Goal: Task Accomplishment & Management: Complete application form

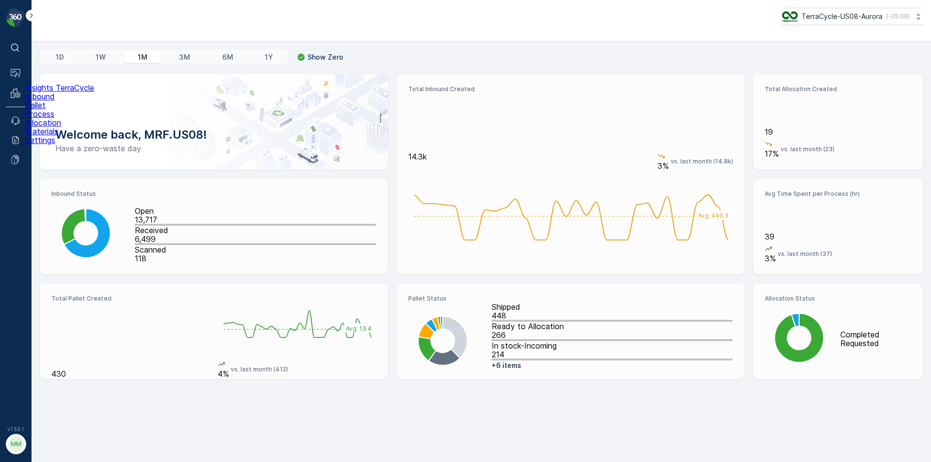
click at [40, 101] on p "Inbound" at bounding box center [59, 96] width 69 height 9
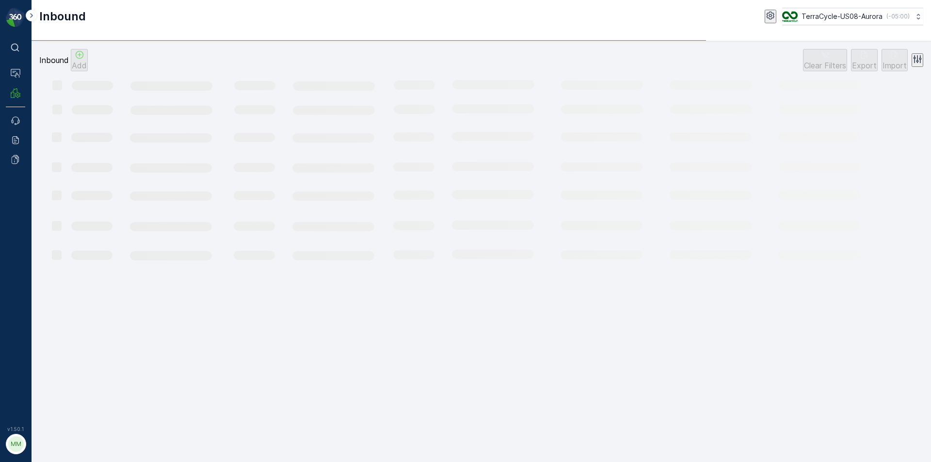
click at [84, 60] on icon "Add" at bounding box center [80, 55] width 10 height 10
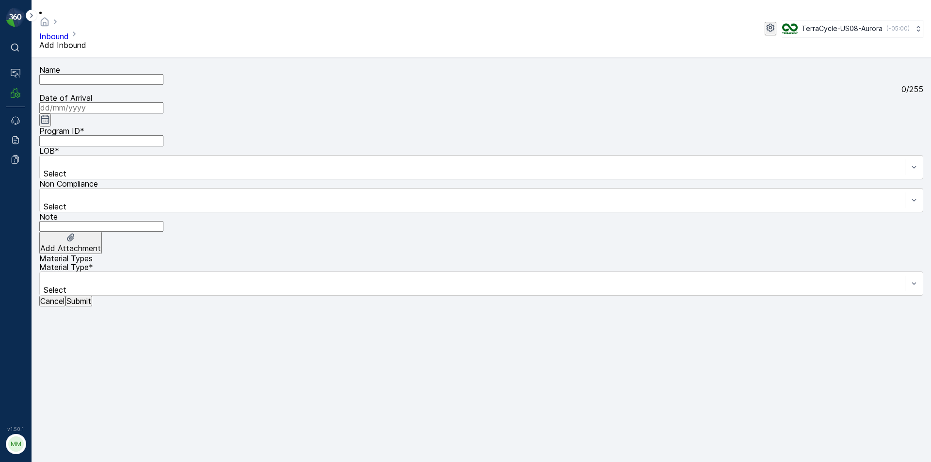
click at [92, 74] on input "Name" at bounding box center [101, 79] width 124 height 11
click at [65, 296] on button "Submit" at bounding box center [78, 301] width 27 height 11
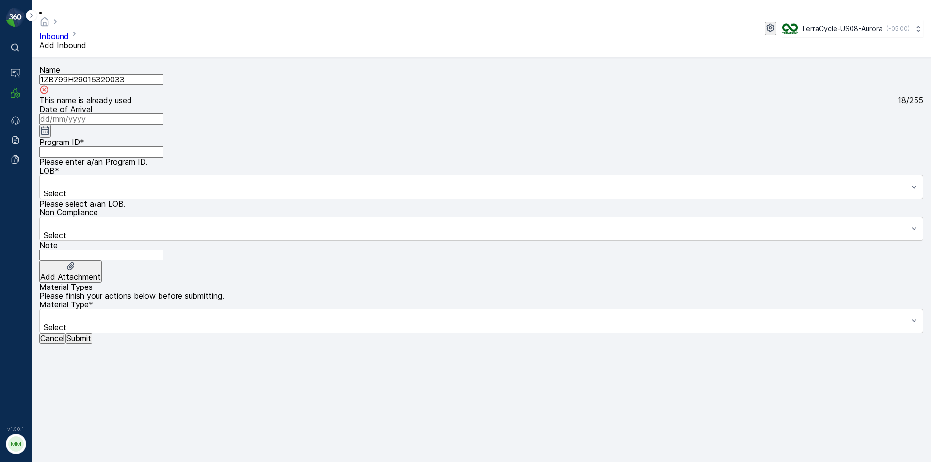
click at [163, 79] on input "1ZB799H29015320033" at bounding box center [101, 79] width 124 height 11
type input "1ZB799H29015320033a"
click at [163, 114] on input at bounding box center [101, 119] width 124 height 11
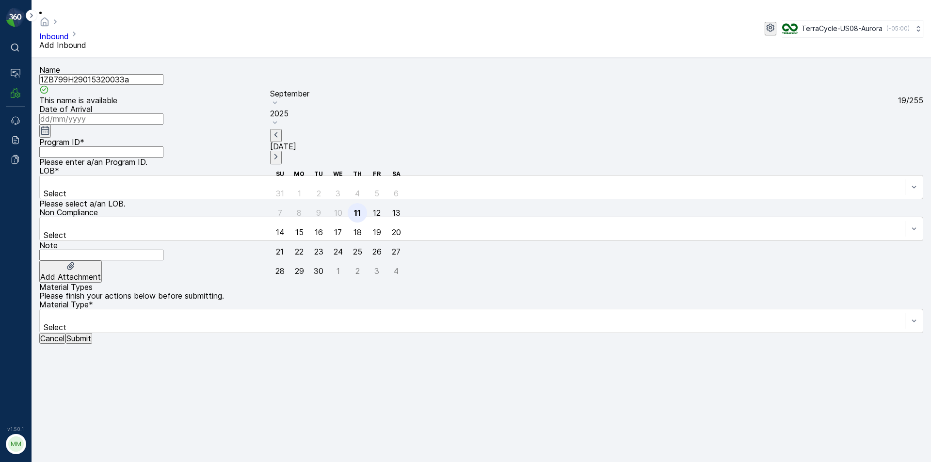
click at [354, 209] on div "11" at bounding box center [357, 213] width 7 height 9
type input "[DATE]"
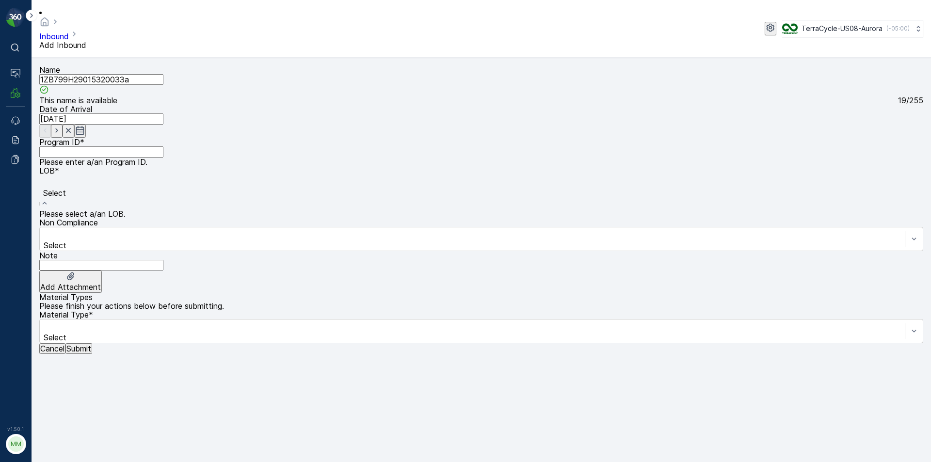
click at [285, 462] on div "NRP" at bounding box center [465, 466] width 931 height 9
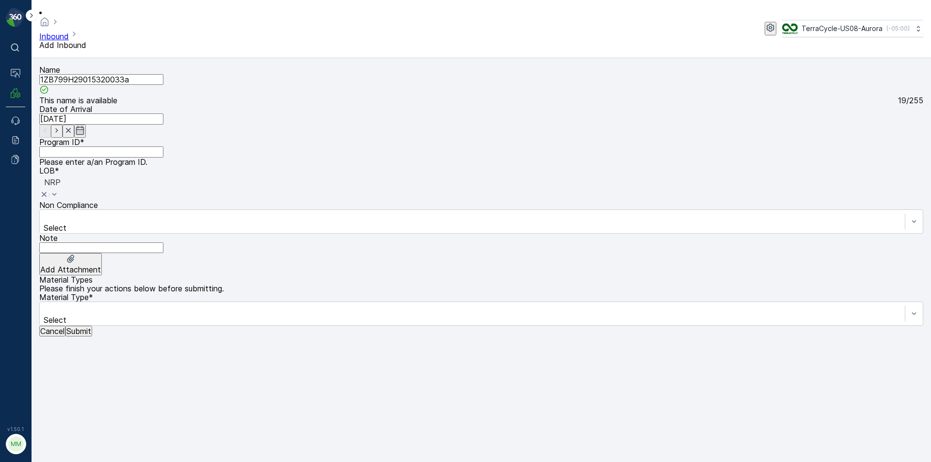
click at [223, 201] on div "Non Compliance Select" at bounding box center [481, 217] width 884 height 33
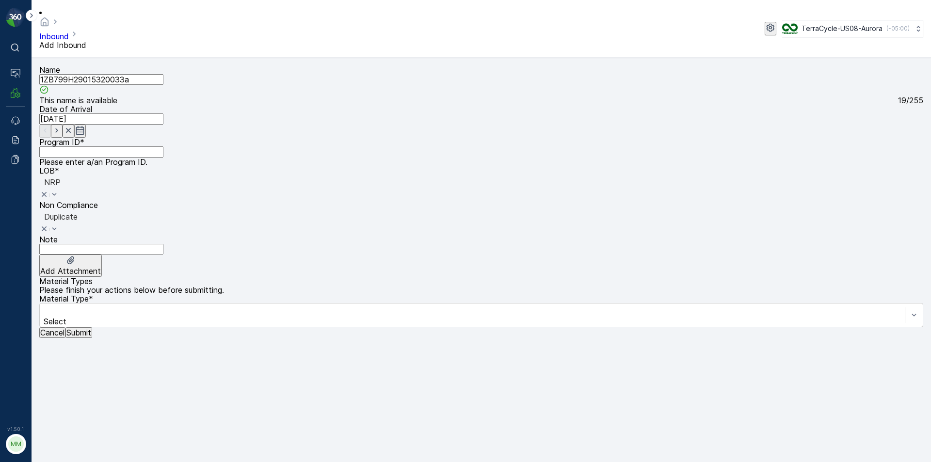
click at [128, 147] on ID "Program ID" at bounding box center [101, 152] width 124 height 11
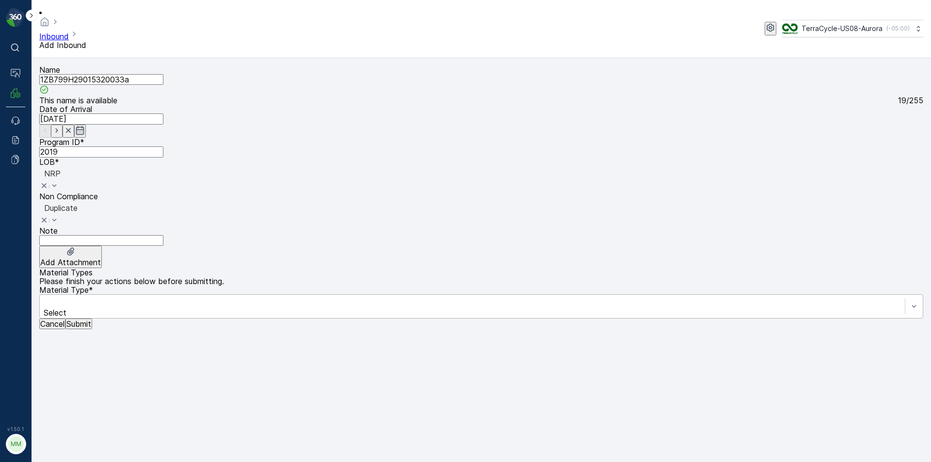
type ID "2019"
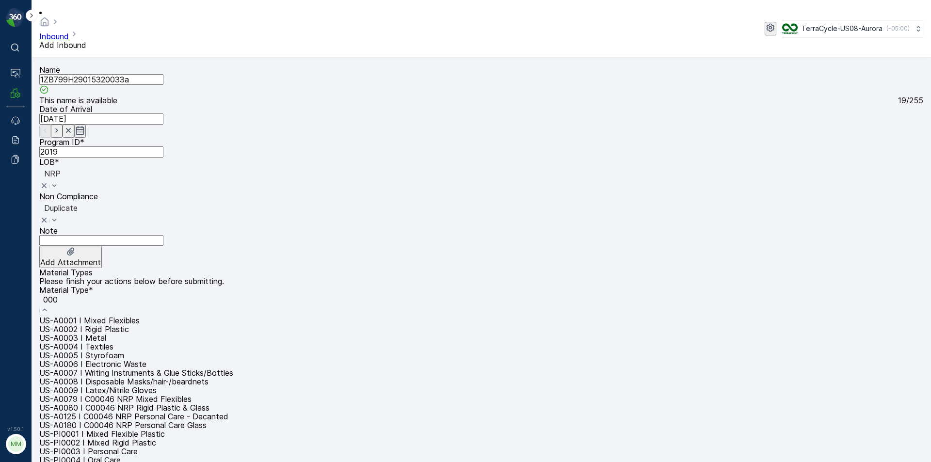
type input "0001"
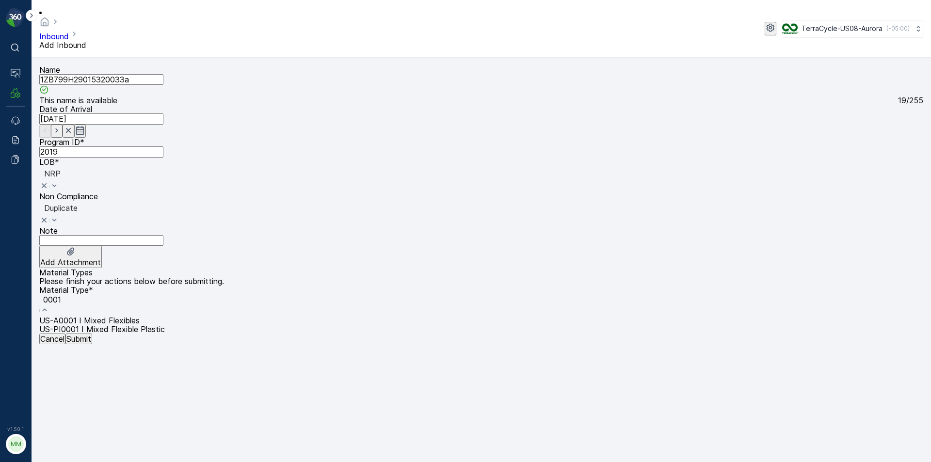
click at [165, 325] on span "US-PI0001 I Mixed Flexible Plastic" at bounding box center [102, 330] width 126 height 10
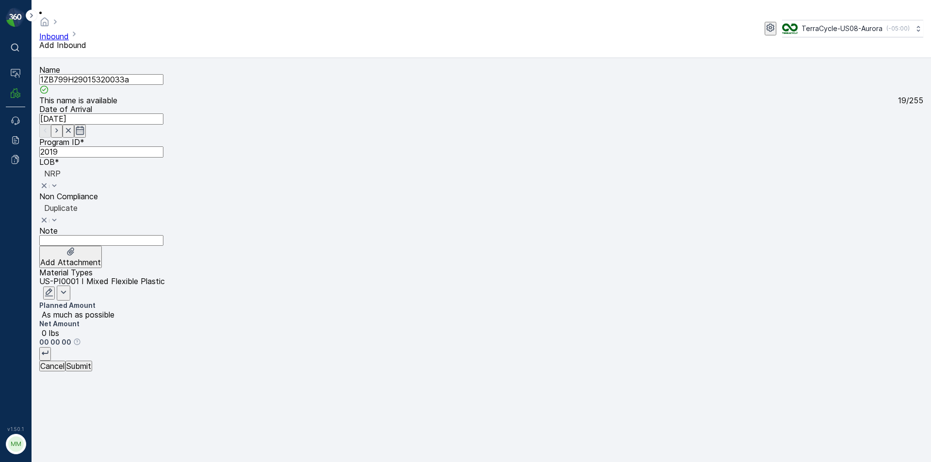
click at [110, 372] on div "Name 1ZB799H29015320033a This name is available 19 / 255 Date of Arrival 11.09.…" at bounding box center [481, 218] width 884 height 306
click at [91, 371] on p "Submit" at bounding box center [78, 366] width 25 height 9
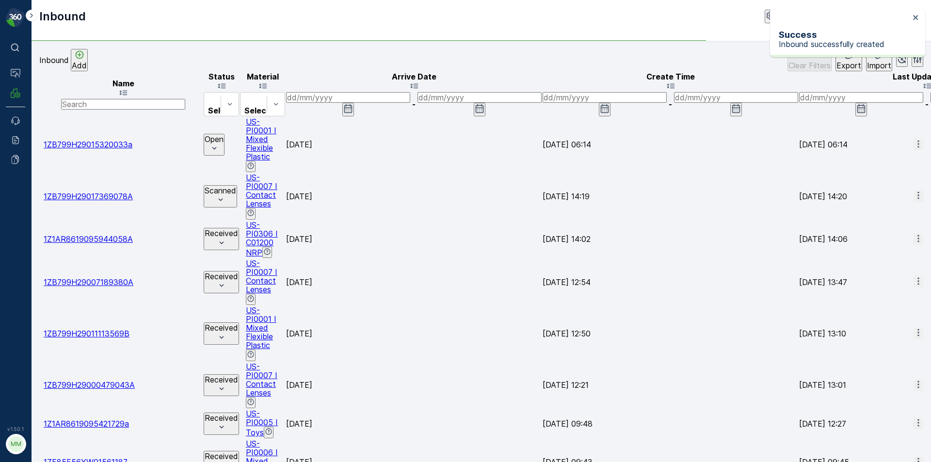
click at [40, 145] on div at bounding box center [40, 145] width 0 height 0
click at [40, 145] on input "checkbox" at bounding box center [40, 145] width 0 height 0
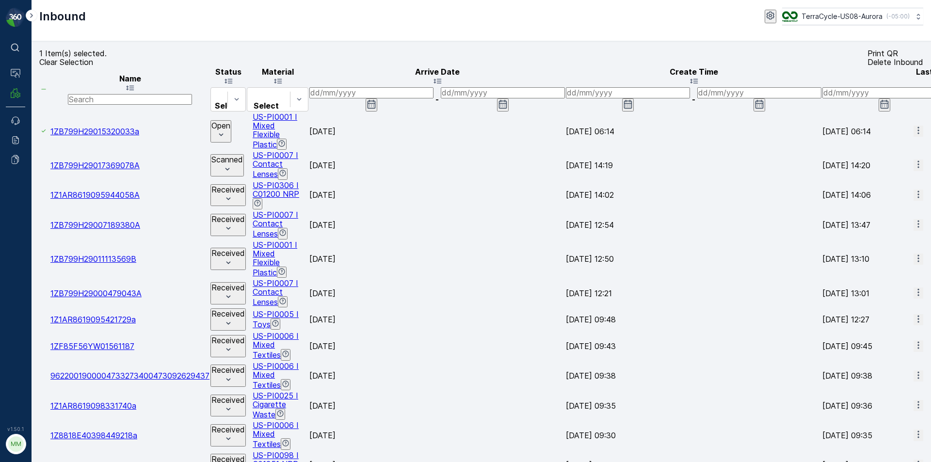
click at [868, 58] on p "Print QR" at bounding box center [896, 53] width 56 height 9
click at [83, 66] on div "1 Item(s) selected. Clear Selection Print QR Delete Inbound" at bounding box center [481, 57] width 884 height 17
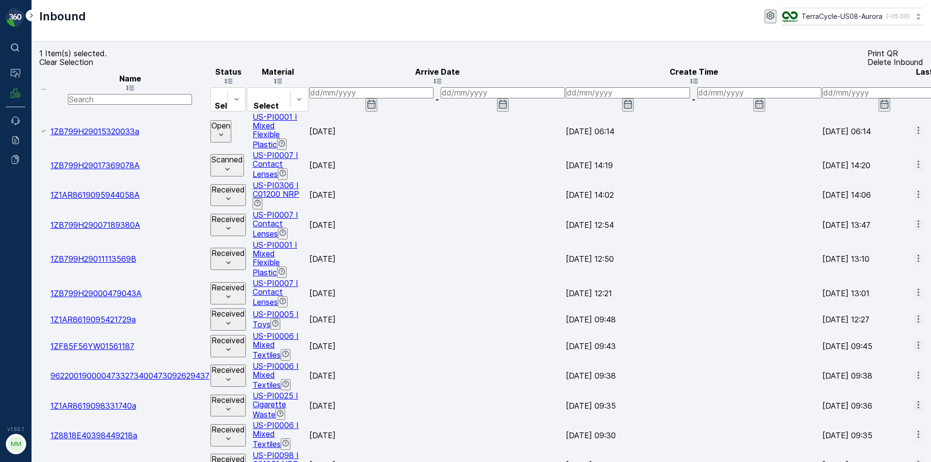
drag, startPoint x: 89, startPoint y: 70, endPoint x: 151, endPoint y: 92, distance: 65.4
click at [90, 66] on p "Clear Selection" at bounding box center [66, 62] width 54 height 9
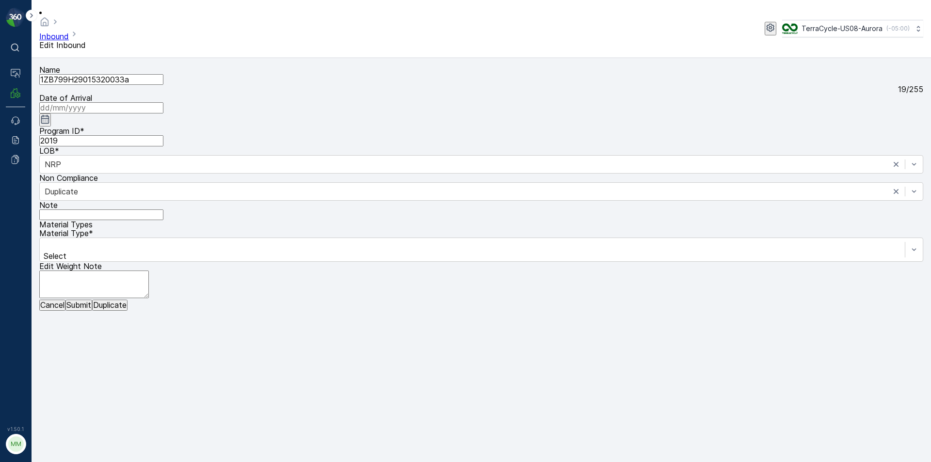
type input "[DATE]"
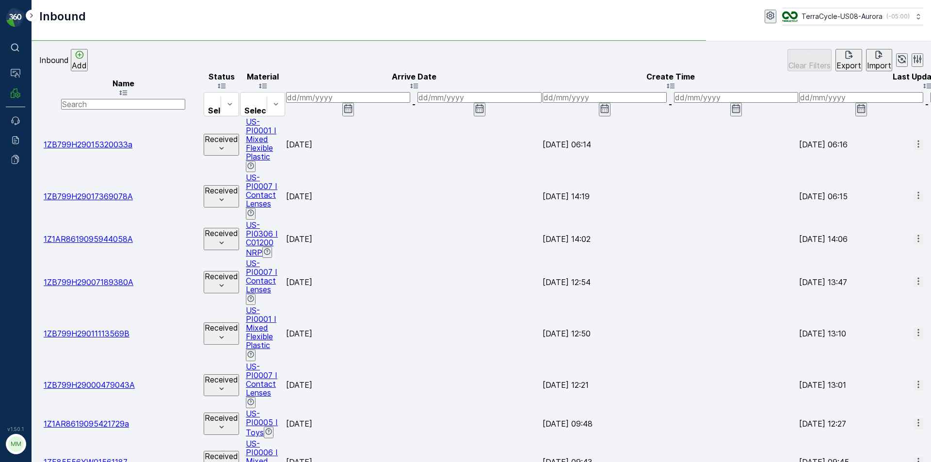
click at [87, 65] on div "Add" at bounding box center [79, 60] width 15 height 20
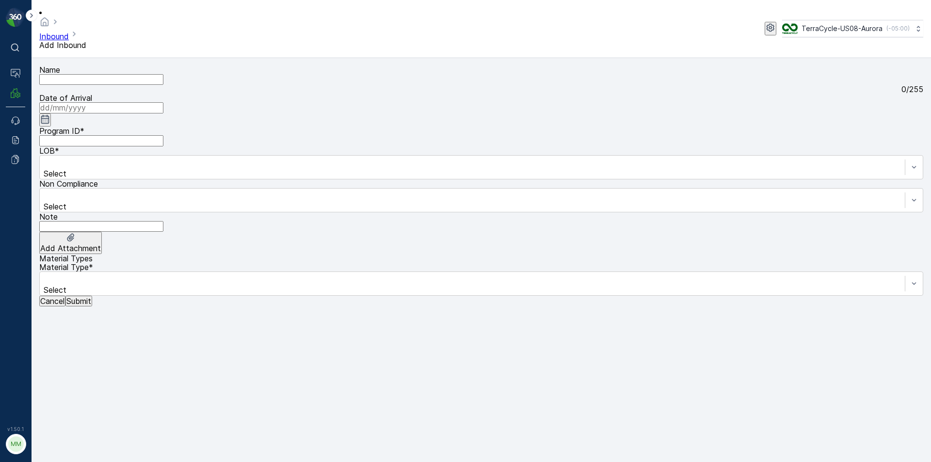
click at [79, 74] on input "Name" at bounding box center [101, 79] width 124 height 11
click at [65, 296] on button "Submit" at bounding box center [78, 301] width 27 height 11
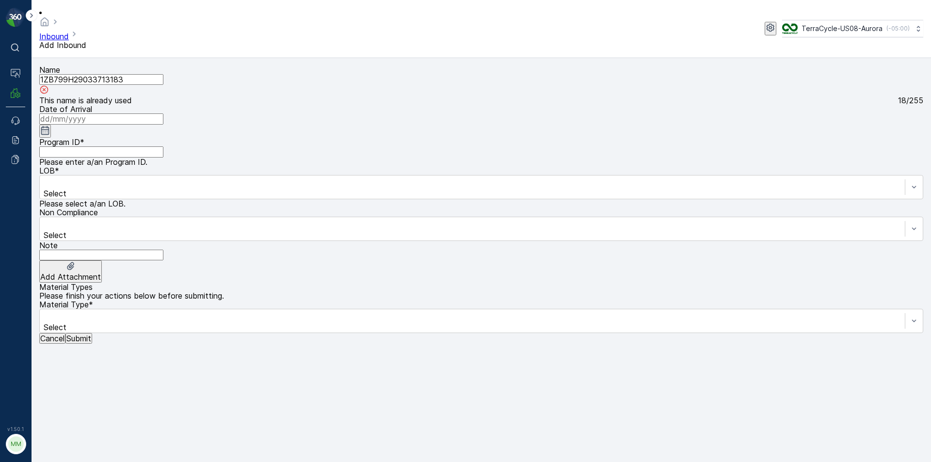
click at [160, 74] on input "1ZB799H29033713183" at bounding box center [101, 79] width 124 height 11
type input "1ZB799H29033713183a"
click at [137, 147] on ID "Program ID" at bounding box center [101, 152] width 124 height 11
click at [342, 261] on div "Add Attachment" at bounding box center [481, 272] width 884 height 22
click at [163, 114] on input at bounding box center [101, 119] width 124 height 11
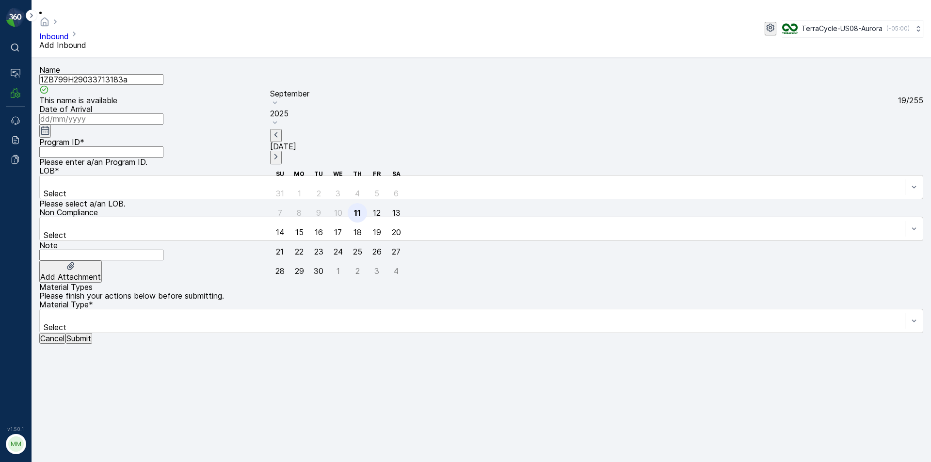
click at [354, 209] on div "11" at bounding box center [357, 213] width 7 height 9
type input "11.09.2025"
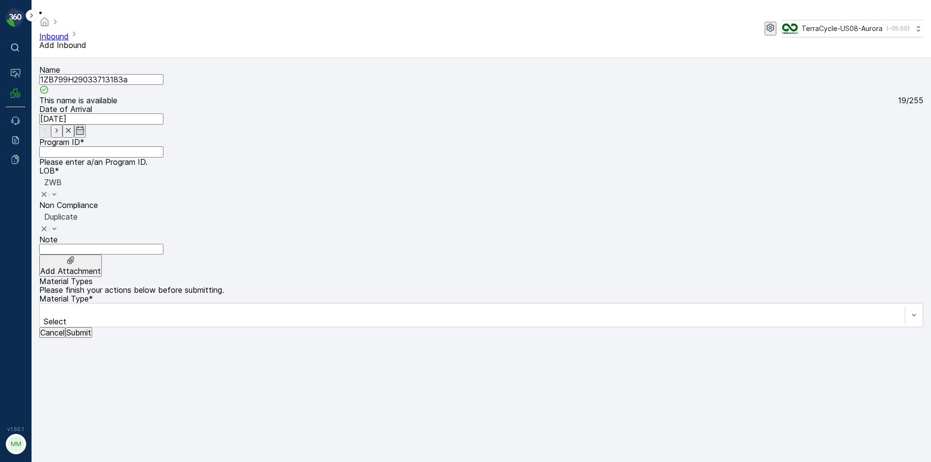
click at [126, 147] on ID "Program ID" at bounding box center [101, 152] width 124 height 11
type ID "s"
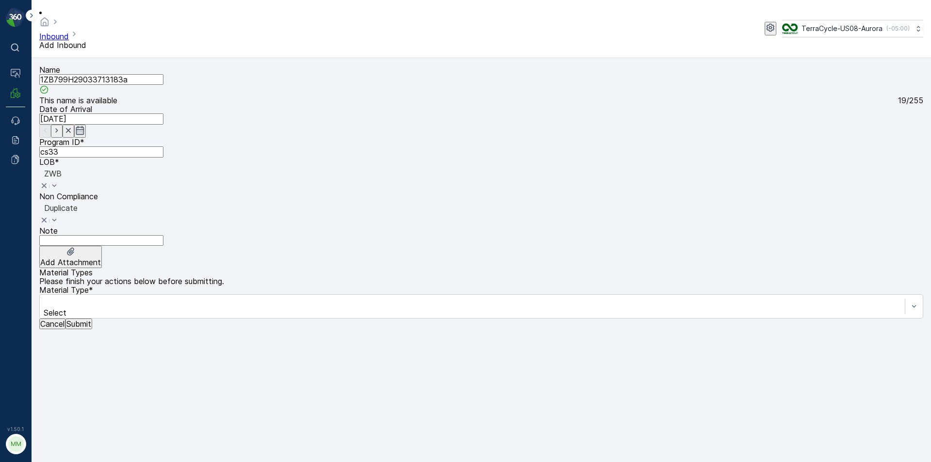
type ID "CS33"
click at [506, 294] on div "Select" at bounding box center [481, 306] width 884 height 24
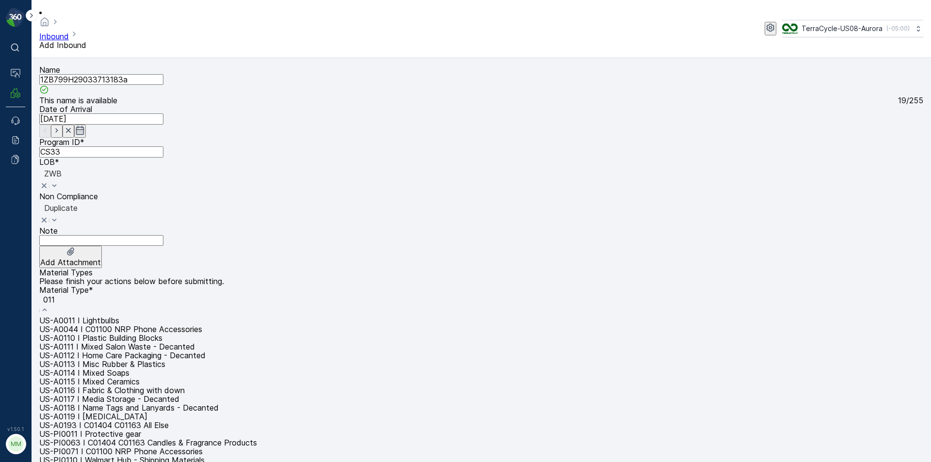
type input "0116"
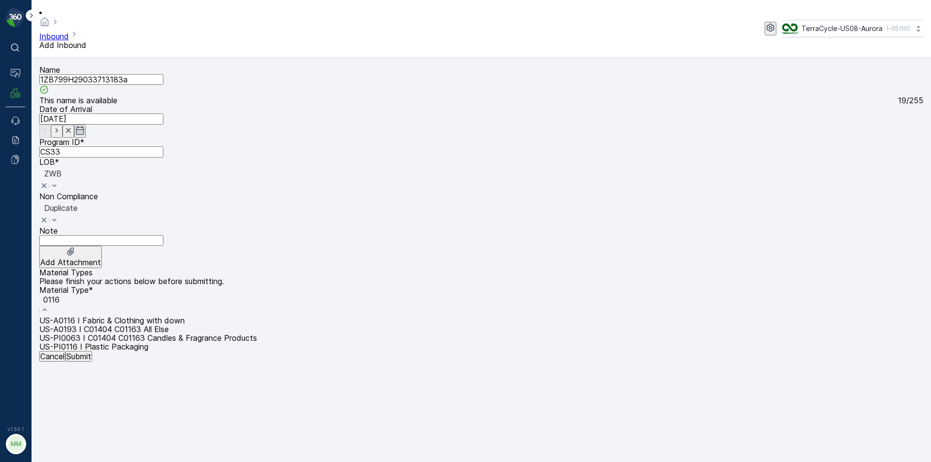
click at [148, 342] on span "US-PI0116 I Plastic Packaging" at bounding box center [93, 347] width 109 height 10
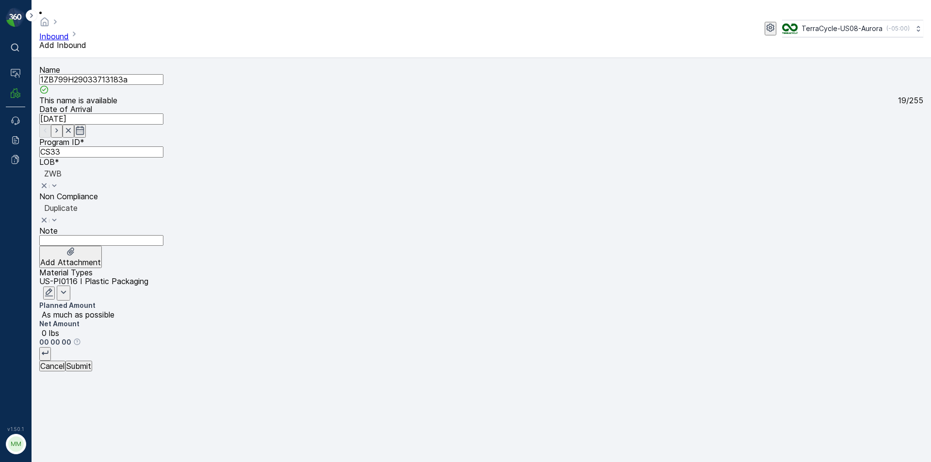
click at [91, 371] on p "Submit" at bounding box center [78, 366] width 25 height 9
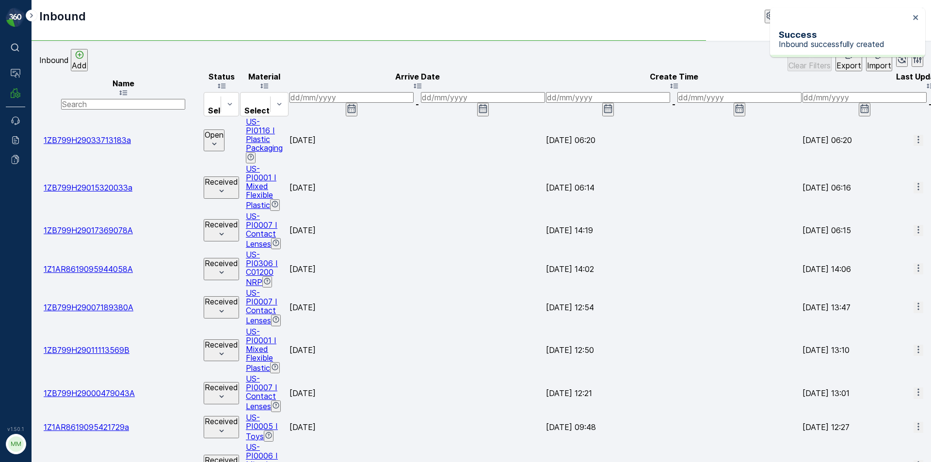
click at [40, 140] on div at bounding box center [40, 140] width 0 height 0
click at [40, 140] on input "checkbox" at bounding box center [40, 140] width 0 height 0
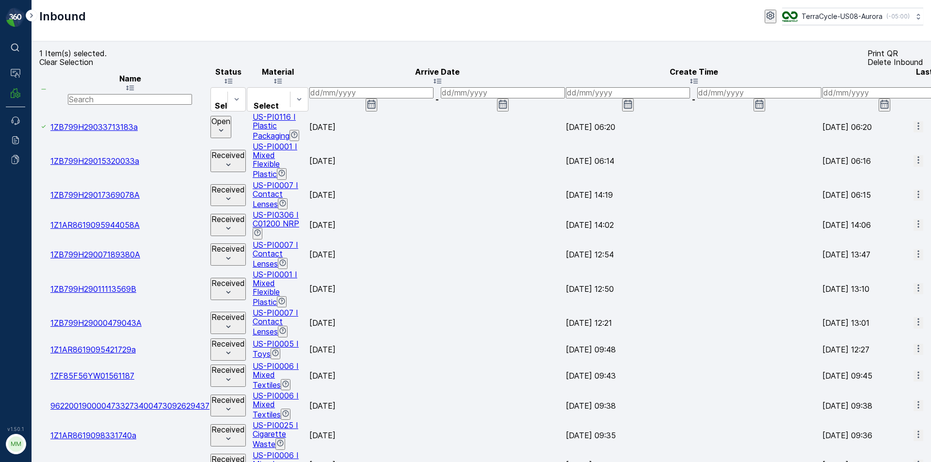
click at [868, 58] on p "Print QR" at bounding box center [896, 53] width 56 height 9
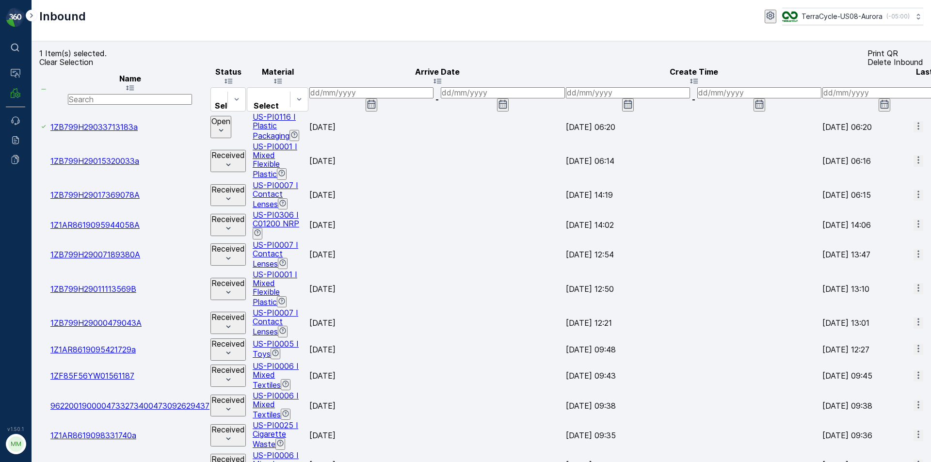
click at [93, 66] on p "Clear Selection" at bounding box center [66, 62] width 54 height 9
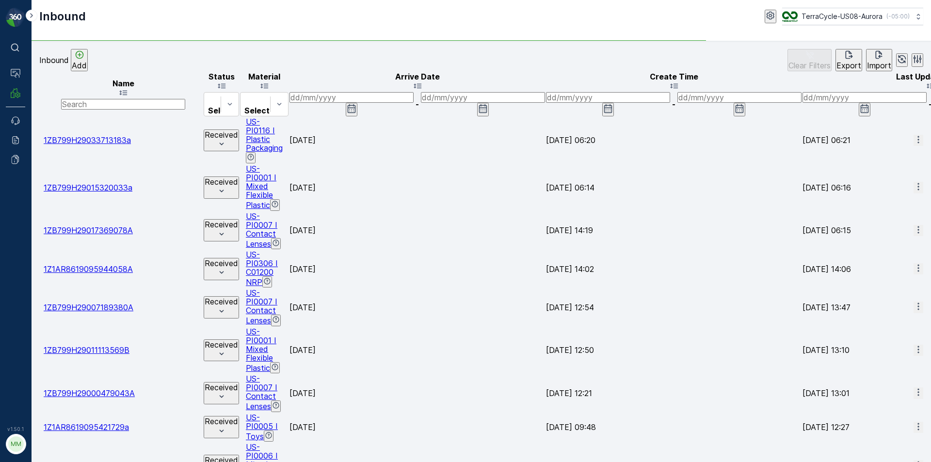
click at [84, 60] on icon "Add" at bounding box center [80, 55] width 10 height 10
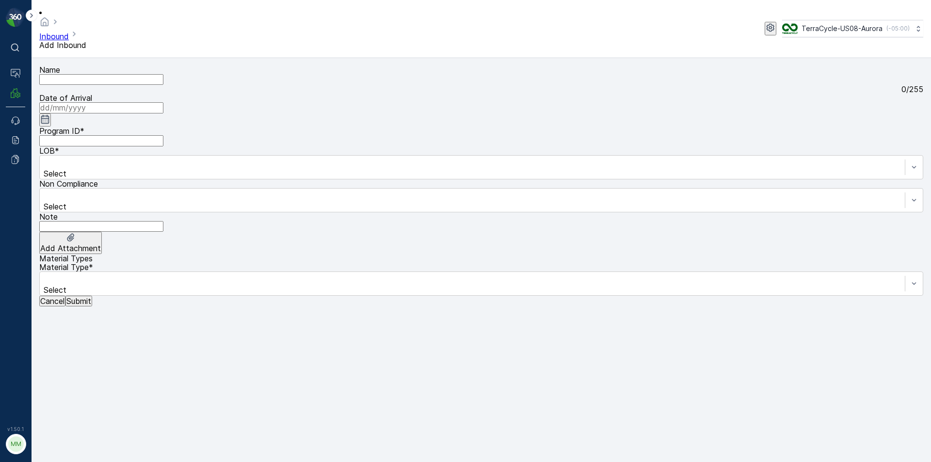
click at [130, 74] on input "Name" at bounding box center [101, 79] width 124 height 11
click at [65, 296] on button "Submit" at bounding box center [78, 301] width 27 height 11
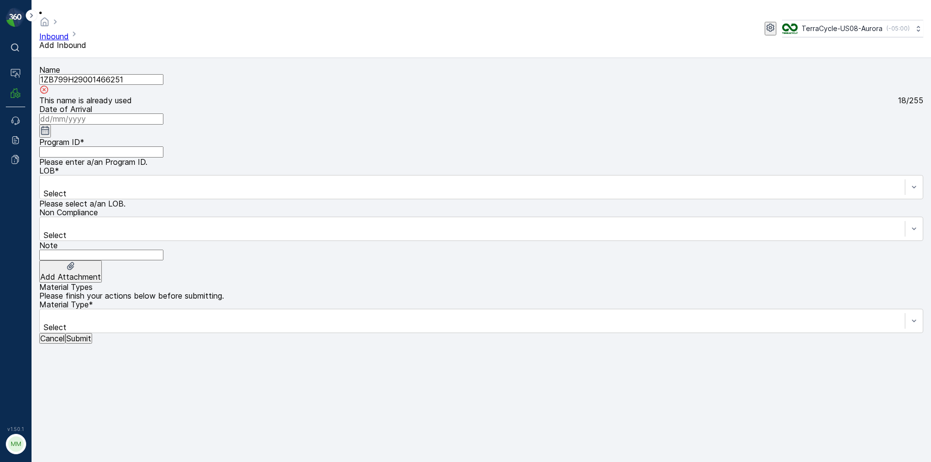
click at [163, 74] on input "1ZB799H29001466251" at bounding box center [101, 79] width 124 height 11
type input "1ZB799H29001466251a"
click at [163, 147] on ID "Program ID" at bounding box center [101, 152] width 124 height 11
drag, startPoint x: 294, startPoint y: 220, endPoint x: 319, endPoint y: 155, distance: 70.0
click at [296, 215] on div "Name 1ZB799H29001466251a This name is available 19 / 255 Date of Arrival Progra…" at bounding box center [481, 173] width 884 height 217
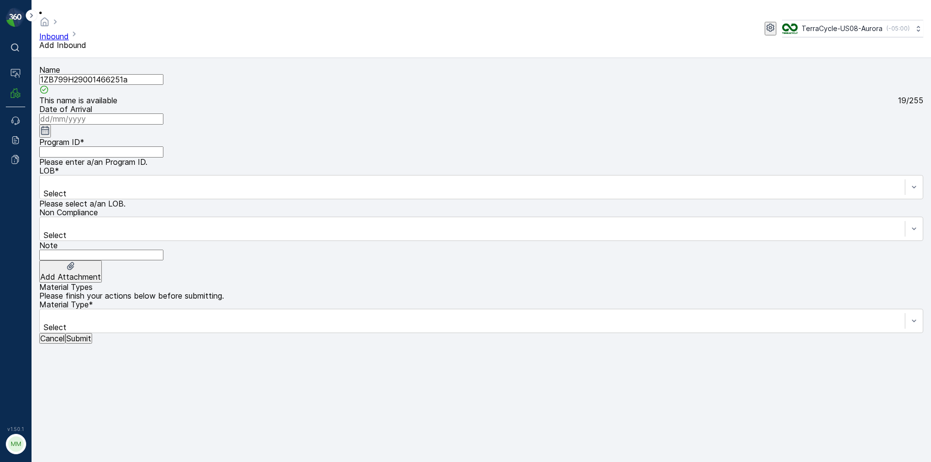
click at [163, 114] on input at bounding box center [101, 119] width 124 height 11
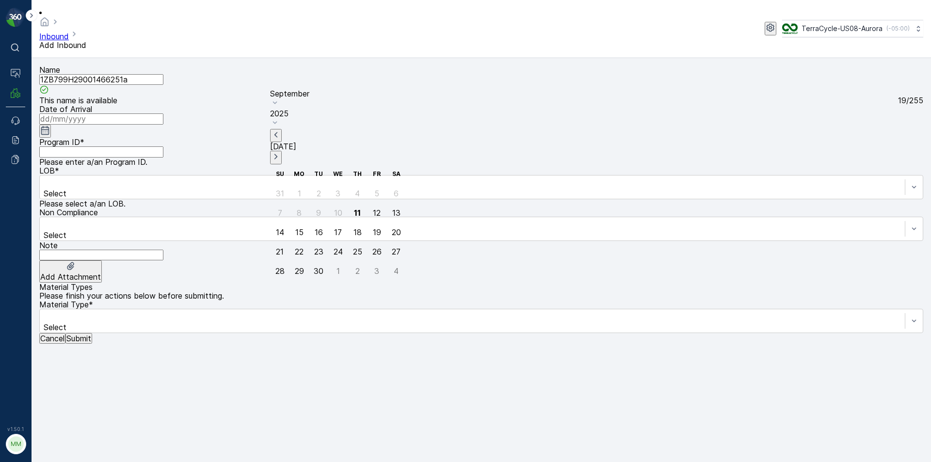
click at [354, 209] on div "11" at bounding box center [357, 213] width 7 height 9
type input "11.09.2025"
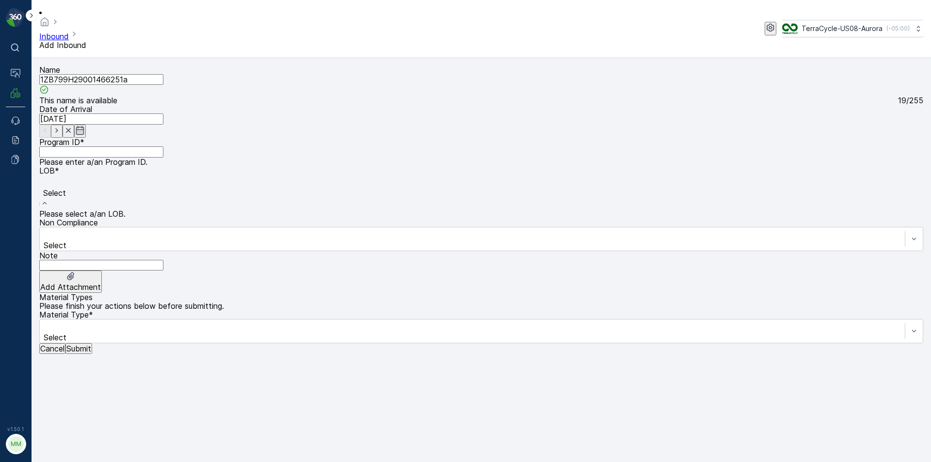
drag, startPoint x: 338, startPoint y: 127, endPoint x: 335, endPoint y: 122, distance: 5.9
click at [337, 175] on div "Select" at bounding box center [481, 192] width 884 height 34
click at [16, 462] on span "NRP" at bounding box center [8, 467] width 16 height 10
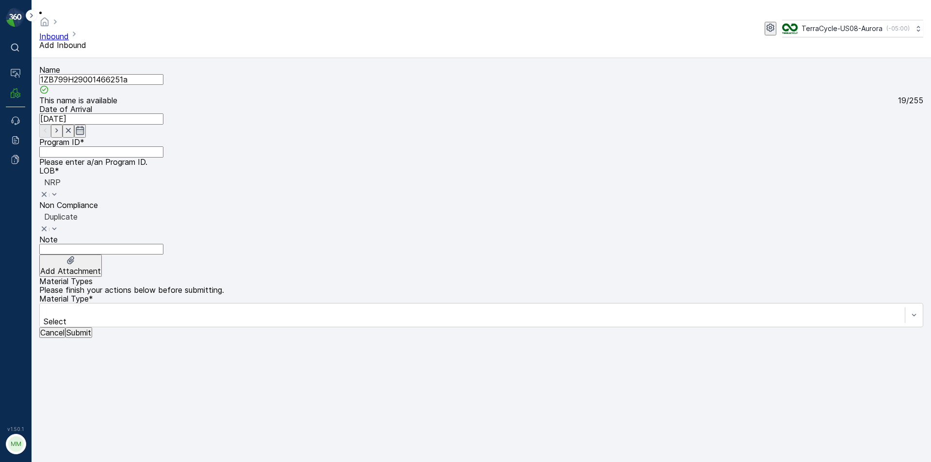
click at [110, 147] on ID "Program ID" at bounding box center [101, 152] width 124 height 11
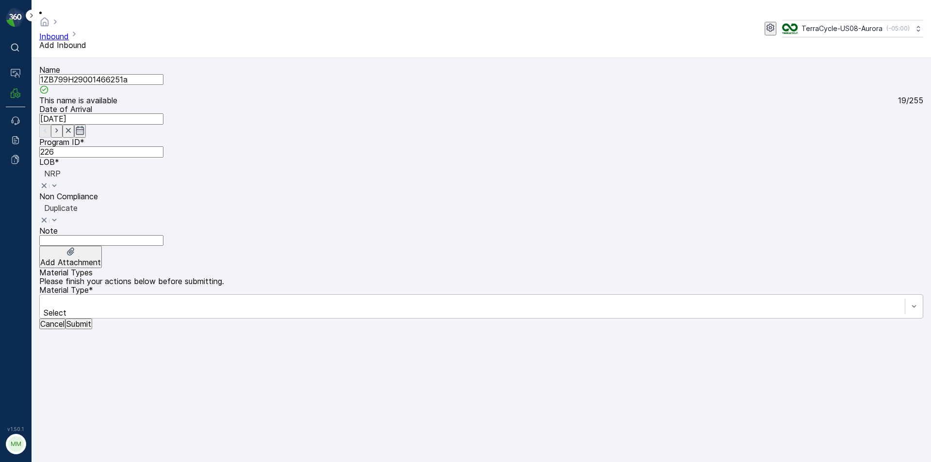
type ID "226"
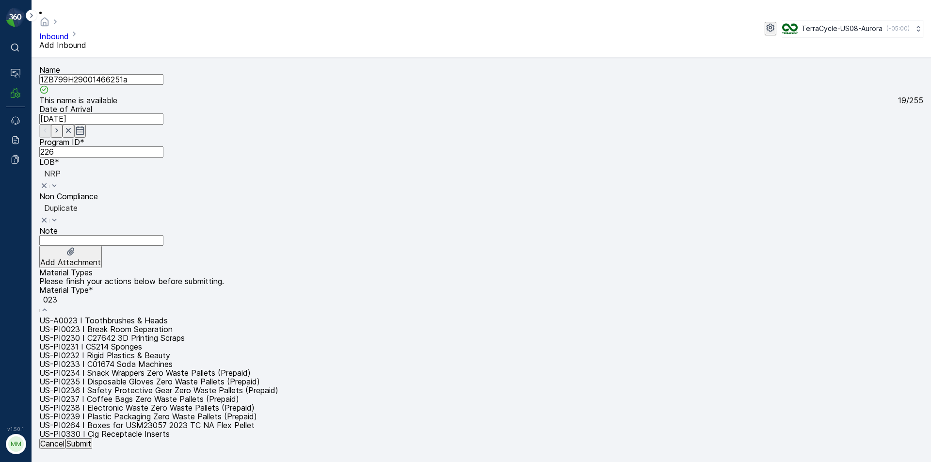
type input "0232"
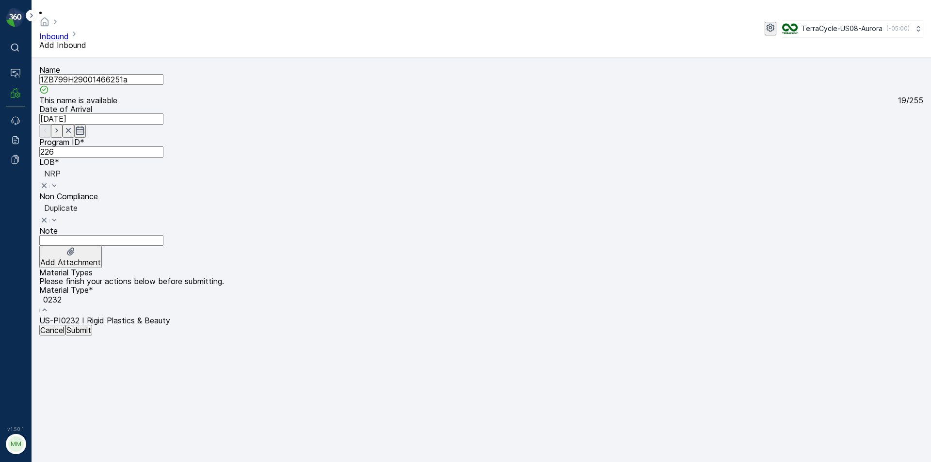
click at [564, 316] on div "US-PI0232 I Rigid Plastics & Beauty" at bounding box center [481, 320] width 884 height 9
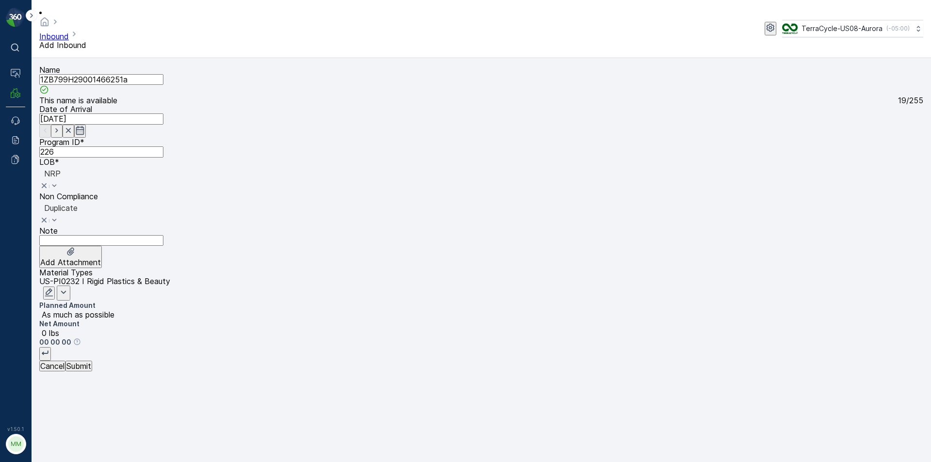
click at [91, 371] on p "Submit" at bounding box center [78, 366] width 25 height 9
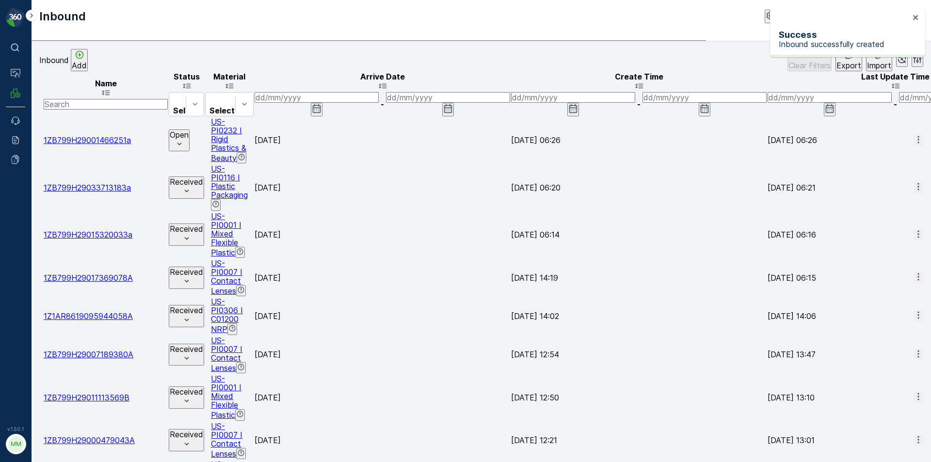
click at [43, 140] on div at bounding box center [41, 140] width 2 height 0
click at [40, 140] on input "checkbox" at bounding box center [40, 140] width 0 height 0
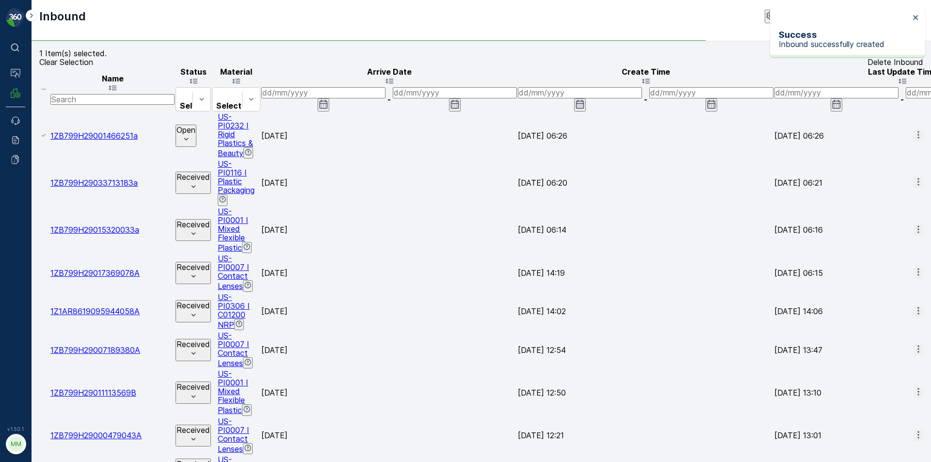
click at [868, 58] on p "Print QR" at bounding box center [896, 53] width 56 height 9
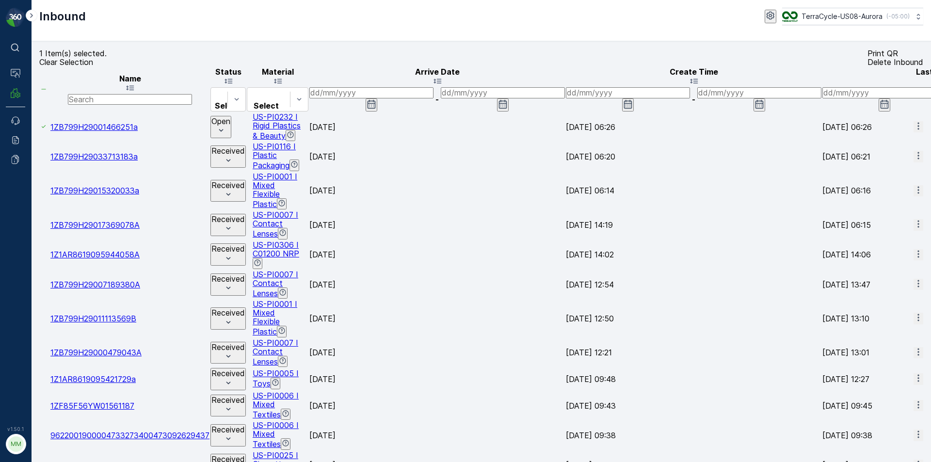
click at [68, 66] on p "Clear Selection" at bounding box center [66, 62] width 54 height 9
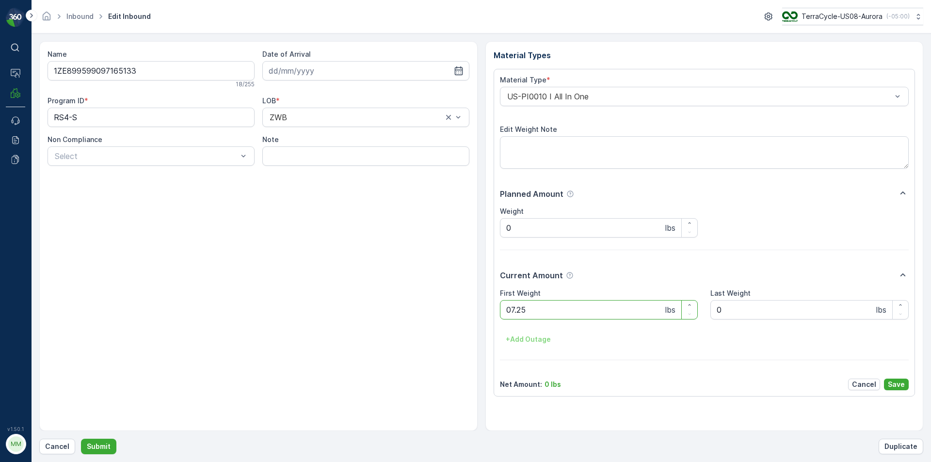
click at [81, 439] on button "Submit" at bounding box center [98, 447] width 35 height 16
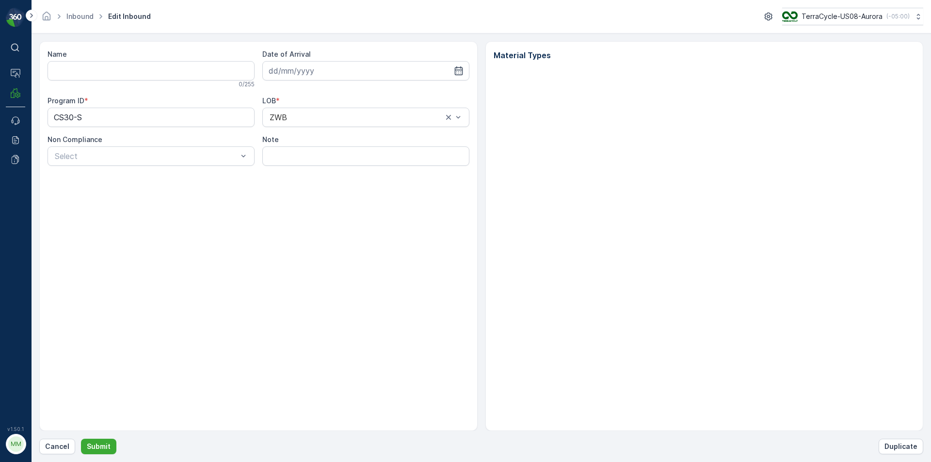
type input "1ZE899599097494724"
type input "11.09.2025"
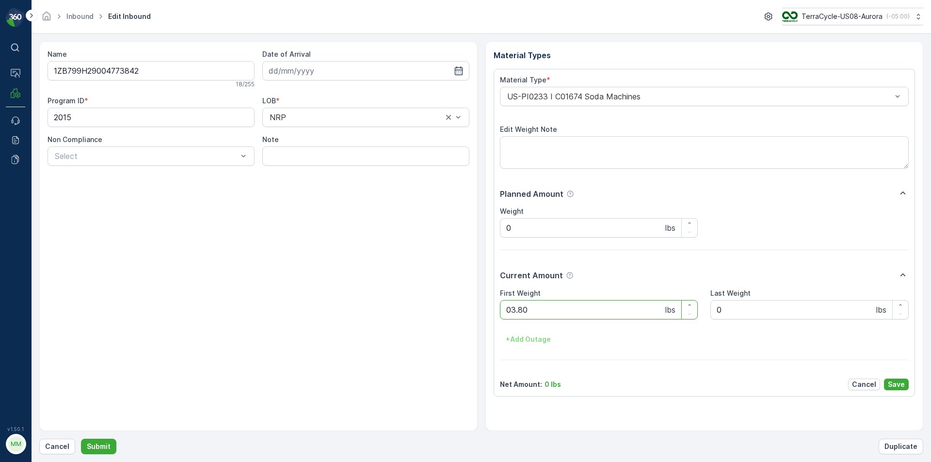
click at [81, 439] on button "Submit" at bounding box center [98, 447] width 35 height 16
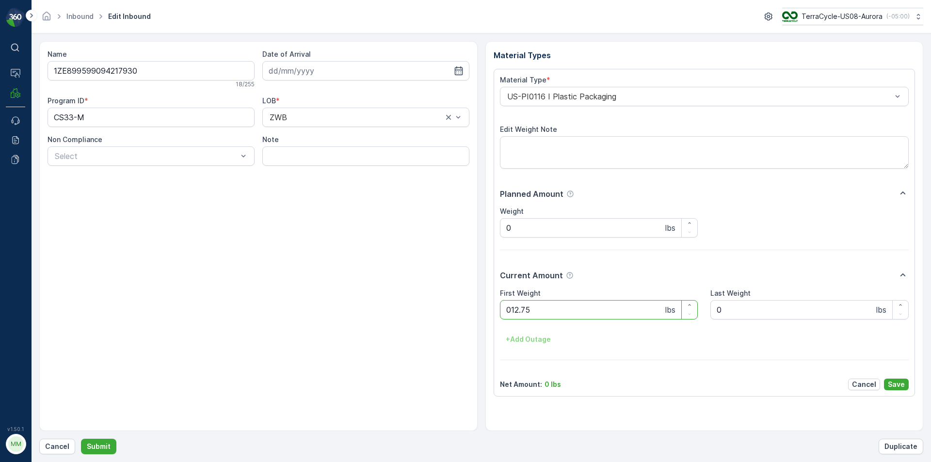
click at [81, 439] on button "Submit" at bounding box center [98, 447] width 35 height 16
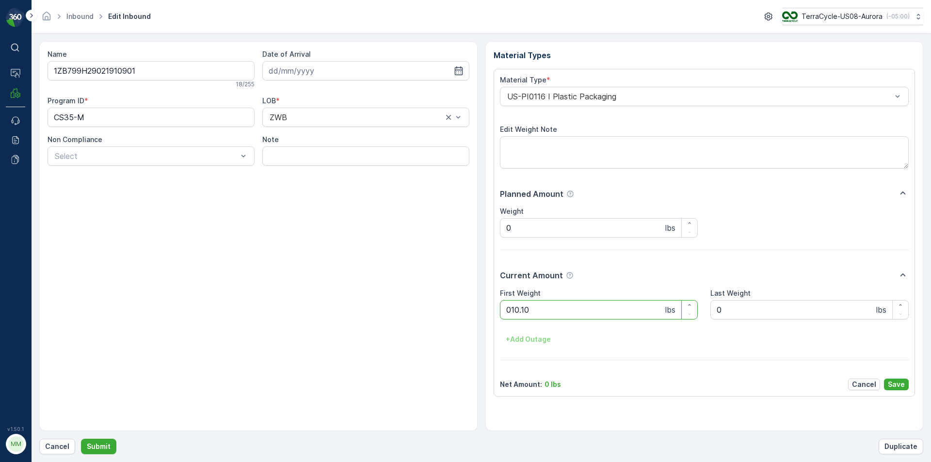
click at [81, 439] on button "Submit" at bounding box center [98, 447] width 35 height 16
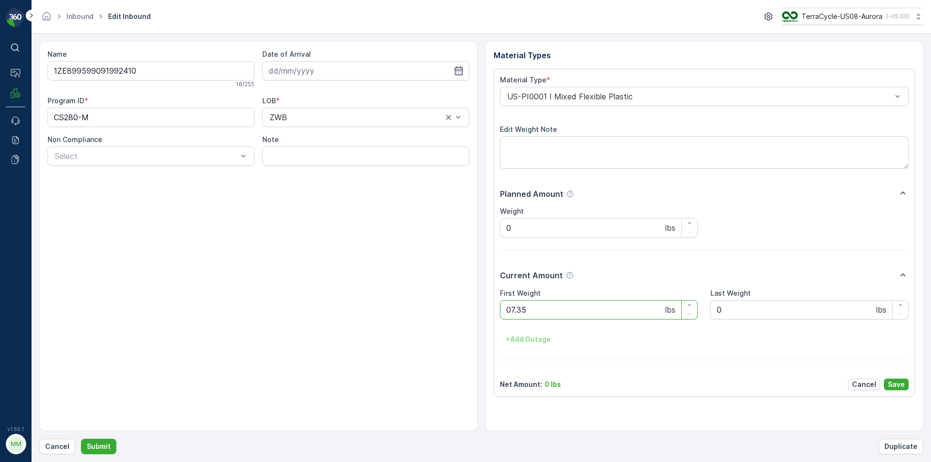
click at [81, 439] on button "Submit" at bounding box center [98, 447] width 35 height 16
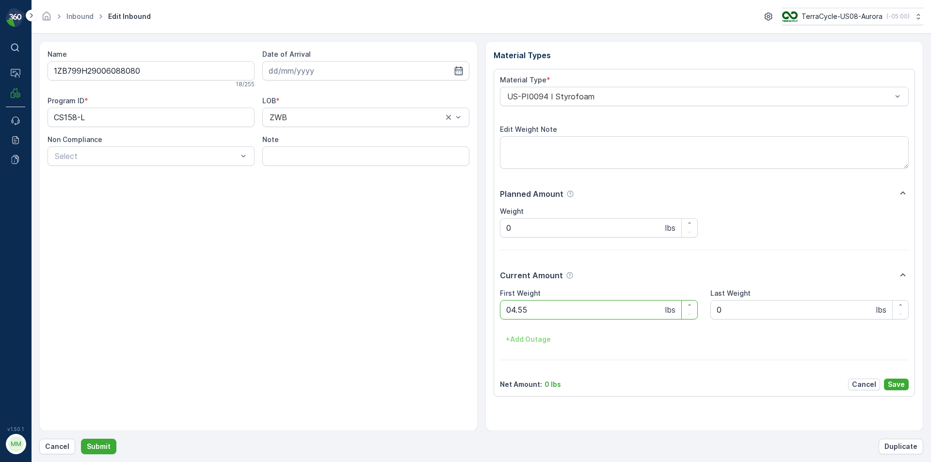
click at [81, 439] on button "Submit" at bounding box center [98, 447] width 35 height 16
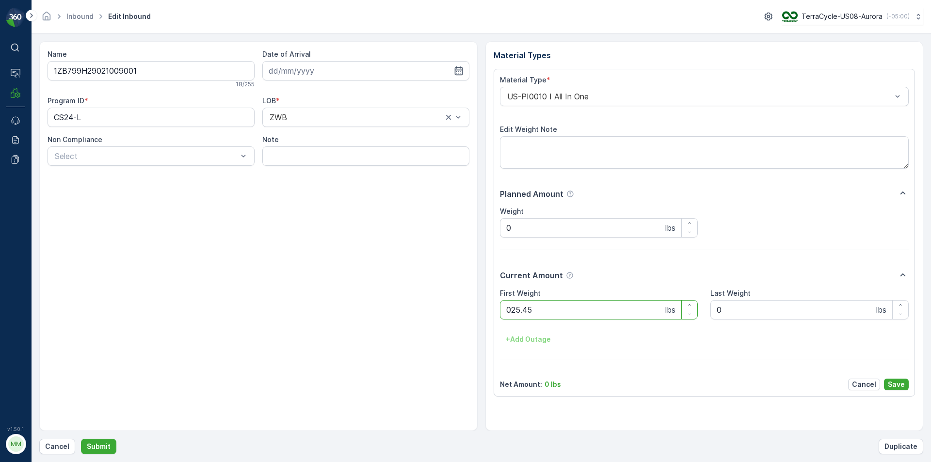
click at [81, 439] on button "Submit" at bounding box center [98, 447] width 35 height 16
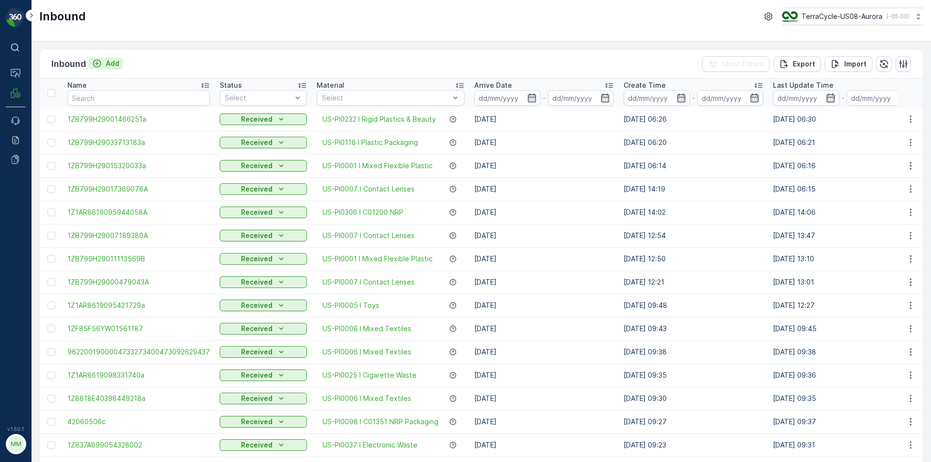
click at [98, 68] on button "Add" at bounding box center [105, 64] width 35 height 12
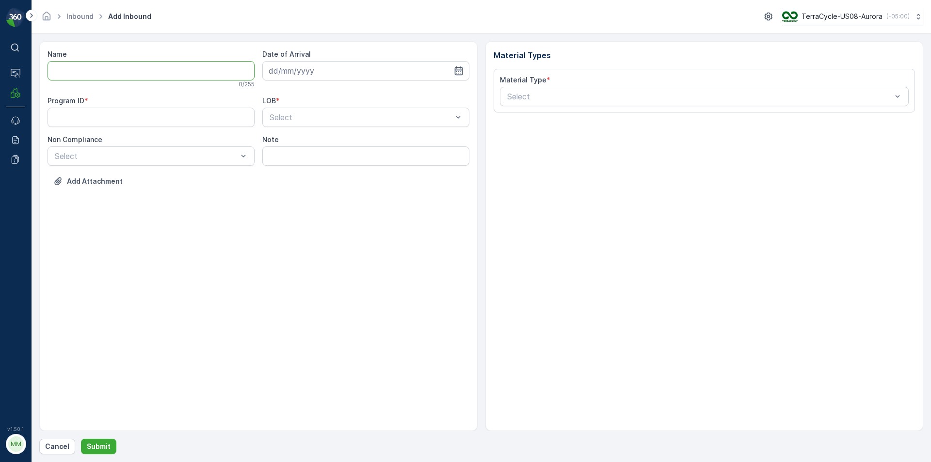
click at [100, 72] on input "Name" at bounding box center [151, 70] width 207 height 19
type input "42060506"
click at [81, 439] on button "Submit" at bounding box center [98, 447] width 35 height 16
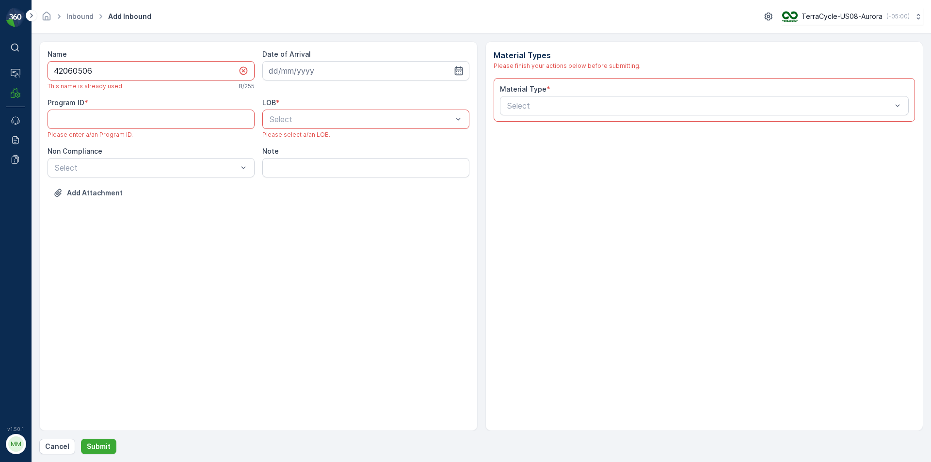
type ID "a"
click at [100, 72] on input "42060506" at bounding box center [151, 70] width 207 height 19
type input "42060506d"
click at [307, 69] on input at bounding box center [365, 70] width 207 height 19
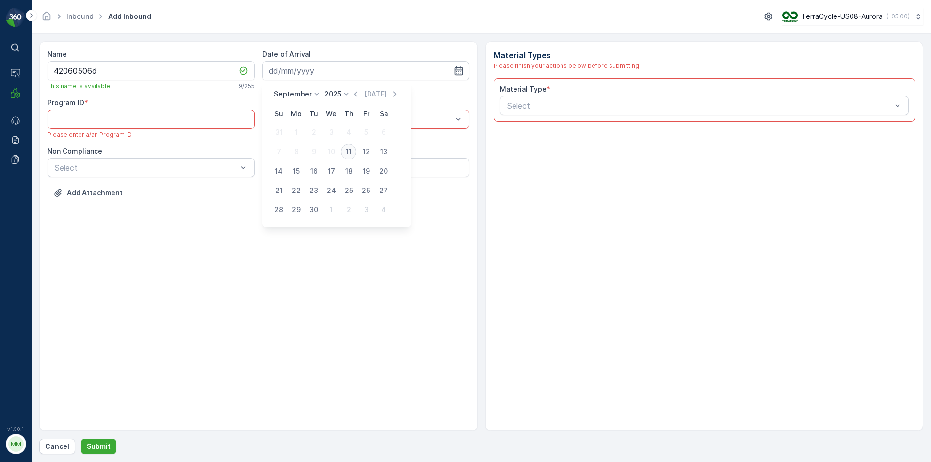
click at [354, 147] on div "11" at bounding box center [349, 152] width 16 height 16
type input "[DATE]"
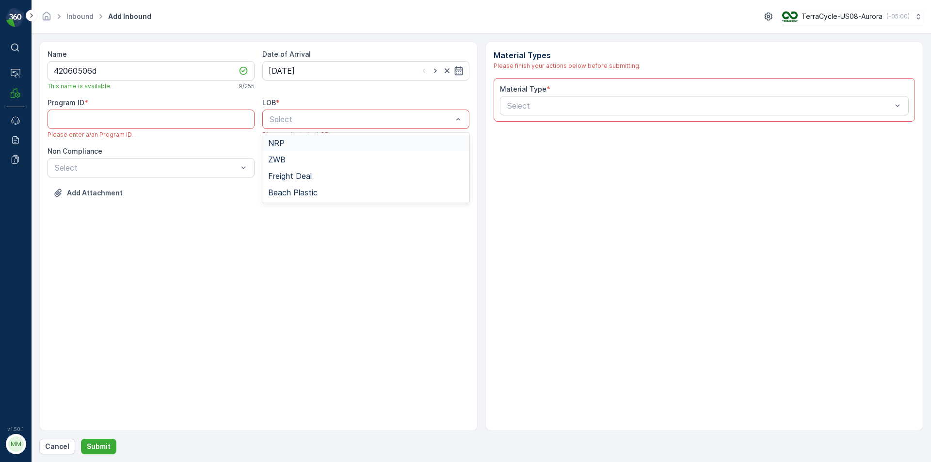
click at [279, 137] on div "NRP" at bounding box center [365, 143] width 207 height 16
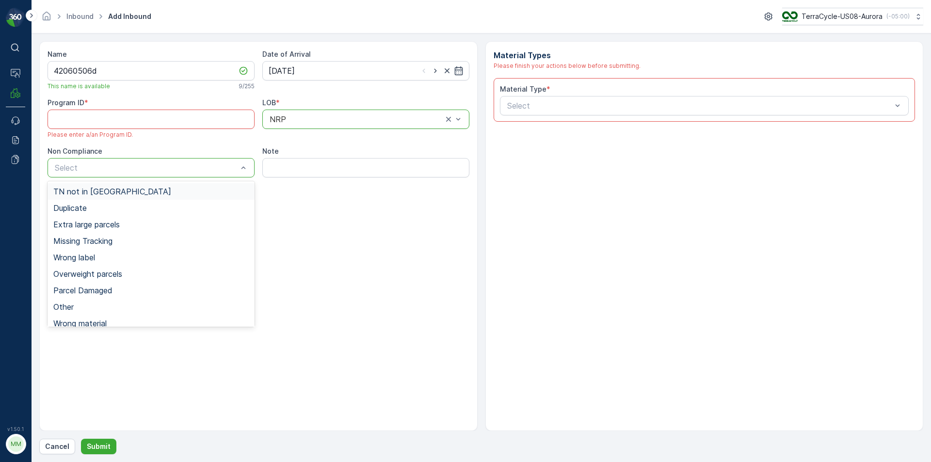
click at [233, 174] on div "Select" at bounding box center [151, 167] width 207 height 19
click at [87, 209] on span "Duplicate" at bounding box center [69, 208] width 33 height 9
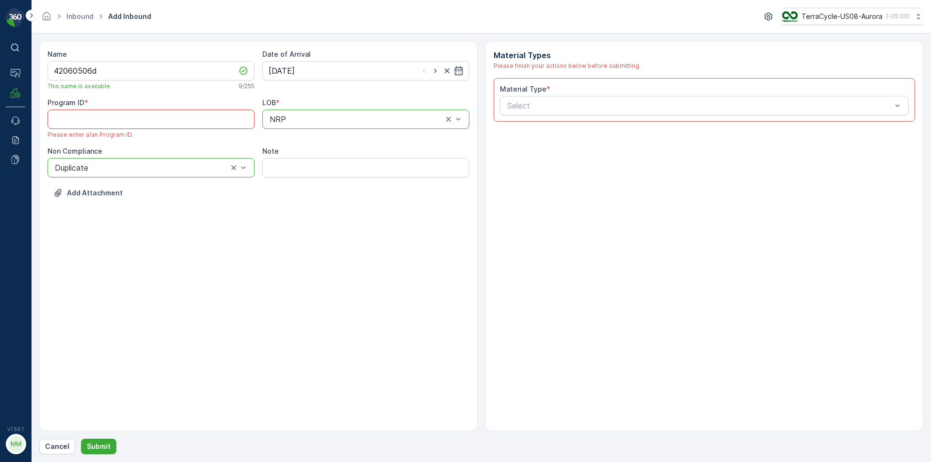
click at [97, 123] on ID "Program ID" at bounding box center [151, 119] width 207 height 19
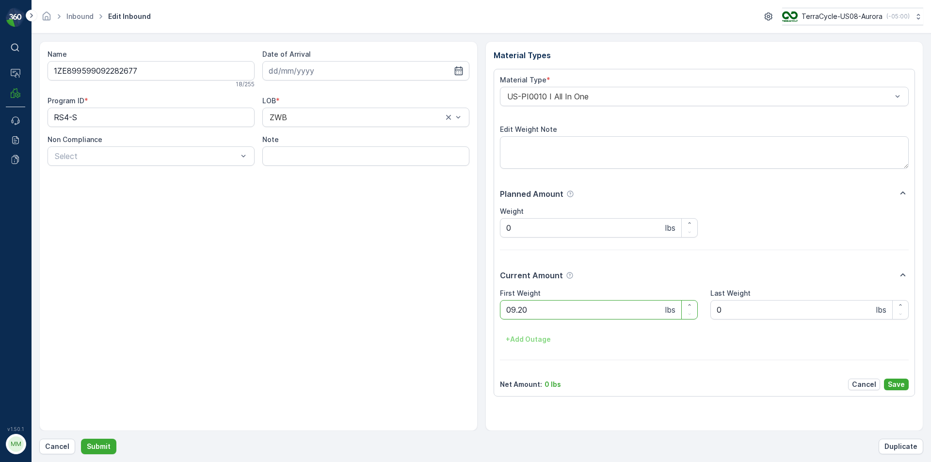
click at [81, 439] on button "Submit" at bounding box center [98, 447] width 35 height 16
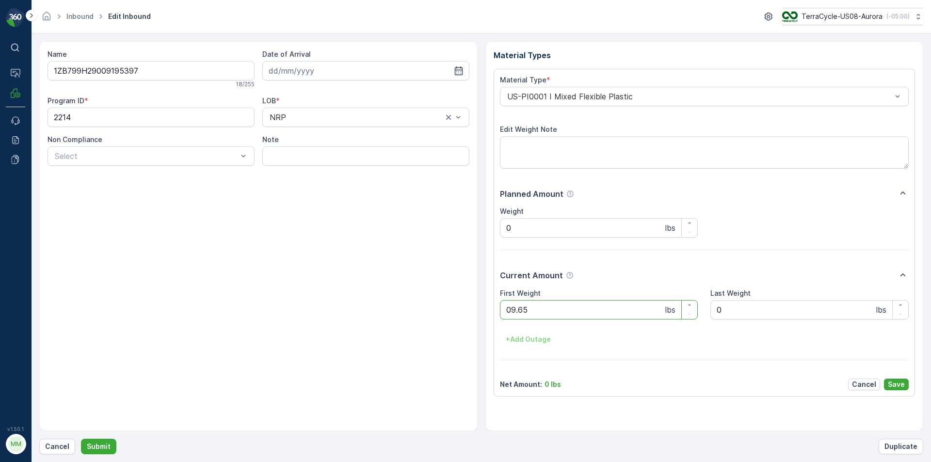
click at [81, 439] on button "Submit" at bounding box center [98, 447] width 35 height 16
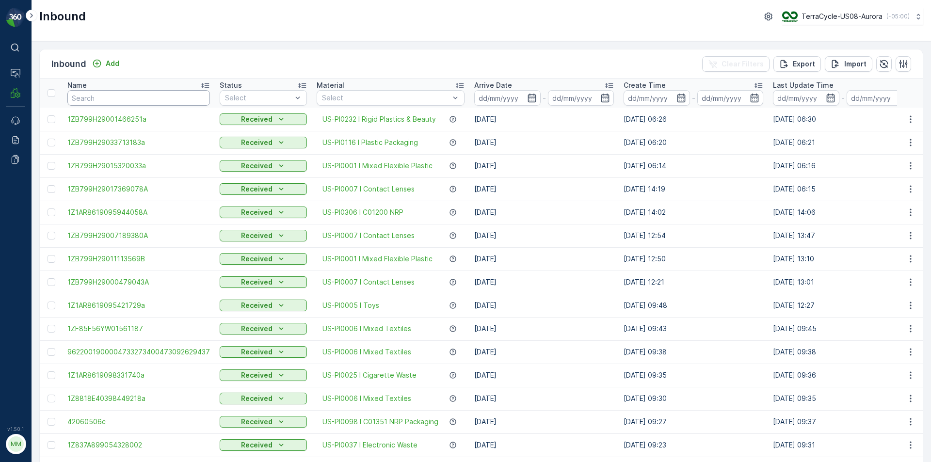
click at [119, 102] on input "text" at bounding box center [138, 98] width 143 height 16
type input "02213076"
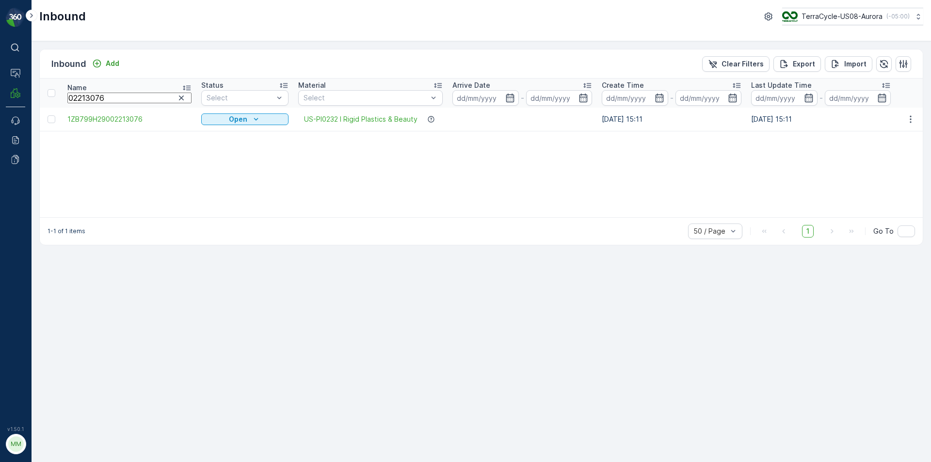
click at [45, 121] on td at bounding box center [51, 119] width 23 height 23
click at [47, 121] on td at bounding box center [51, 119] width 23 height 23
click at [49, 118] on div at bounding box center [52, 119] width 8 height 8
click at [48, 115] on input "checkbox" at bounding box center [48, 115] width 0 height 0
click at [827, 63] on p "Print QR" at bounding box center [819, 64] width 29 height 10
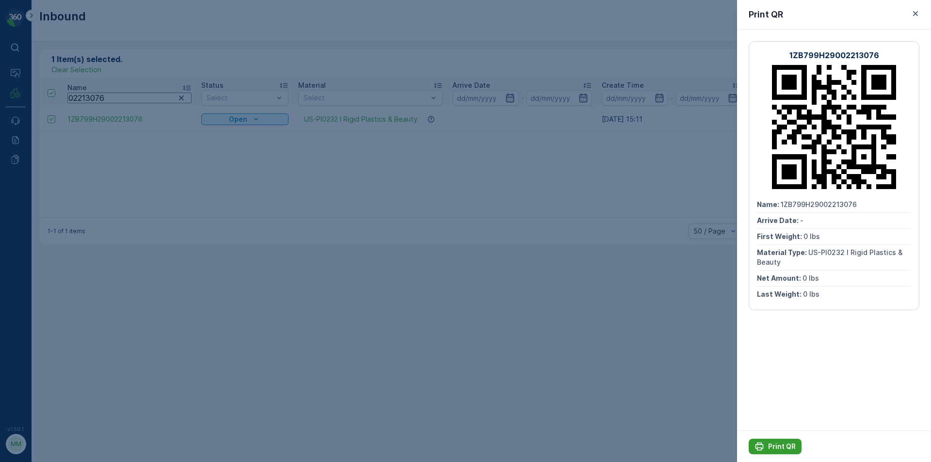
click at [779, 450] on p "Print QR" at bounding box center [782, 447] width 28 height 10
click at [609, 291] on div at bounding box center [465, 231] width 931 height 462
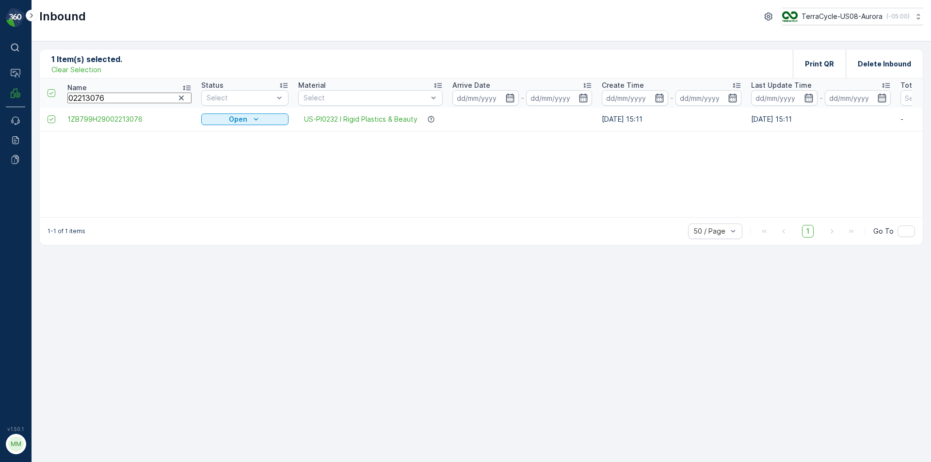
click at [99, 70] on p "Clear Selection" at bounding box center [76, 70] width 50 height 10
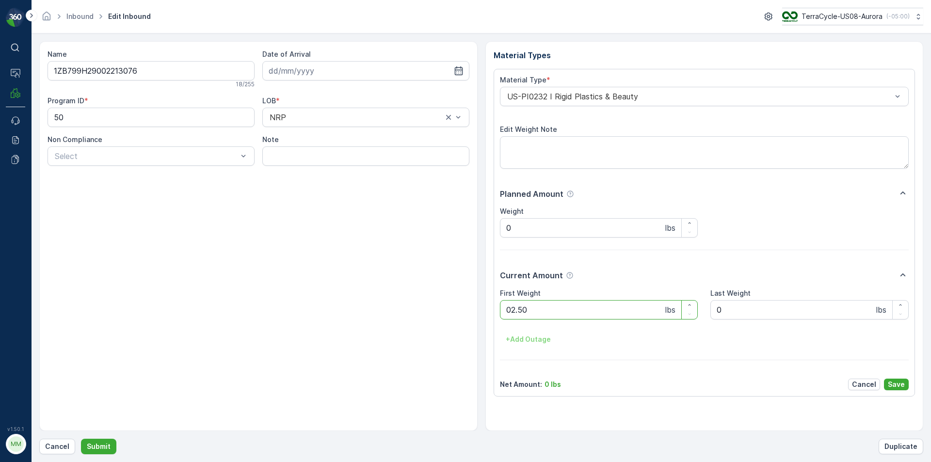
click at [81, 439] on button "Submit" at bounding box center [98, 447] width 35 height 16
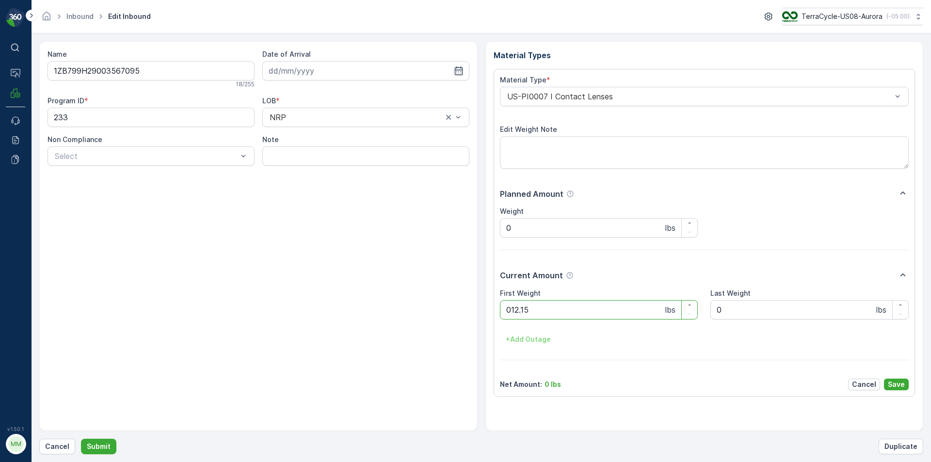
click at [81, 439] on button "Submit" at bounding box center [98, 447] width 35 height 16
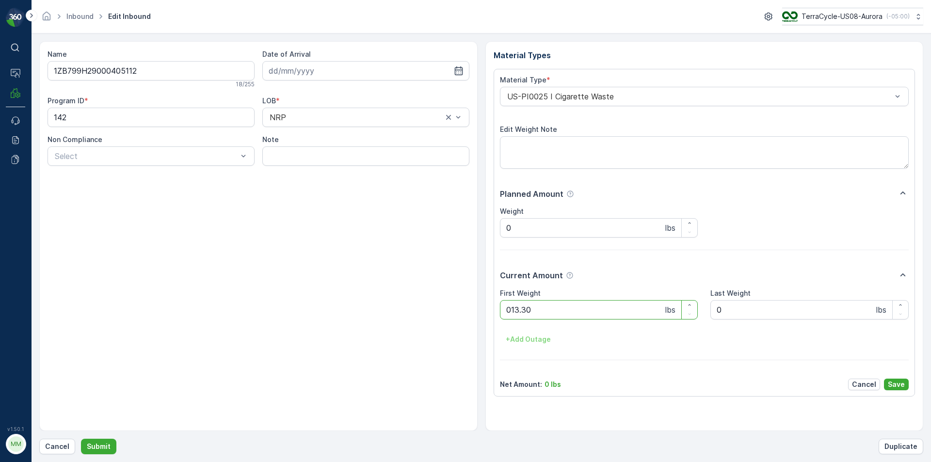
click at [81, 439] on button "Submit" at bounding box center [98, 447] width 35 height 16
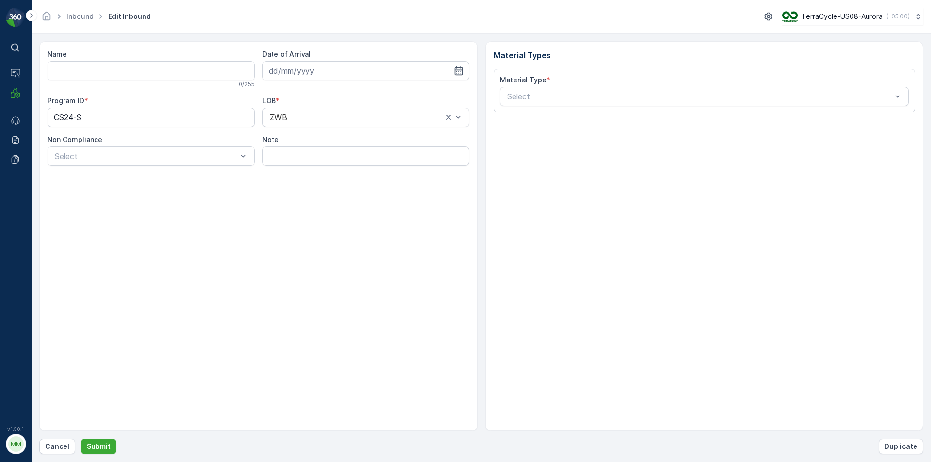
type input "1ZB799H29030675024"
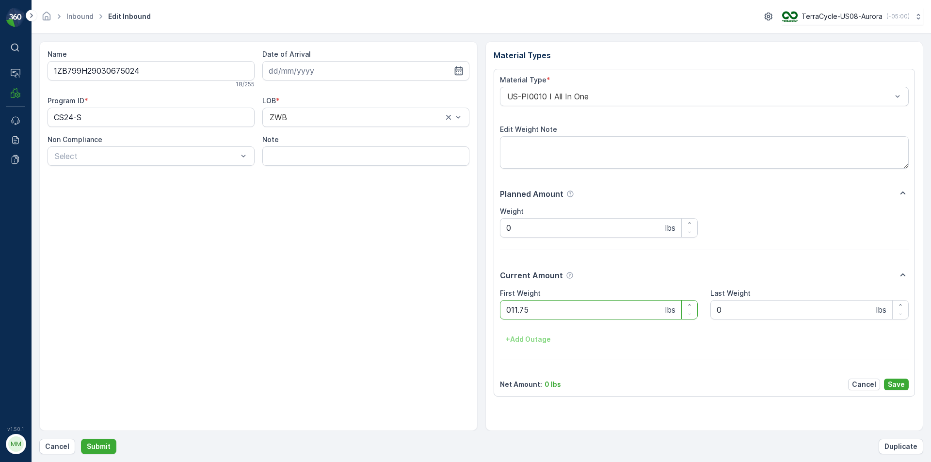
click at [81, 439] on button "Submit" at bounding box center [98, 447] width 35 height 16
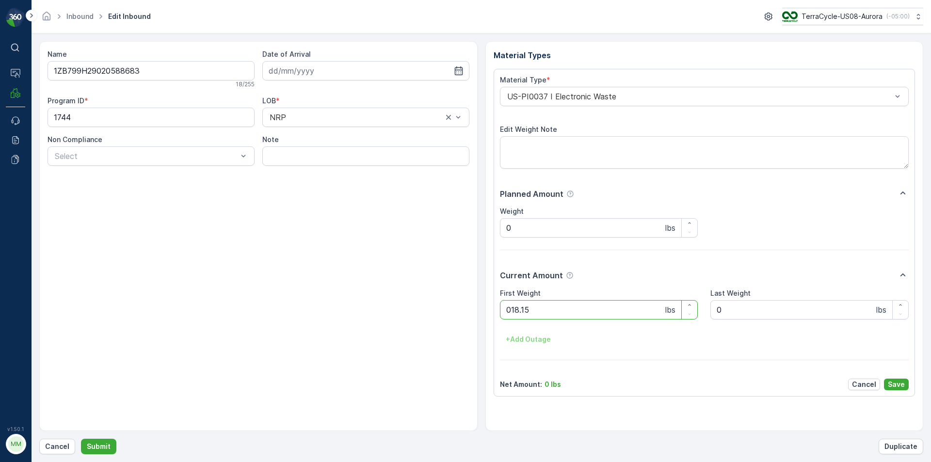
click at [81, 439] on button "Submit" at bounding box center [98, 447] width 35 height 16
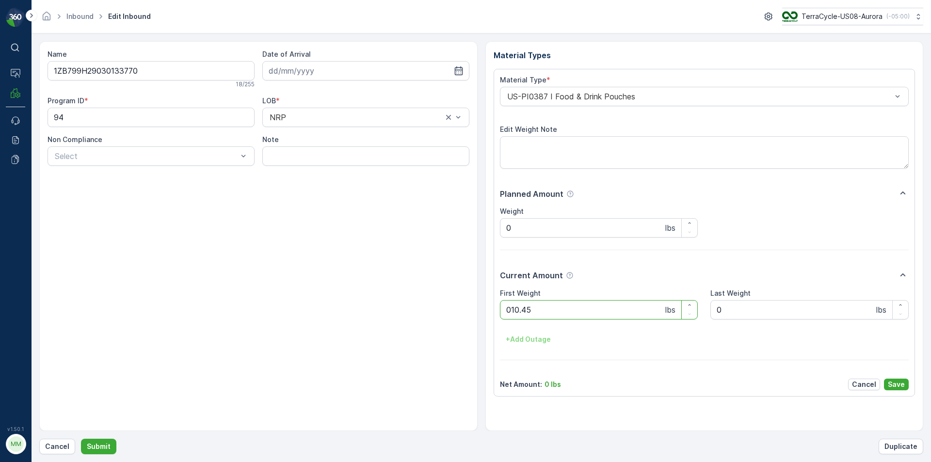
click at [81, 439] on button "Submit" at bounding box center [98, 447] width 35 height 16
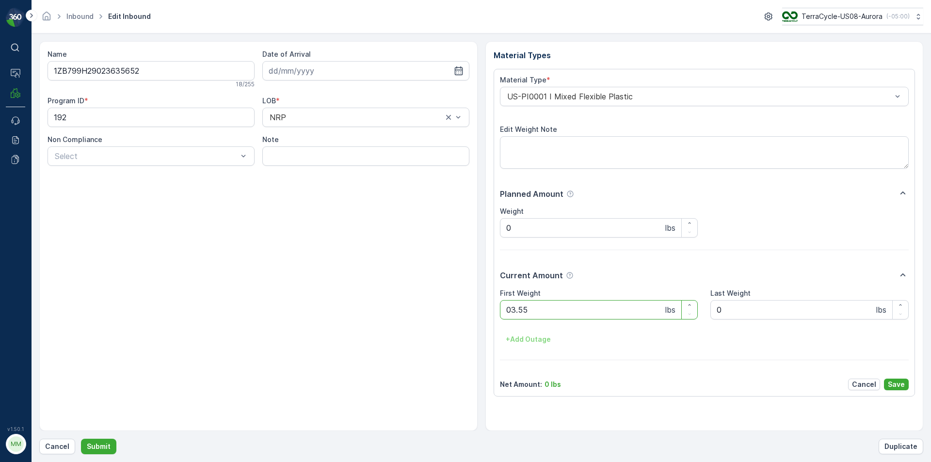
click at [81, 439] on button "Submit" at bounding box center [98, 447] width 35 height 16
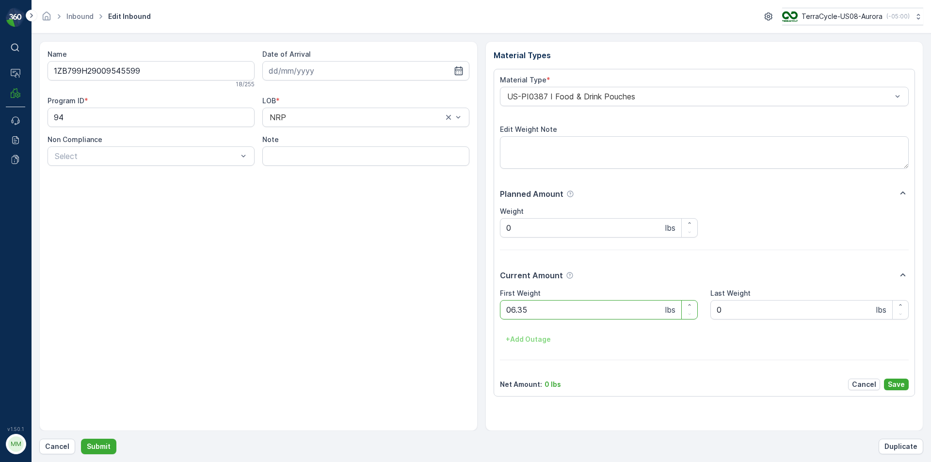
click at [81, 439] on button "Submit" at bounding box center [98, 447] width 35 height 16
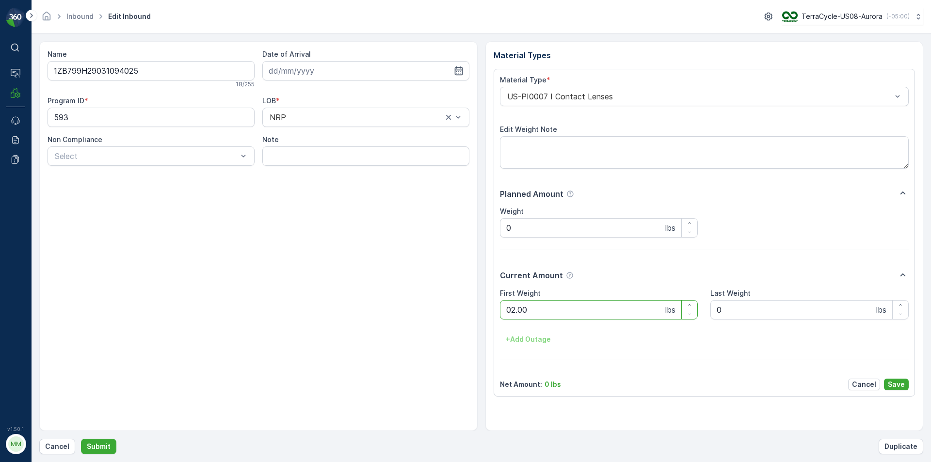
click at [81, 439] on button "Submit" at bounding box center [98, 447] width 35 height 16
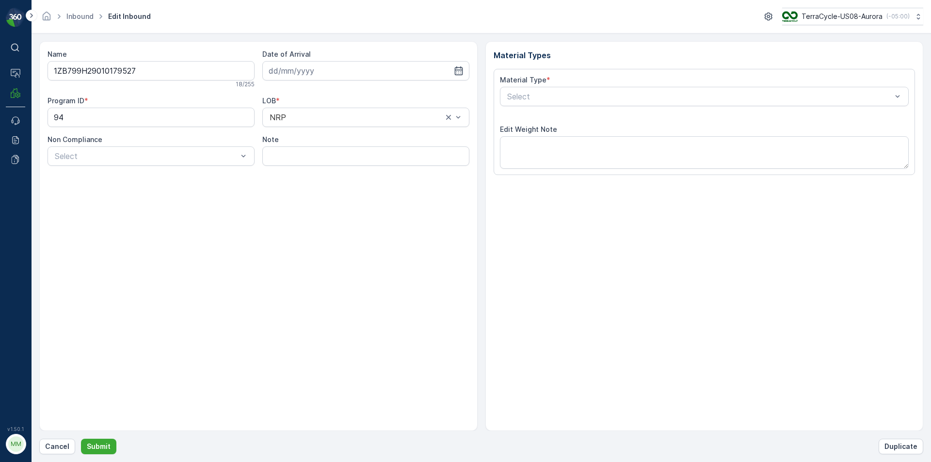
type input "[DATE]"
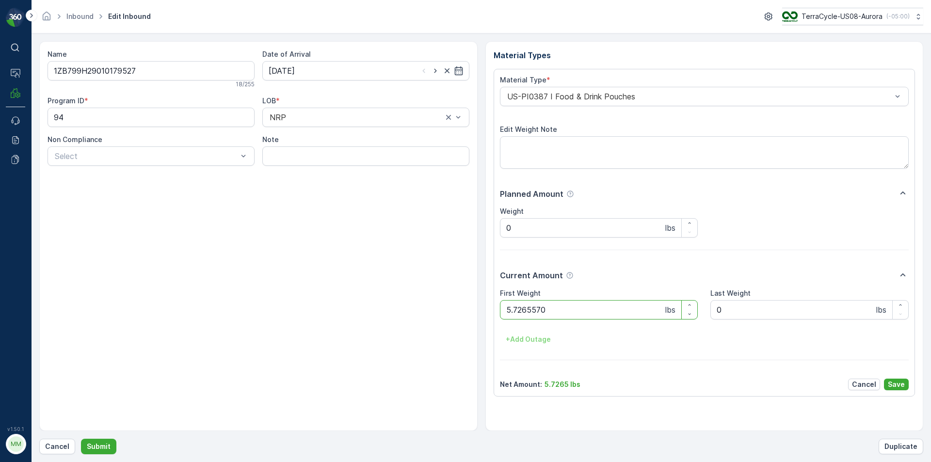
click at [81, 439] on button "Submit" at bounding box center [98, 447] width 35 height 16
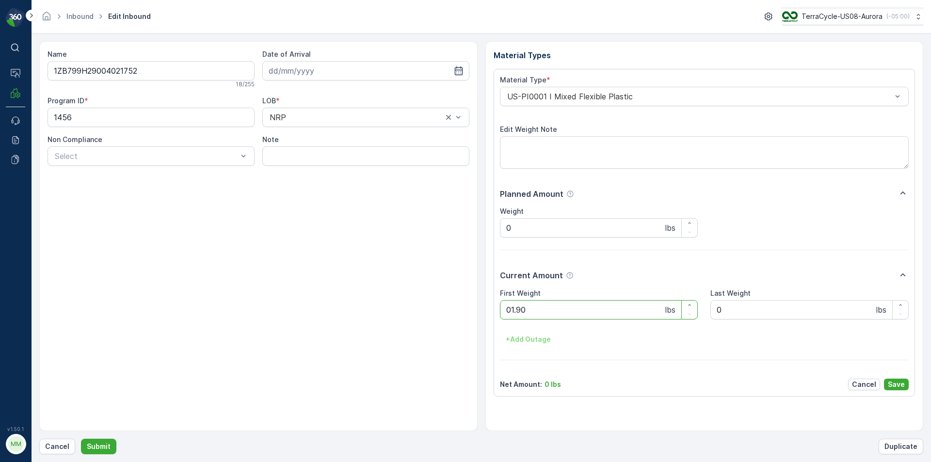
click at [81, 439] on button "Submit" at bounding box center [98, 447] width 35 height 16
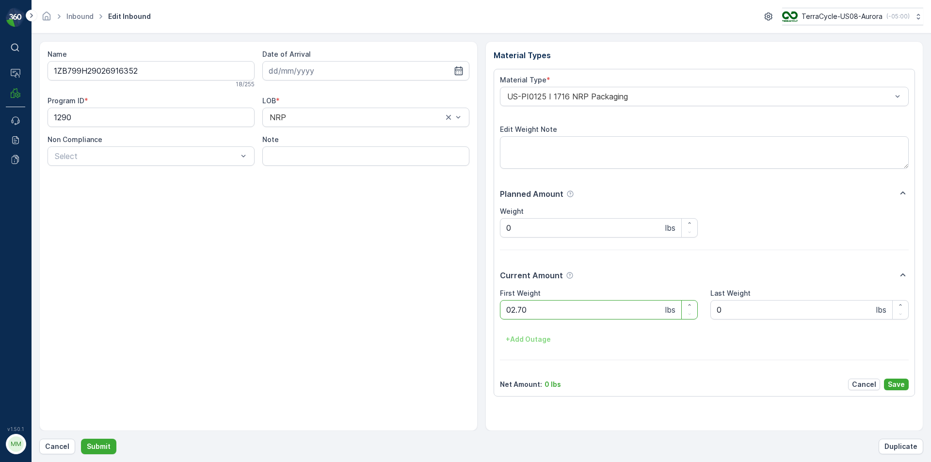
click at [81, 439] on button "Submit" at bounding box center [98, 447] width 35 height 16
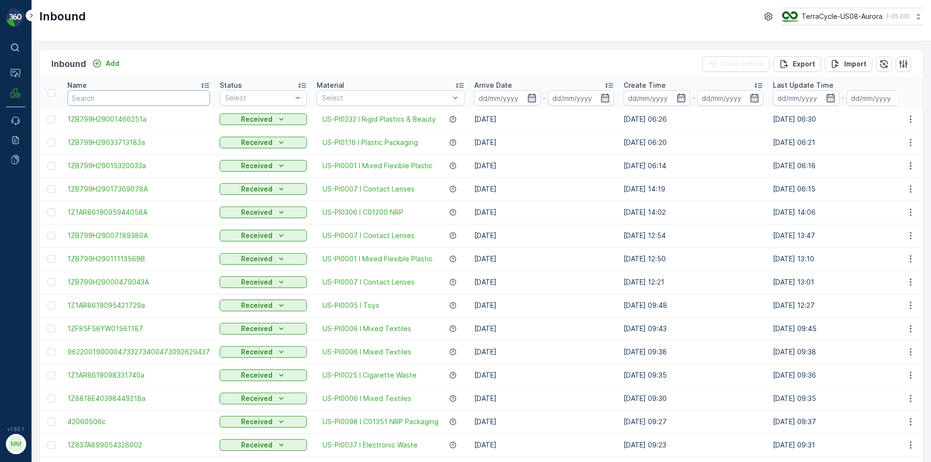
click at [113, 98] on input "text" at bounding box center [138, 98] width 143 height 16
type input "28441790"
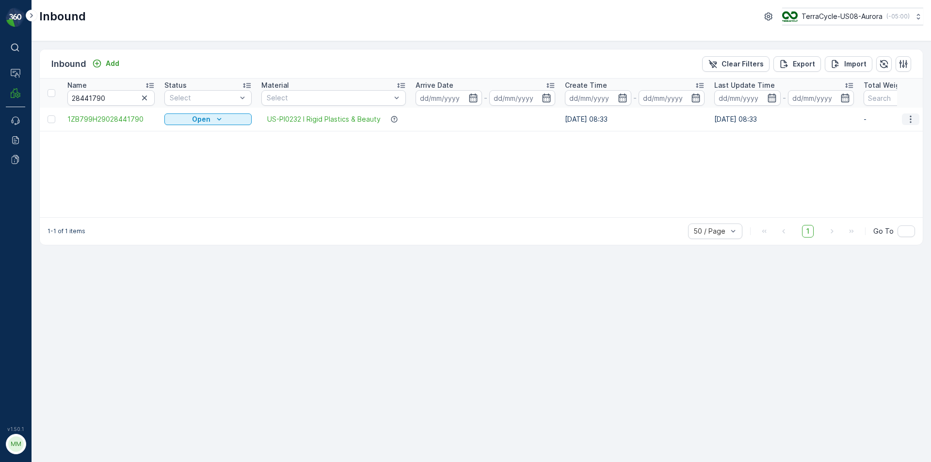
click at [917, 122] on button "button" at bounding box center [910, 120] width 17 height 12
click at [802, 168] on div "Name 28441790 Status Select Material Select Arrive Date - Create Time - Last Up…" at bounding box center [481, 148] width 883 height 139
click at [51, 123] on div at bounding box center [52, 119] width 8 height 8
click at [48, 115] on input "checkbox" at bounding box center [48, 115] width 0 height 0
click at [813, 61] on p "Print QR" at bounding box center [819, 64] width 29 height 10
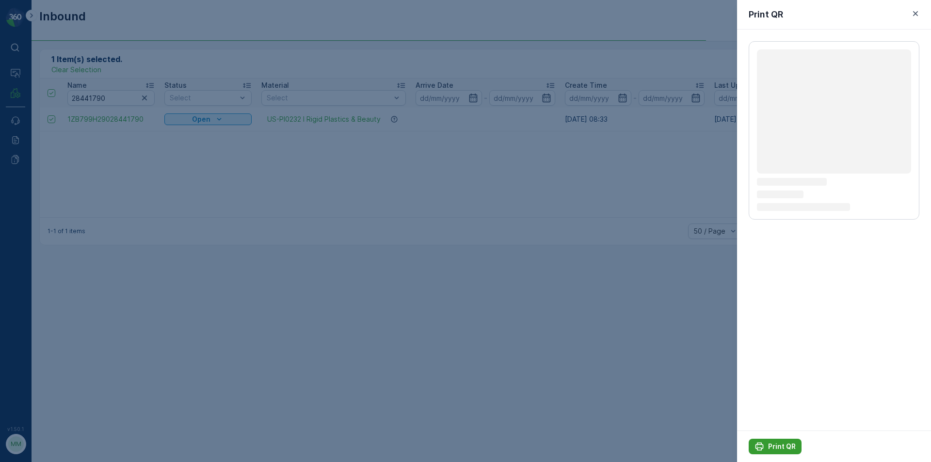
click at [767, 446] on div "Print QR" at bounding box center [775, 447] width 41 height 10
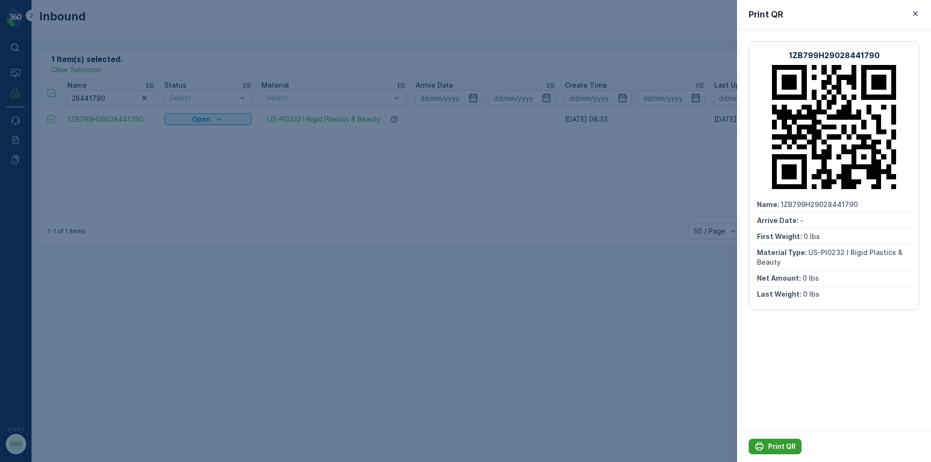
click at [776, 445] on p "Print QR" at bounding box center [782, 447] width 28 height 10
drag, startPoint x: 276, startPoint y: 347, endPoint x: 225, endPoint y: 244, distance: 115.2
click at [273, 340] on div at bounding box center [465, 231] width 931 height 462
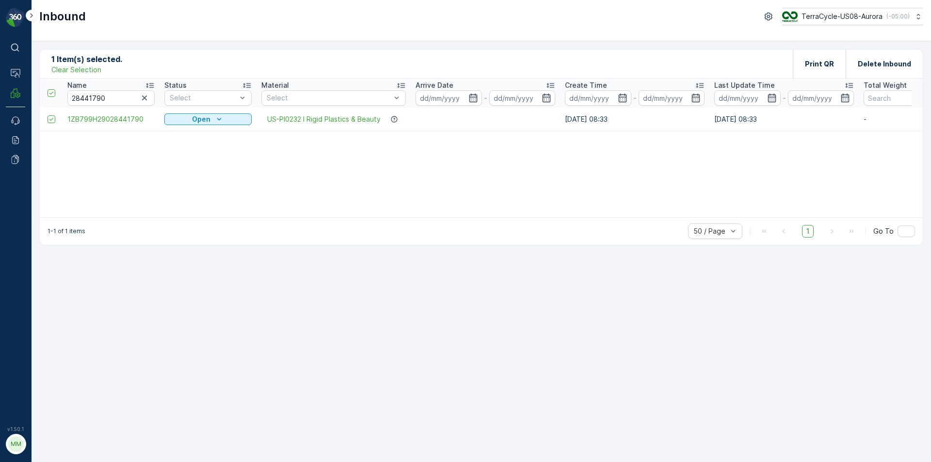
click at [63, 71] on p "Clear Selection" at bounding box center [76, 70] width 50 height 10
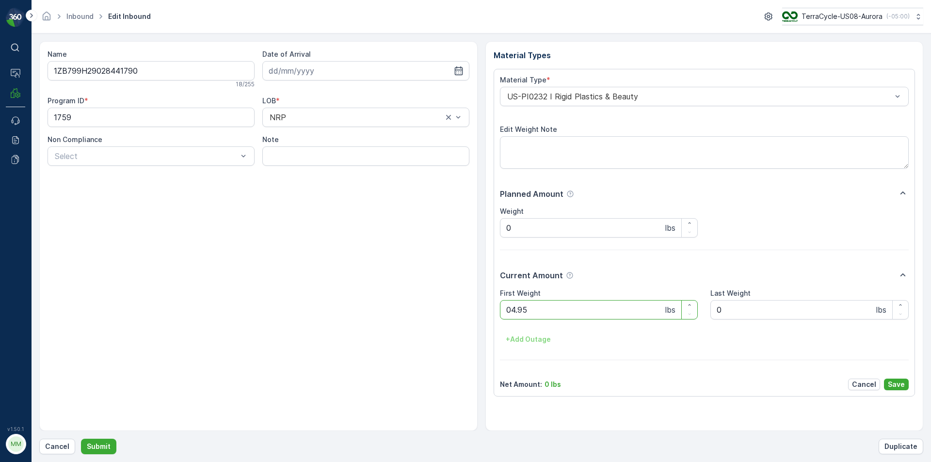
click at [81, 439] on button "Submit" at bounding box center [98, 447] width 35 height 16
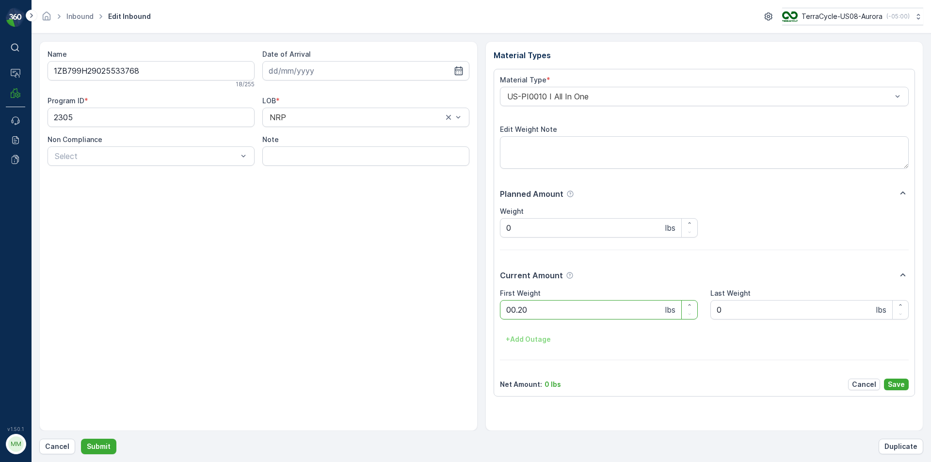
click at [81, 439] on button "Submit" at bounding box center [98, 447] width 35 height 16
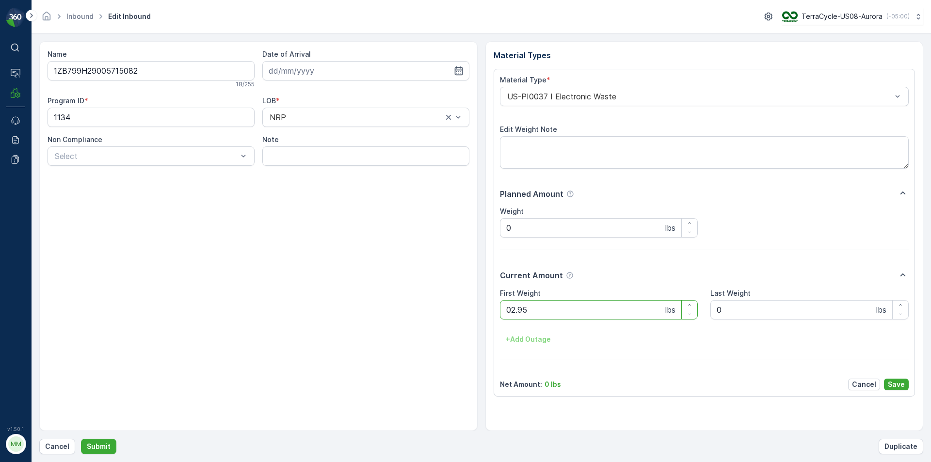
click at [81, 439] on button "Submit" at bounding box center [98, 447] width 35 height 16
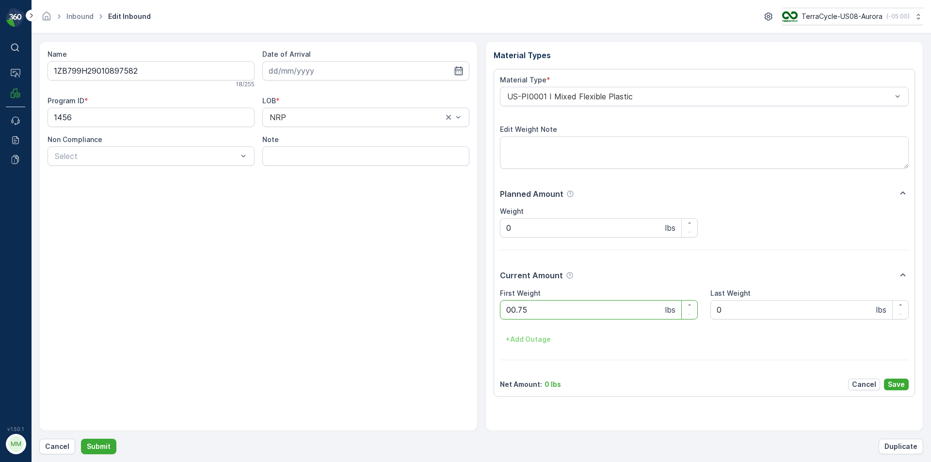
click at [81, 439] on button "Submit" at bounding box center [98, 447] width 35 height 16
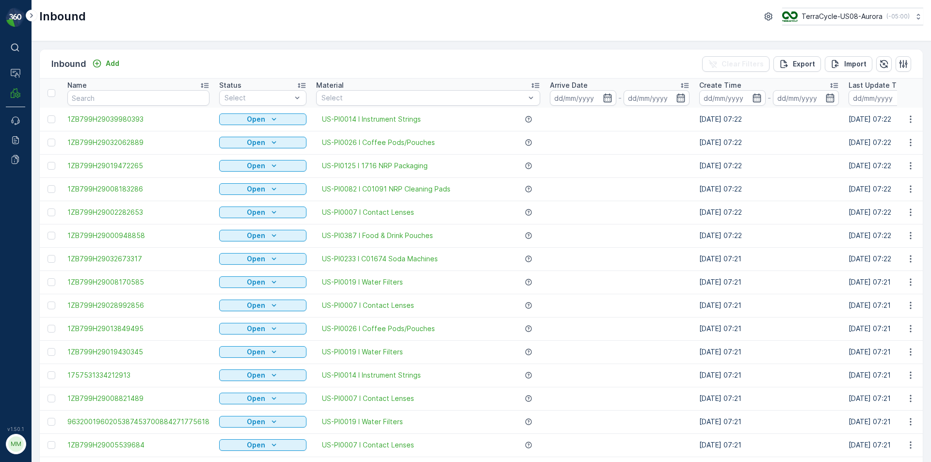
click at [248, 409] on td "Open" at bounding box center [262, 398] width 97 height 23
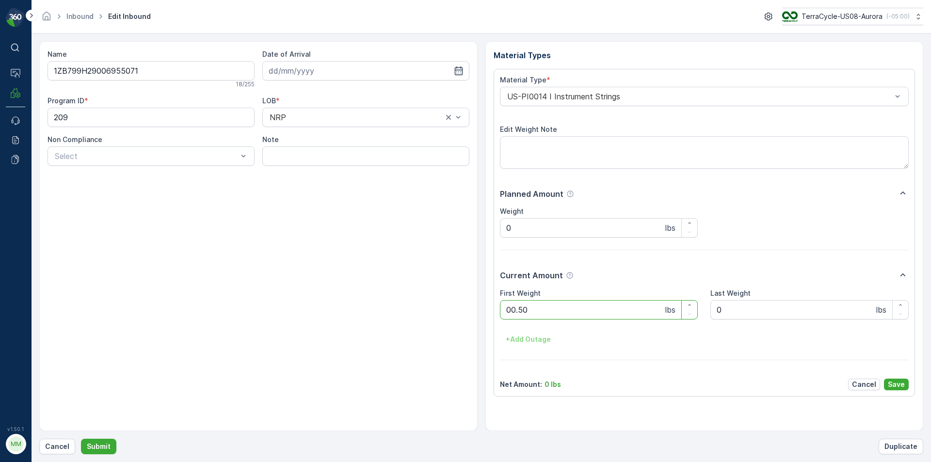
click at [81, 439] on button "Submit" at bounding box center [98, 447] width 35 height 16
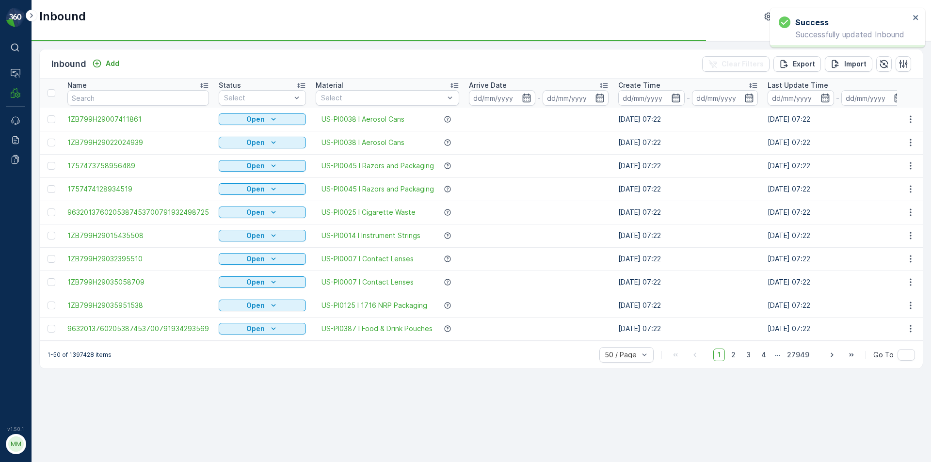
click at [250, 414] on div "Inbound Add Clear Filters Export Import Name Status Select Material Select Arri…" at bounding box center [482, 251] width 900 height 421
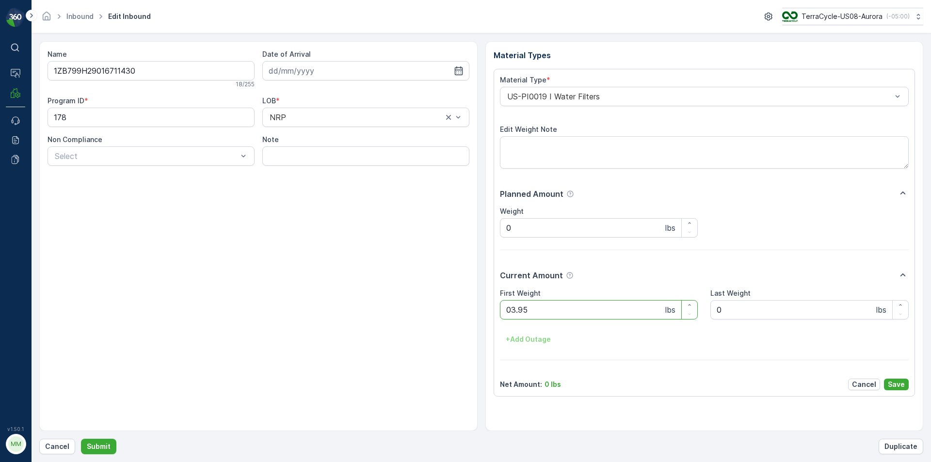
click at [81, 439] on button "Submit" at bounding box center [98, 447] width 35 height 16
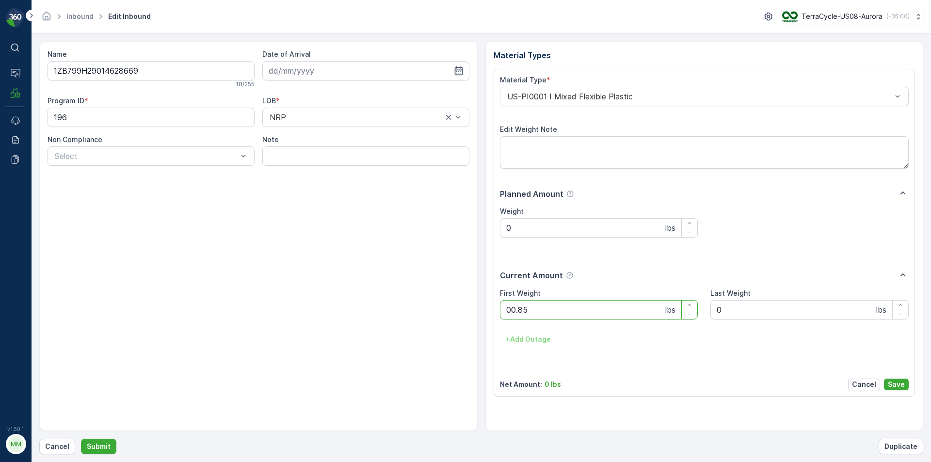
click at [81, 439] on button "Submit" at bounding box center [98, 447] width 35 height 16
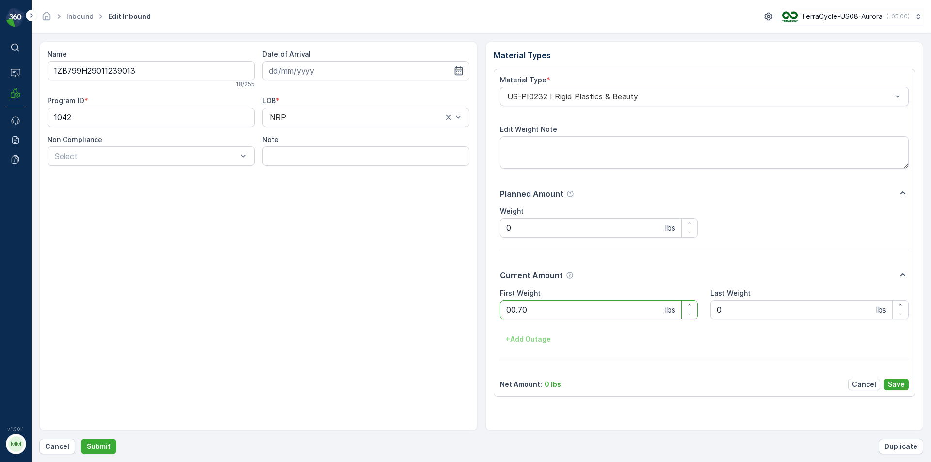
click at [81, 439] on button "Submit" at bounding box center [98, 447] width 35 height 16
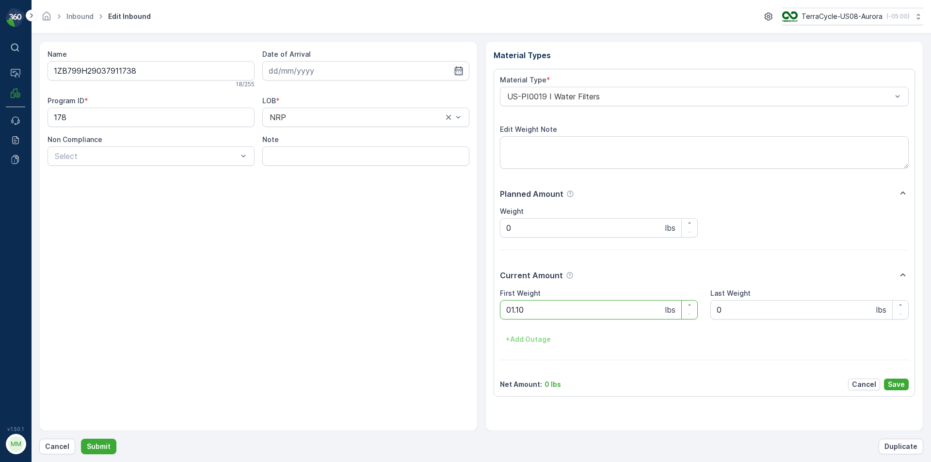
click at [81, 439] on button "Submit" at bounding box center [98, 447] width 35 height 16
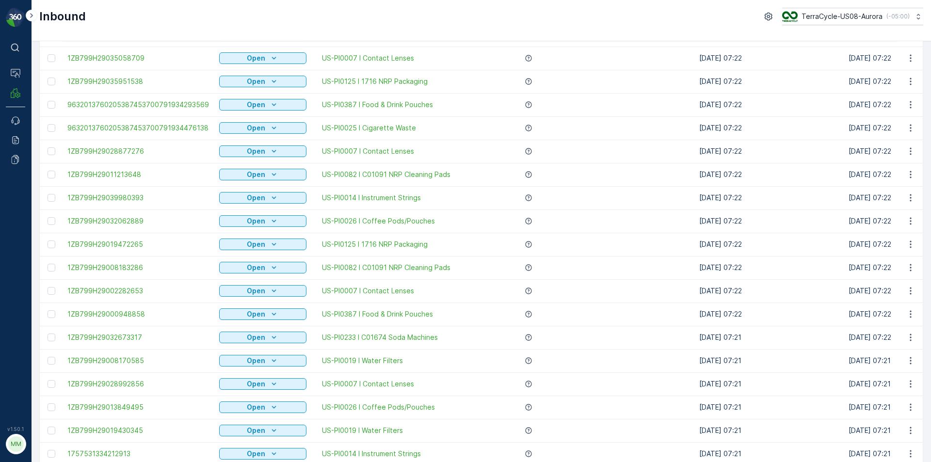
scroll to position [243, 0]
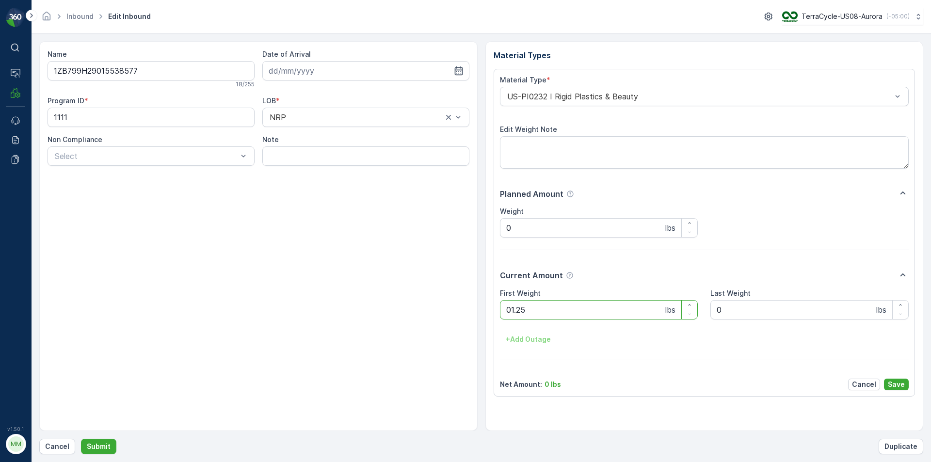
click at [81, 439] on button "Submit" at bounding box center [98, 447] width 35 height 16
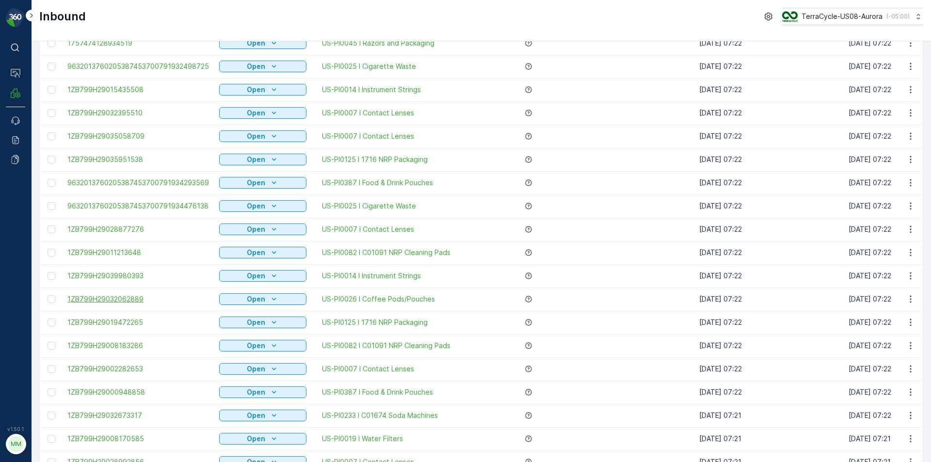
scroll to position [146, 0]
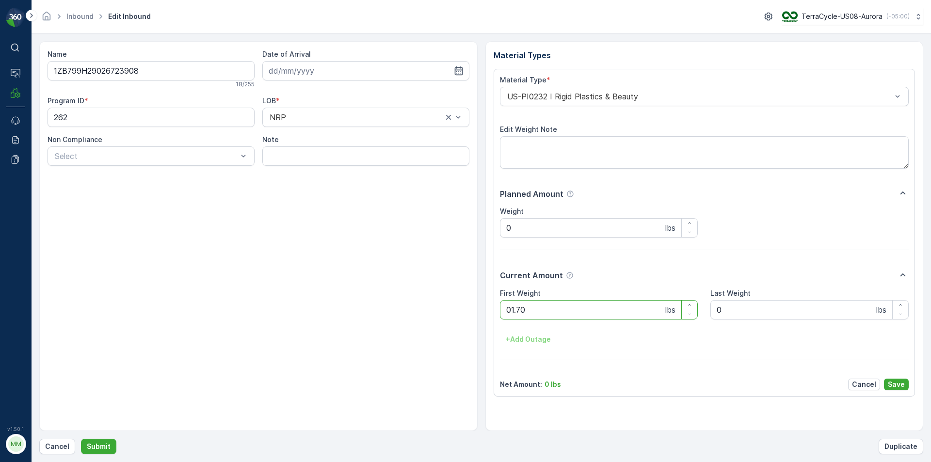
click at [81, 439] on button "Submit" at bounding box center [98, 447] width 35 height 16
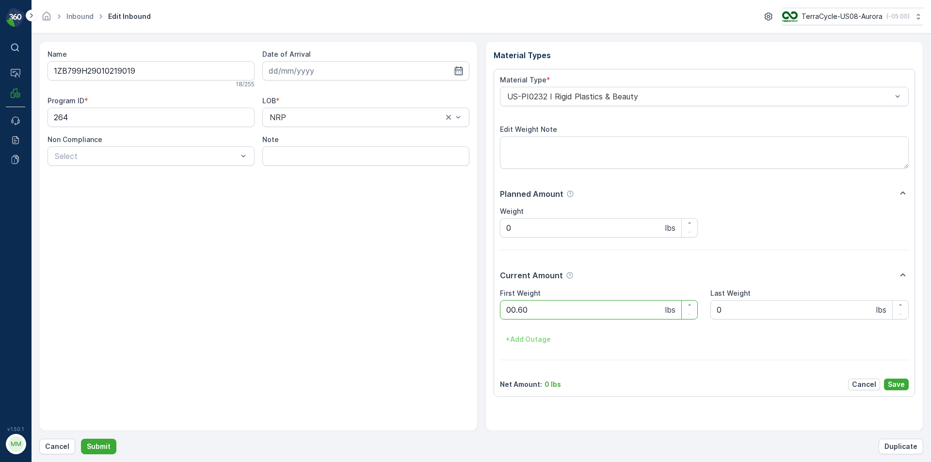
click at [81, 439] on button "Submit" at bounding box center [98, 447] width 35 height 16
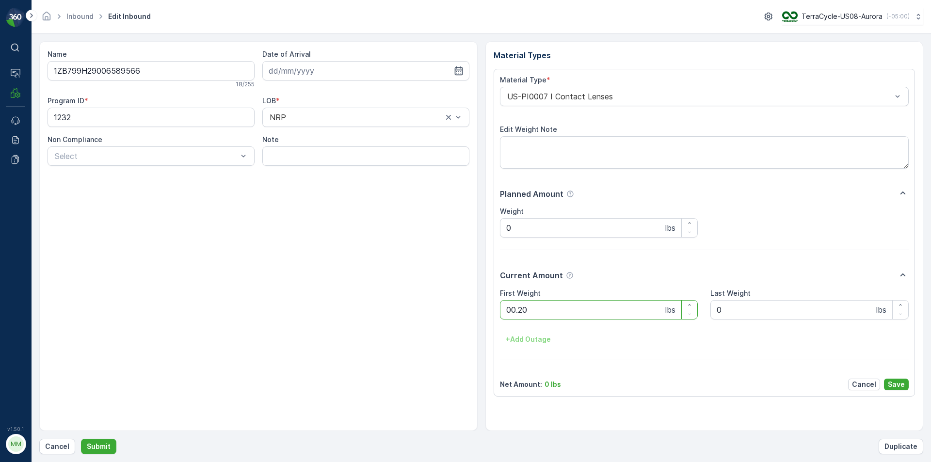
click at [81, 439] on button "Submit" at bounding box center [98, 447] width 35 height 16
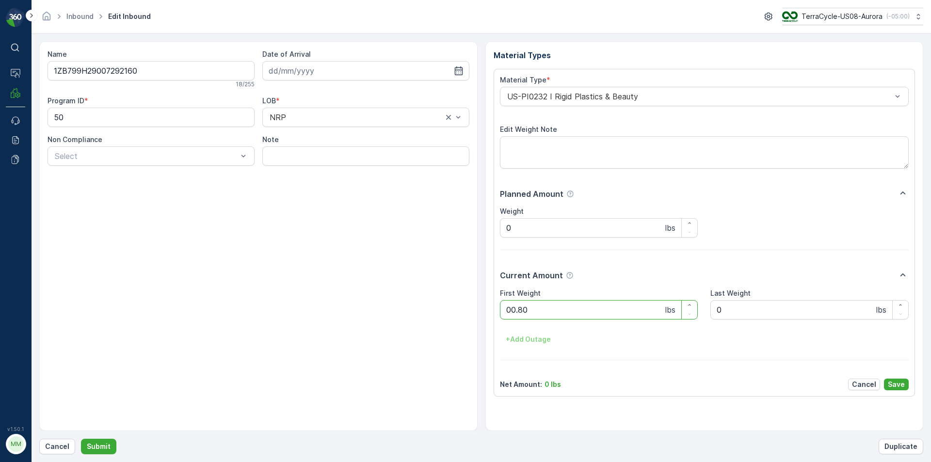
click at [81, 439] on button "Submit" at bounding box center [98, 447] width 35 height 16
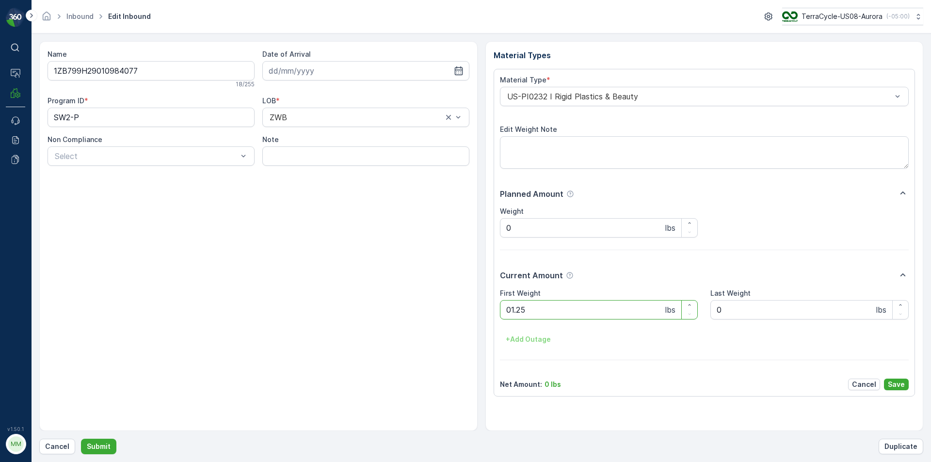
click at [81, 439] on button "Submit" at bounding box center [98, 447] width 35 height 16
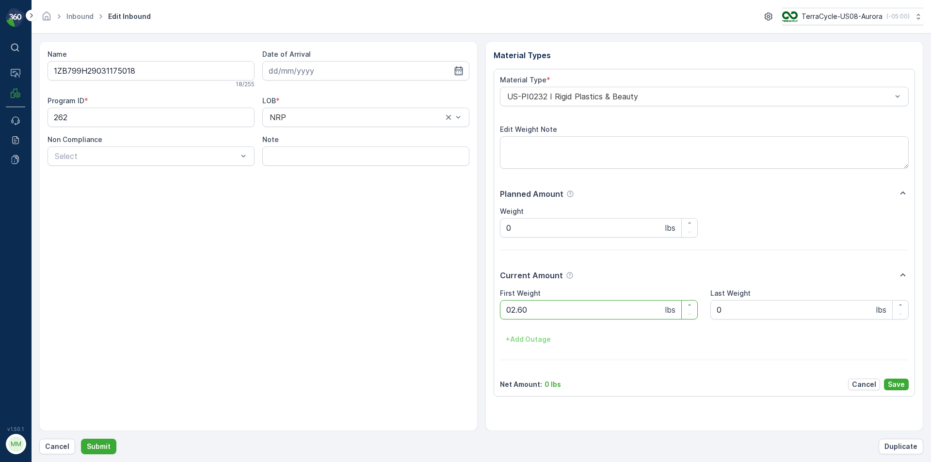
click at [81, 439] on button "Submit" at bounding box center [98, 447] width 35 height 16
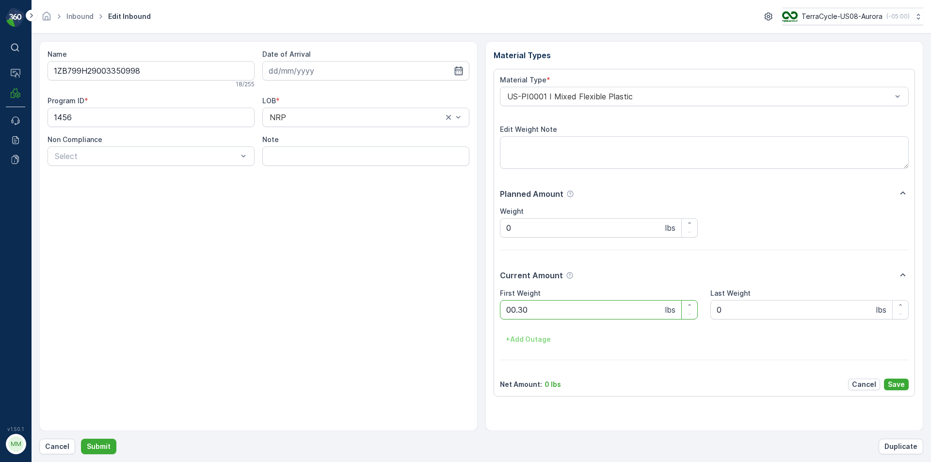
click at [81, 439] on button "Submit" at bounding box center [98, 447] width 35 height 16
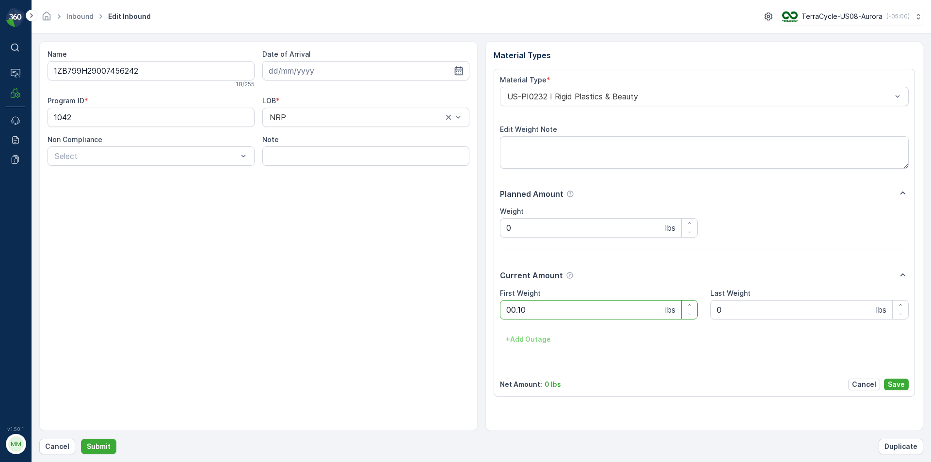
click at [81, 439] on button "Submit" at bounding box center [98, 447] width 35 height 16
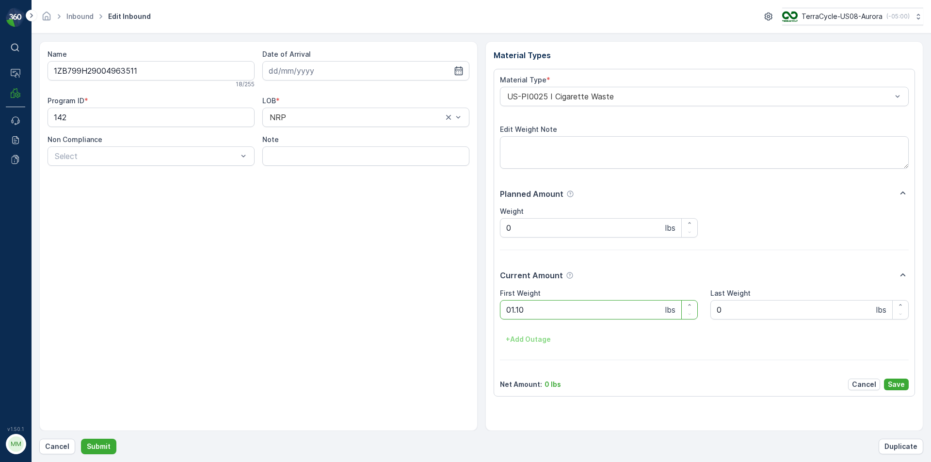
click at [81, 439] on button "Submit" at bounding box center [98, 447] width 35 height 16
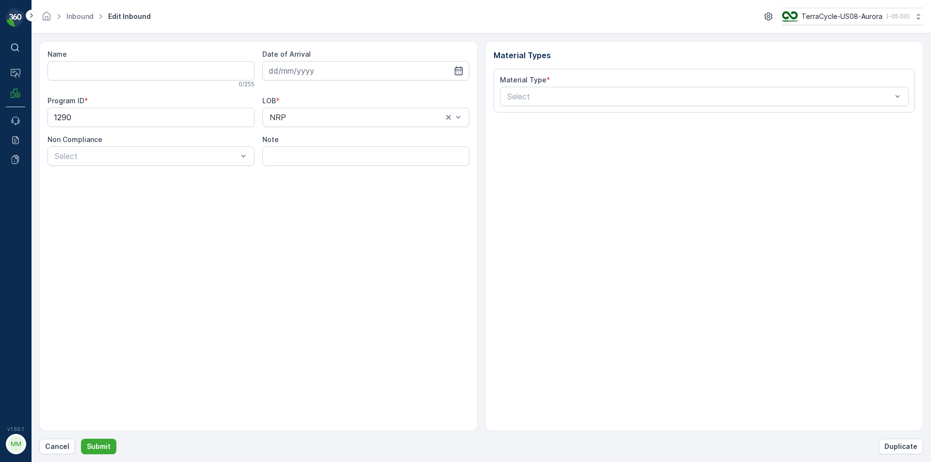
type input "1ZB799H29011502666"
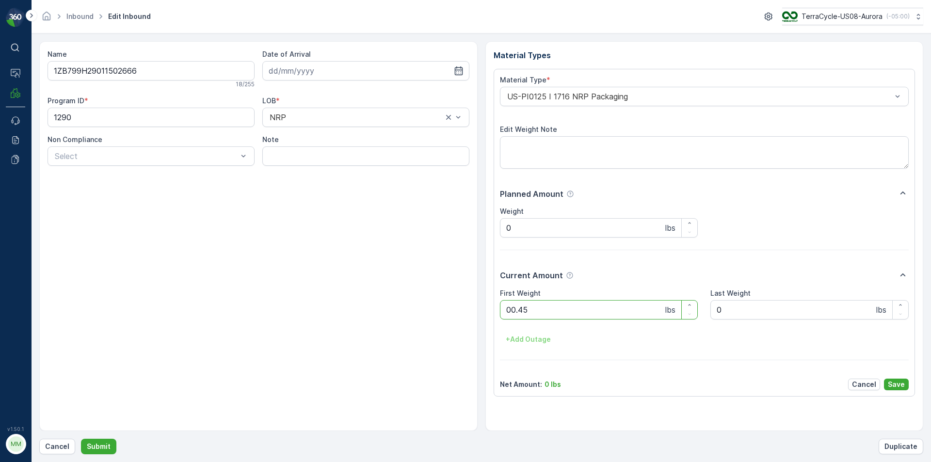
click at [81, 439] on button "Submit" at bounding box center [98, 447] width 35 height 16
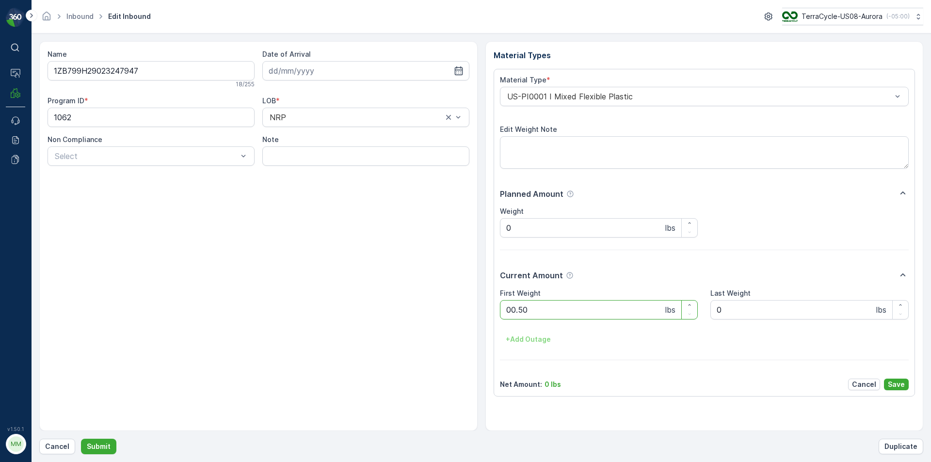
click at [81, 439] on button "Submit" at bounding box center [98, 447] width 35 height 16
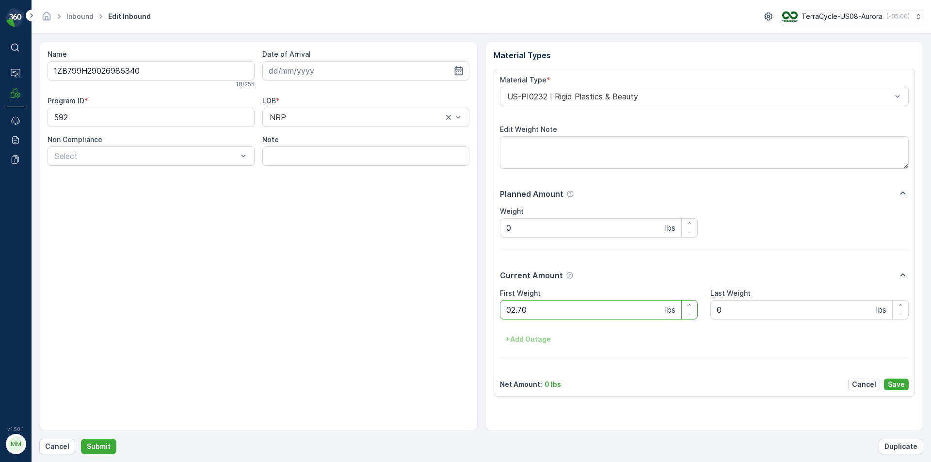
click at [81, 439] on button "Submit" at bounding box center [98, 447] width 35 height 16
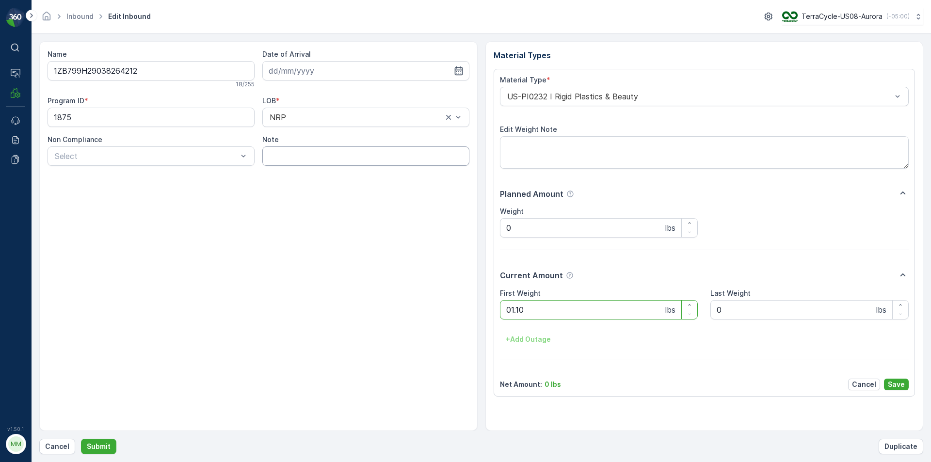
click at [81, 439] on button "Submit" at bounding box center [98, 447] width 35 height 16
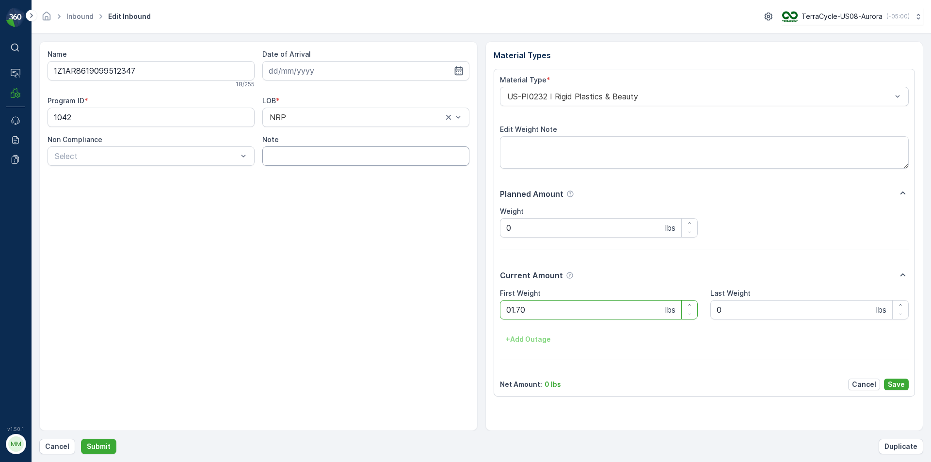
click at [81, 439] on button "Submit" at bounding box center [98, 447] width 35 height 16
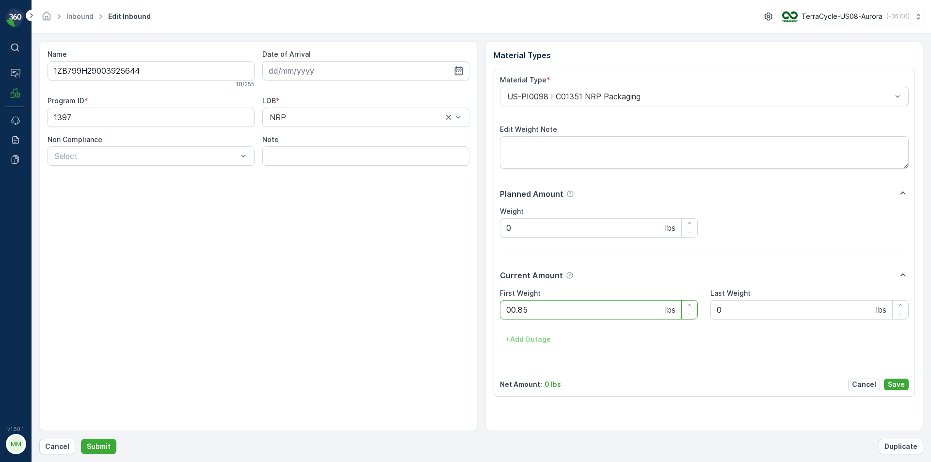
click at [81, 439] on button "Submit" at bounding box center [98, 447] width 35 height 16
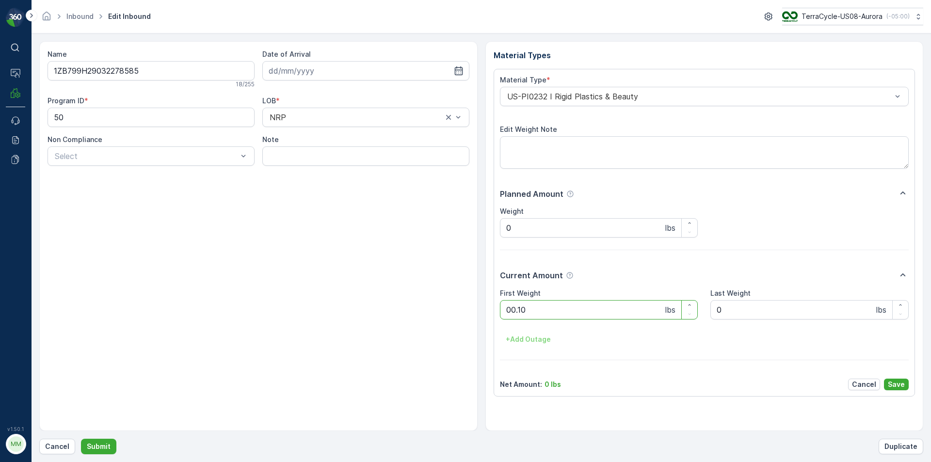
click at [81, 439] on button "Submit" at bounding box center [98, 447] width 35 height 16
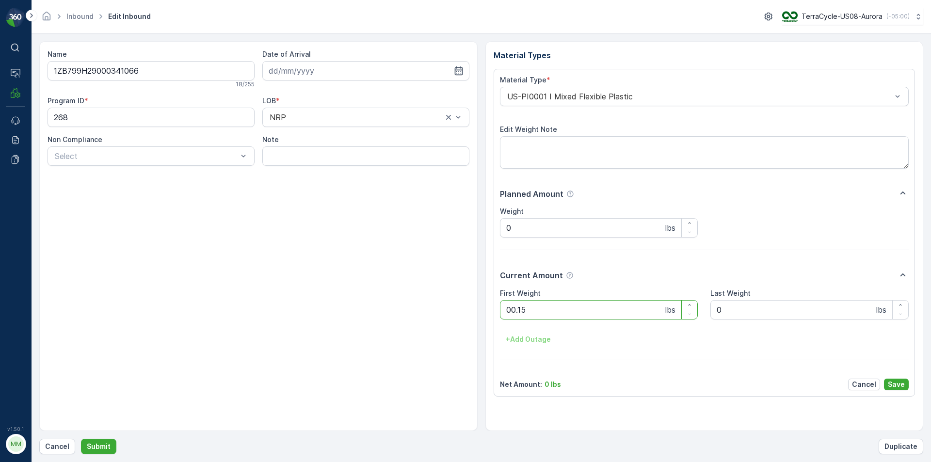
click at [81, 439] on button "Submit" at bounding box center [98, 447] width 35 height 16
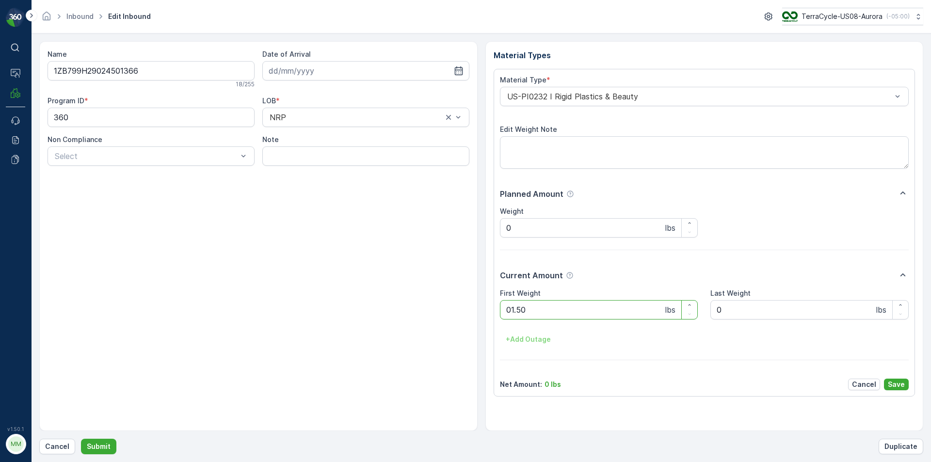
click at [81, 439] on button "Submit" at bounding box center [98, 447] width 35 height 16
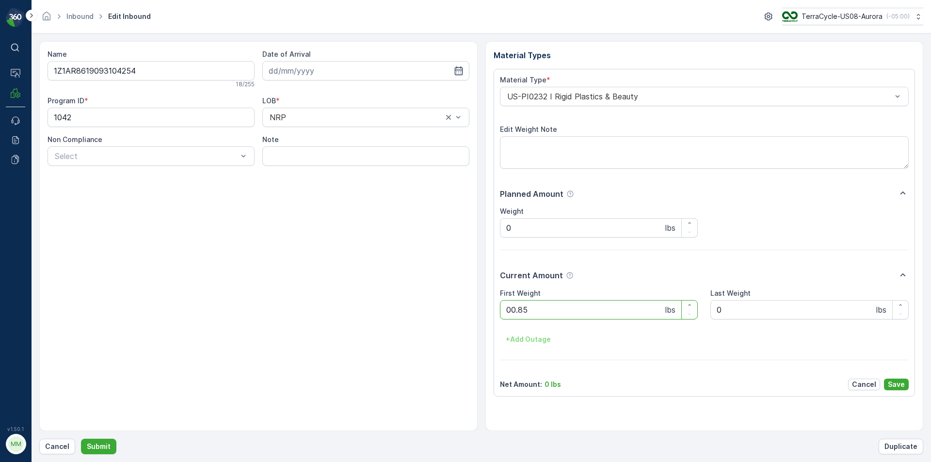
click at [81, 439] on button "Submit" at bounding box center [98, 447] width 35 height 16
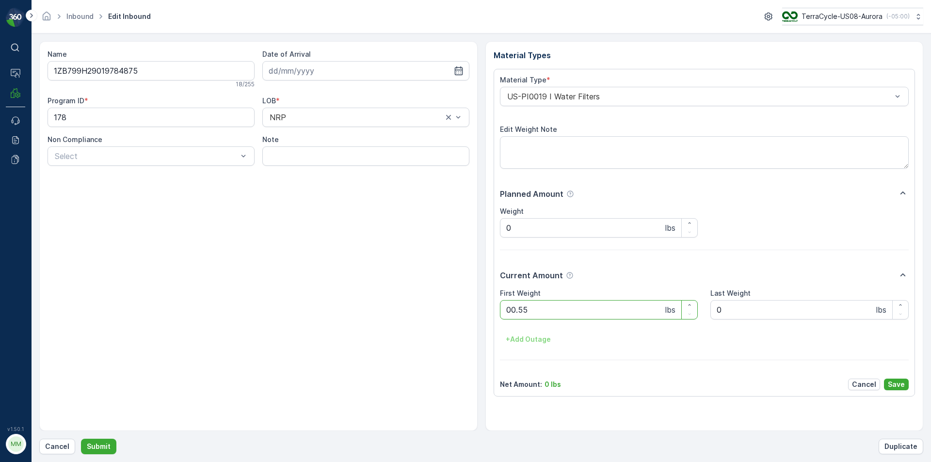
click at [81, 439] on button "Submit" at bounding box center [98, 447] width 35 height 16
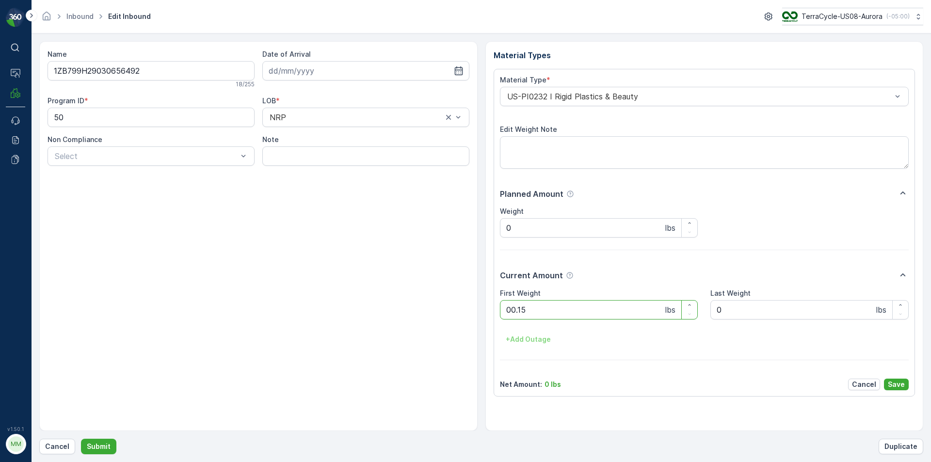
click at [81, 439] on button "Submit" at bounding box center [98, 447] width 35 height 16
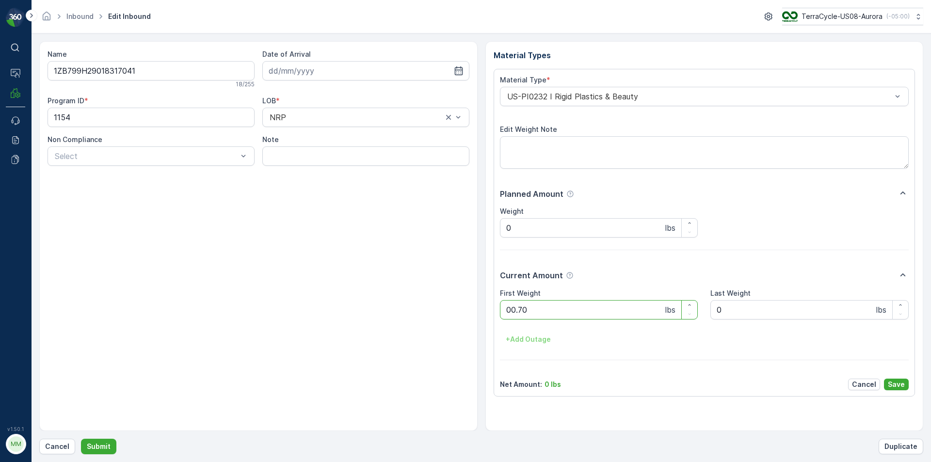
click at [81, 439] on button "Submit" at bounding box center [98, 447] width 35 height 16
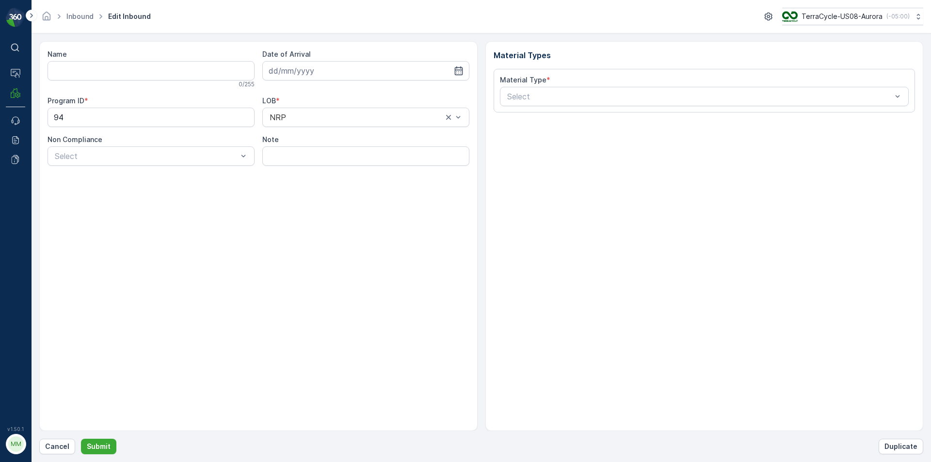
type input "1ZB799H29025255649"
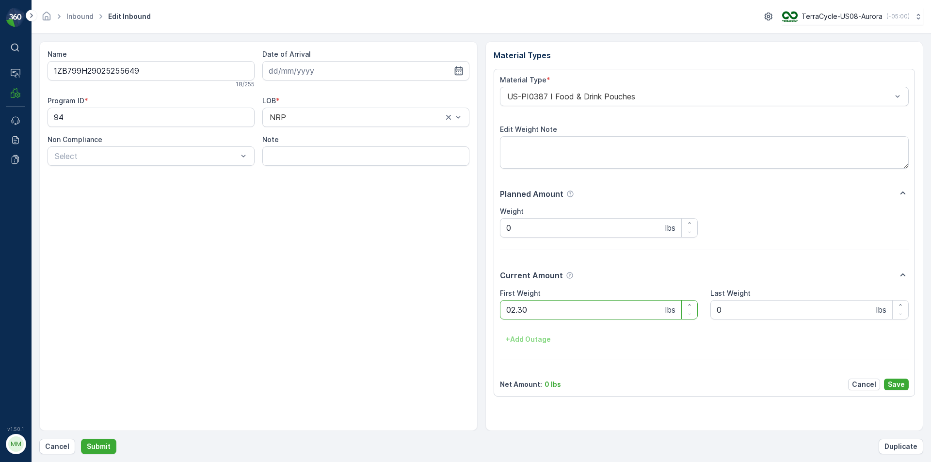
click at [81, 439] on button "Submit" at bounding box center [98, 447] width 35 height 16
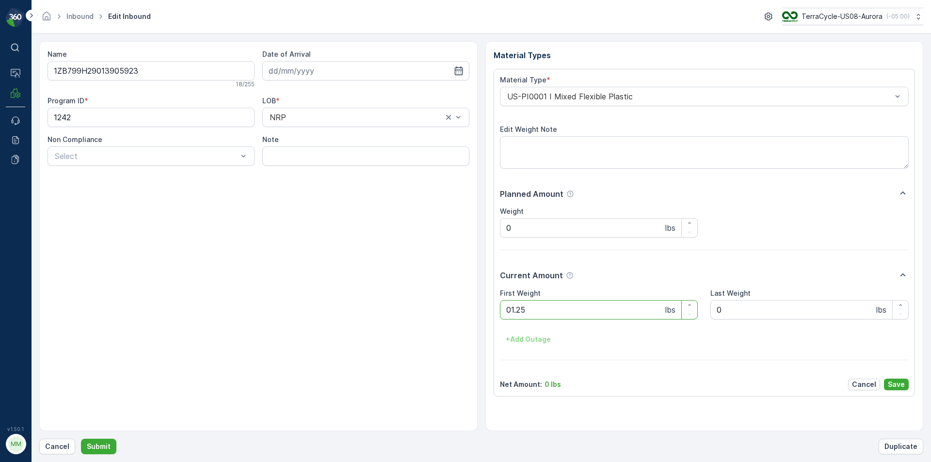
click at [81, 439] on button "Submit" at bounding box center [98, 447] width 35 height 16
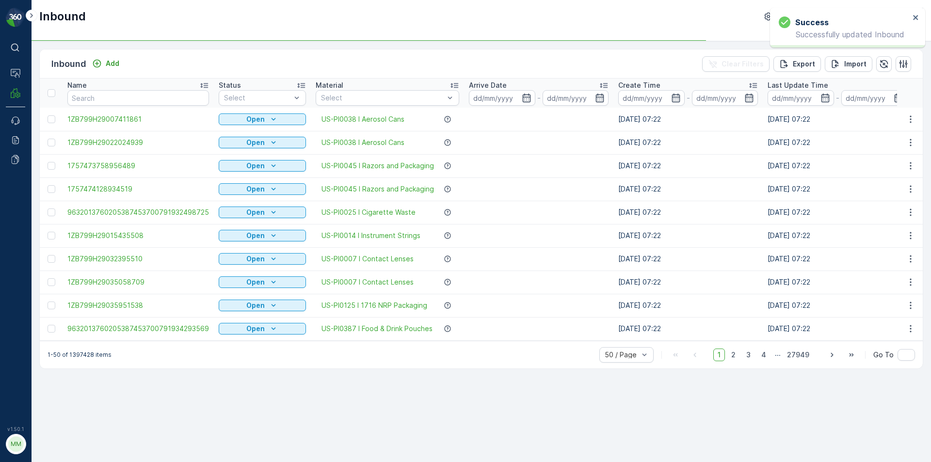
click at [667, 350] on div "1-50 of 1397428 items 50 / Page 1 2 3 4 ... 27949 Go To" at bounding box center [481, 355] width 883 height 28
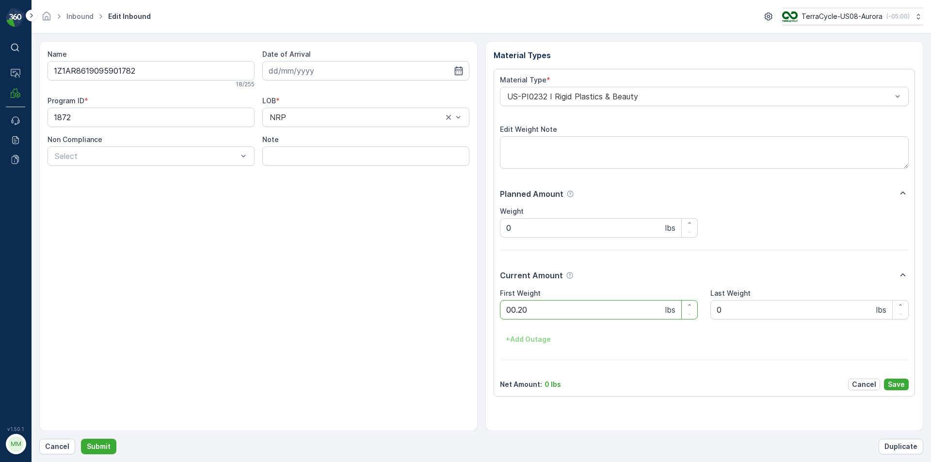
click at [81, 439] on button "Submit" at bounding box center [98, 447] width 35 height 16
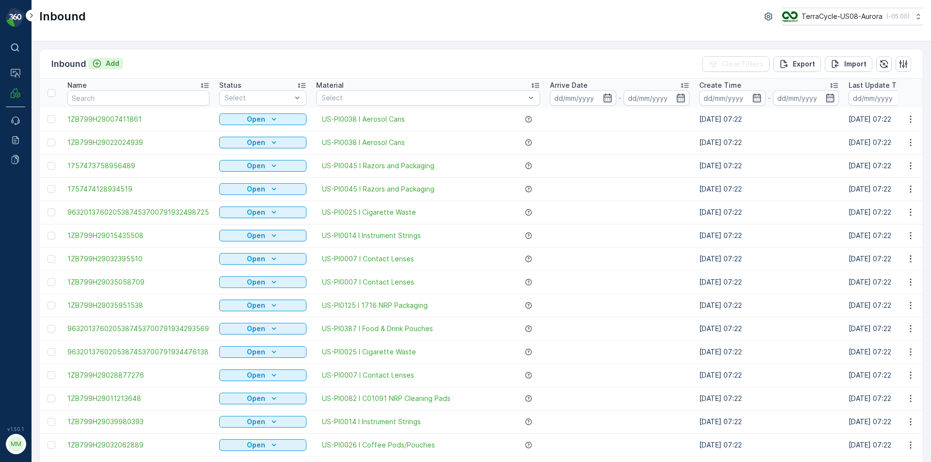
click at [97, 58] on button "Add" at bounding box center [105, 64] width 35 height 12
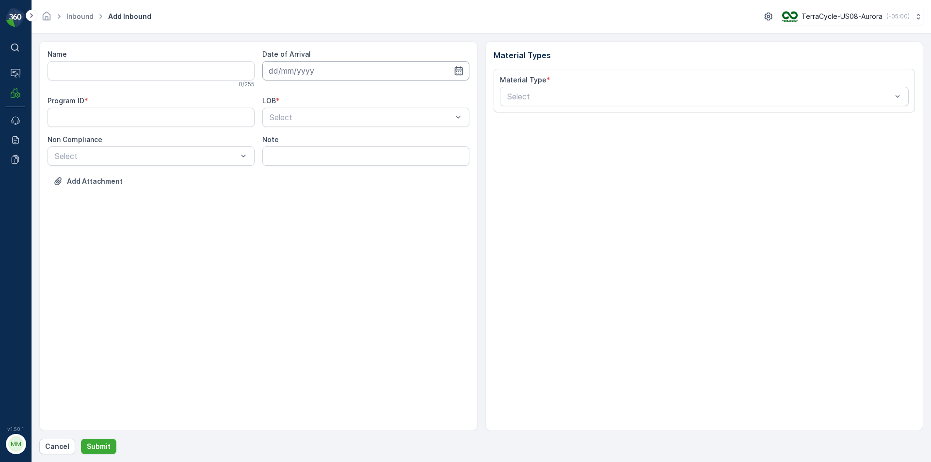
drag, startPoint x: 325, startPoint y: 64, endPoint x: 322, endPoint y: 72, distance: 8.6
click at [325, 65] on input at bounding box center [365, 70] width 207 height 19
click at [348, 150] on div "11" at bounding box center [349, 152] width 16 height 16
type input "[DATE]"
click at [268, 137] on span "NRP" at bounding box center [276, 141] width 16 height 9
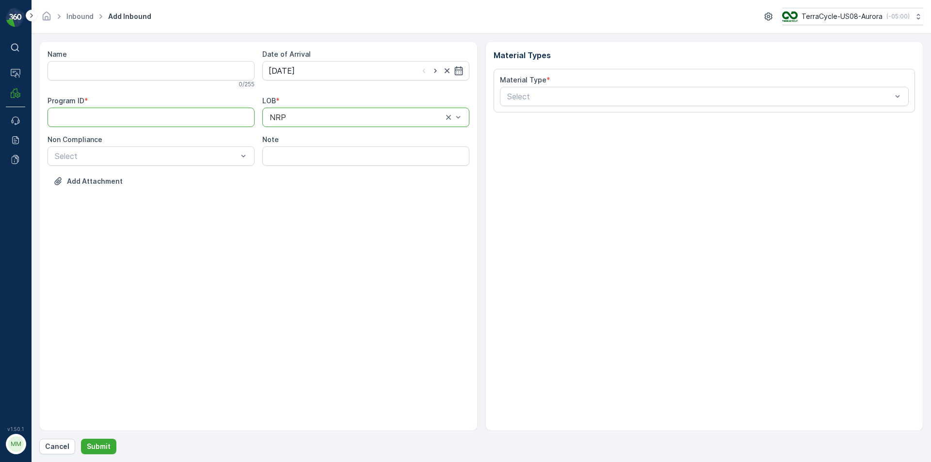
click at [181, 113] on ID "Program ID" at bounding box center [151, 117] width 207 height 19
drag, startPoint x: 375, startPoint y: 254, endPoint x: 208, endPoint y: 155, distance: 194.0
click at [373, 252] on div "Name 0 / 255 Date of Arrival [DATE] Program ID * LOB * option NRP, selected. NR…" at bounding box center [258, 236] width 439 height 390
click at [158, 147] on div "Select" at bounding box center [151, 156] width 207 height 19
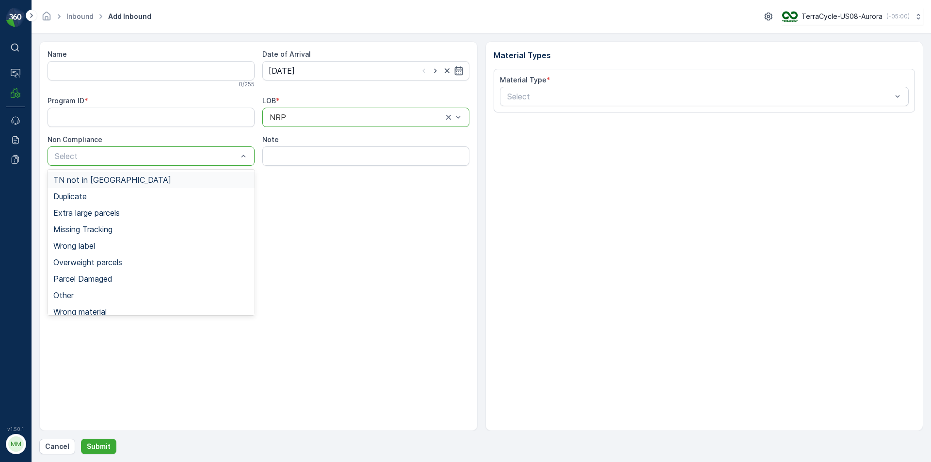
click at [67, 180] on span "TN not in [GEOGRAPHIC_DATA]" at bounding box center [112, 180] width 118 height 9
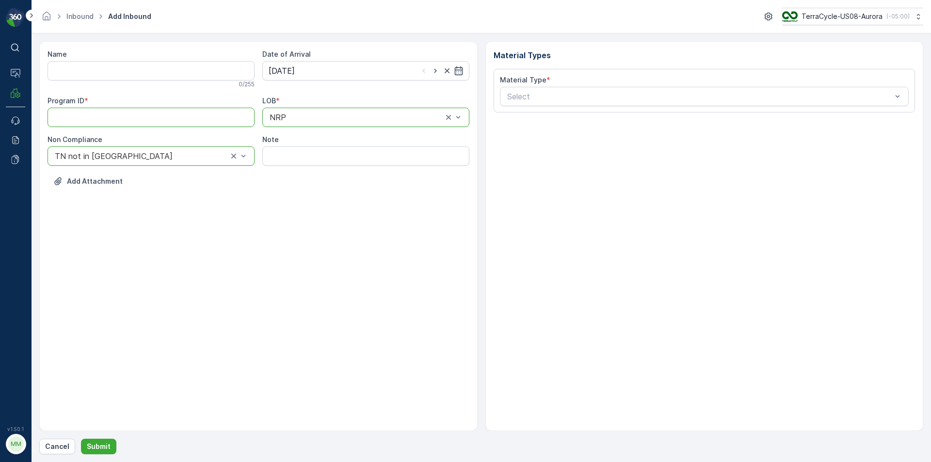
click at [82, 108] on ID "Program ID" at bounding box center [151, 117] width 207 height 19
type ID "356"
click at [96, 75] on input "Name" at bounding box center [151, 70] width 207 height 19
type input "1ZJT55810326626622"
click at [81, 439] on button "Submit" at bounding box center [98, 447] width 35 height 16
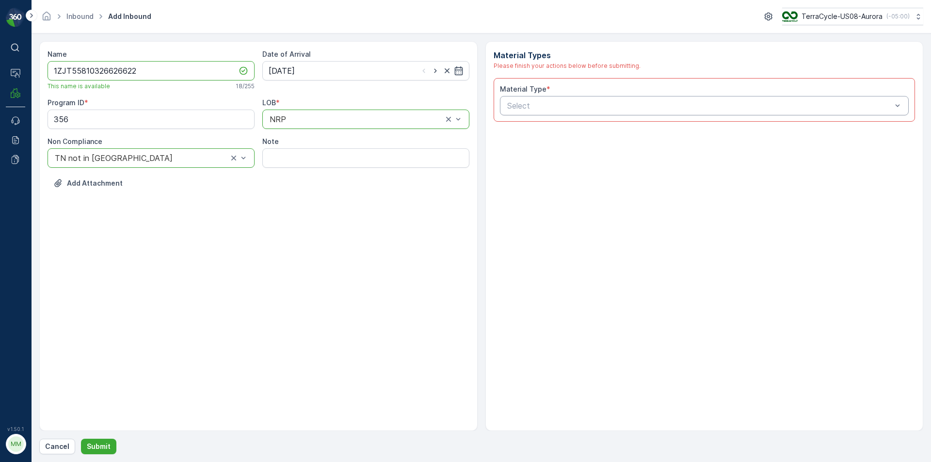
click at [510, 98] on div "Select" at bounding box center [704, 105] width 409 height 19
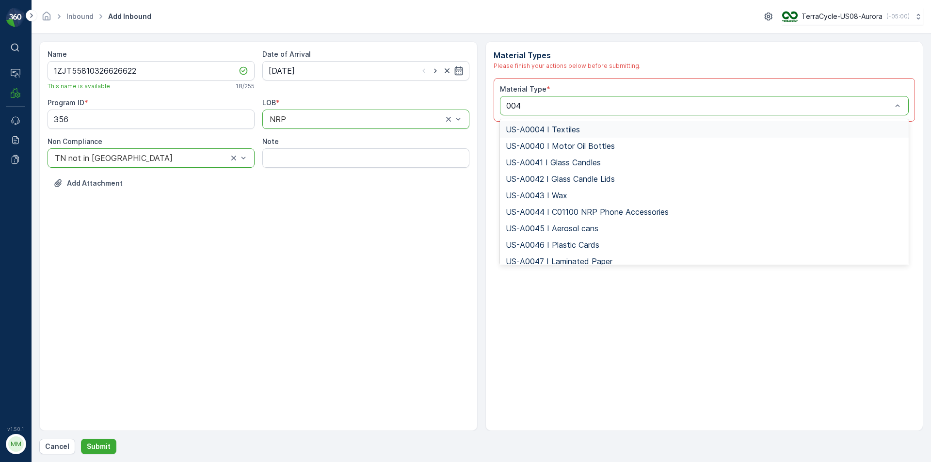
type input "0045"
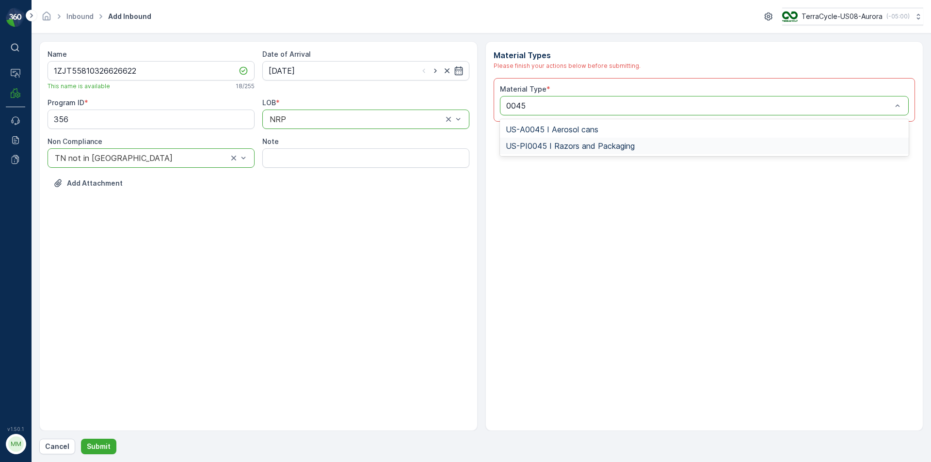
click at [543, 149] on span "US-PI0045 I Razors and Packaging" at bounding box center [570, 146] width 129 height 9
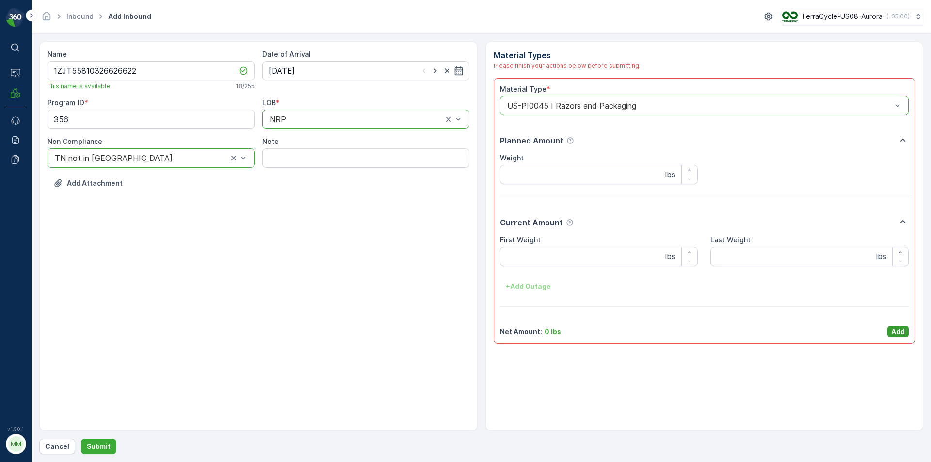
click at [898, 331] on p "Add" at bounding box center [899, 332] width 14 height 10
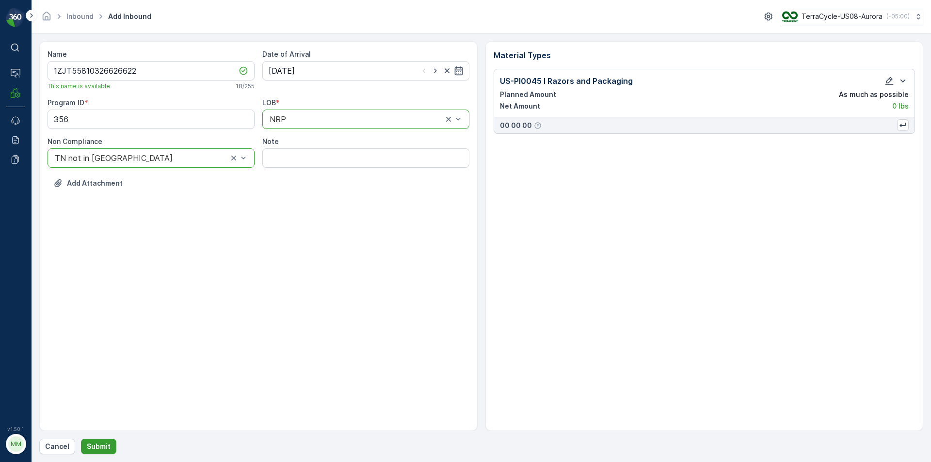
click at [96, 444] on p "Submit" at bounding box center [99, 447] width 24 height 10
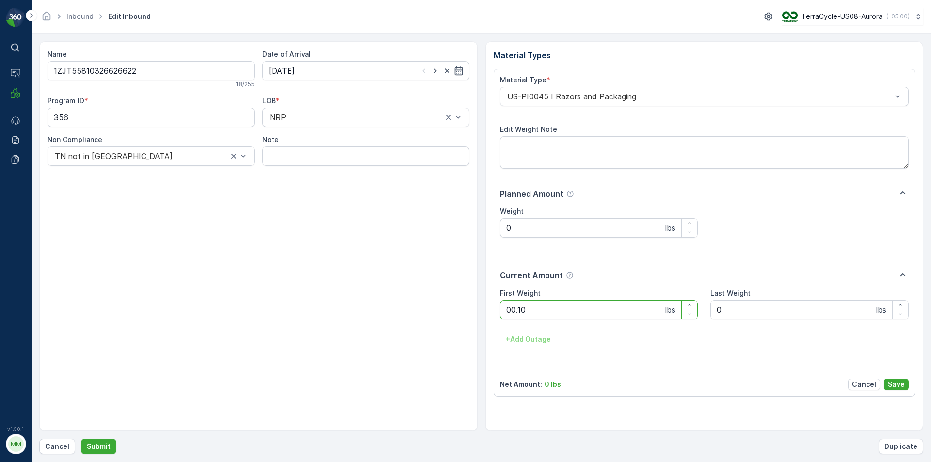
click at [81, 439] on button "Submit" at bounding box center [98, 447] width 35 height 16
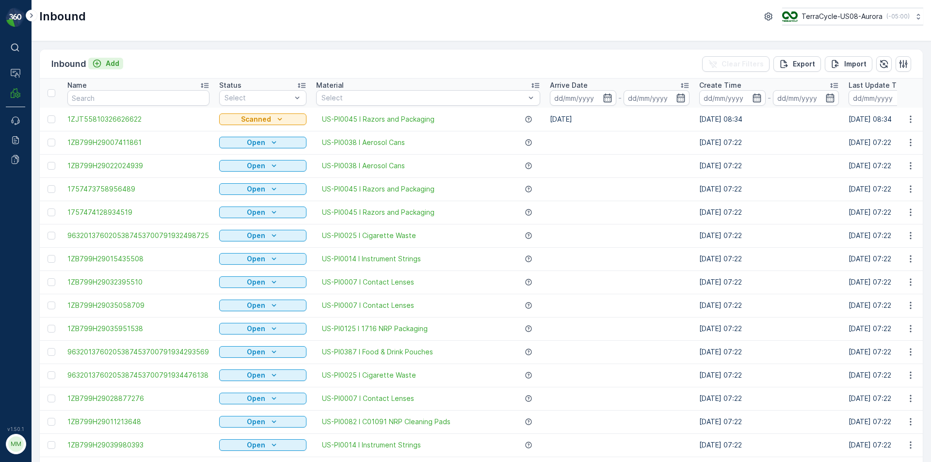
click at [103, 62] on div "Add" at bounding box center [105, 64] width 27 height 10
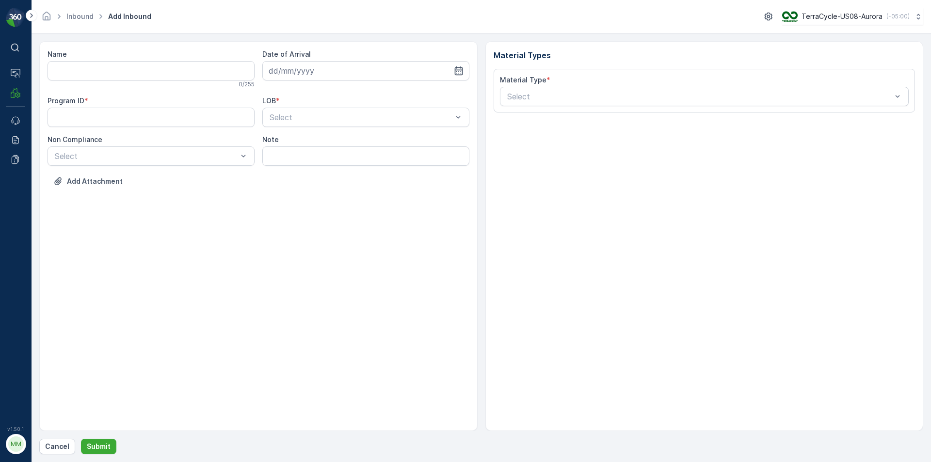
drag, startPoint x: 144, startPoint y: 58, endPoint x: 159, endPoint y: 78, distance: 24.6
click at [146, 61] on div "Name 0 / 255" at bounding box center [151, 68] width 207 height 39
click at [162, 79] on input "Name" at bounding box center [151, 70] width 207 height 19
type input "9622001900006979174000884053975619"
click at [81, 439] on button "Submit" at bounding box center [98, 447] width 35 height 16
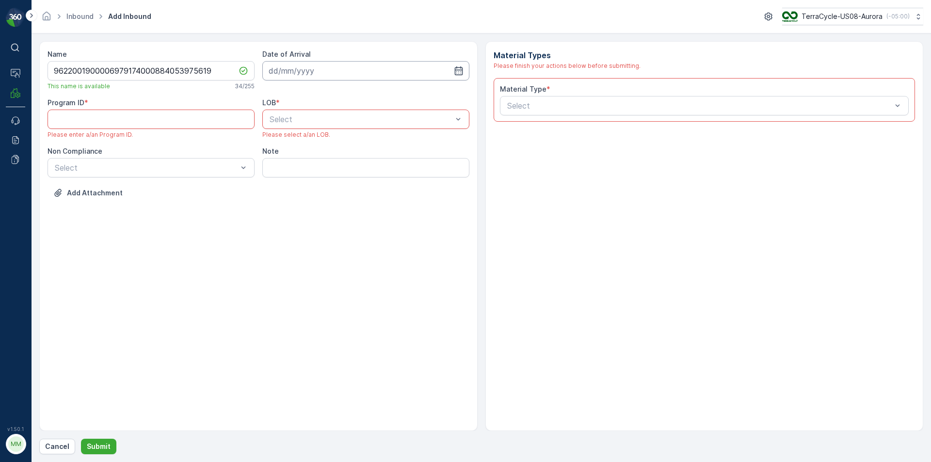
click at [338, 67] on input at bounding box center [365, 70] width 207 height 19
click at [352, 152] on div "11" at bounding box center [349, 152] width 16 height 16
type input "[DATE]"
click at [279, 145] on span "NRP" at bounding box center [276, 143] width 16 height 9
drag, startPoint x: 276, startPoint y: 112, endPoint x: 281, endPoint y: 133, distance: 22.4
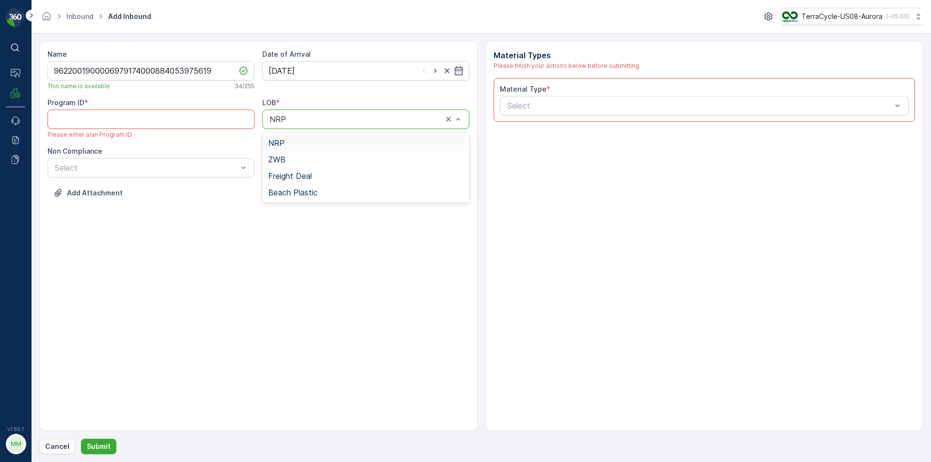
click at [280, 119] on div "NRP" at bounding box center [365, 119] width 207 height 19
click at [277, 155] on span "ZWB" at bounding box center [276, 159] width 17 height 9
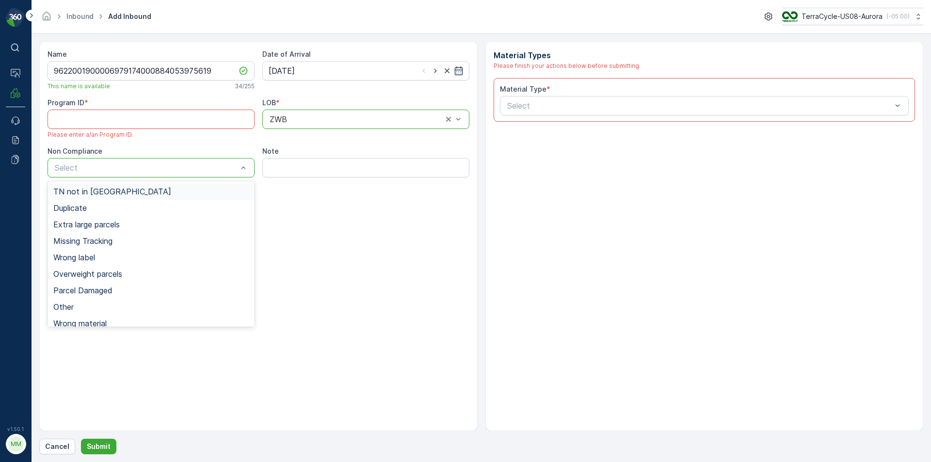
click at [85, 192] on span "TN not in [GEOGRAPHIC_DATA]" at bounding box center [112, 191] width 118 height 9
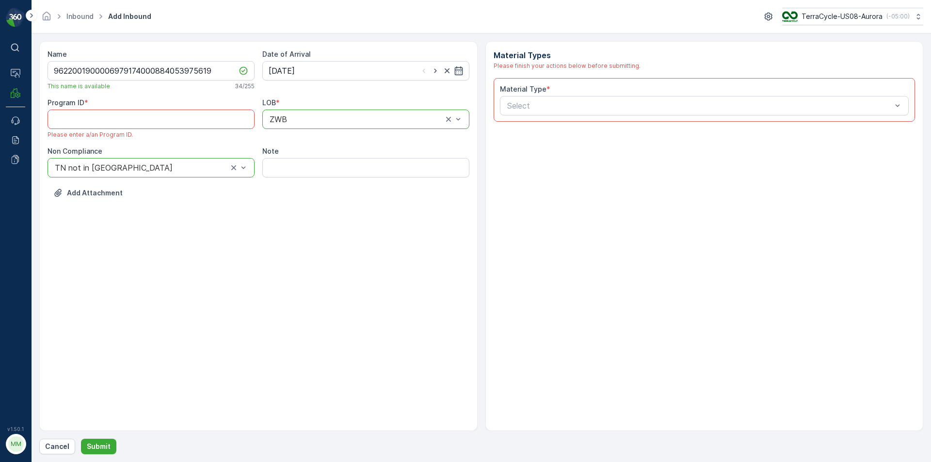
click at [133, 125] on ID "Program ID" at bounding box center [151, 119] width 207 height 19
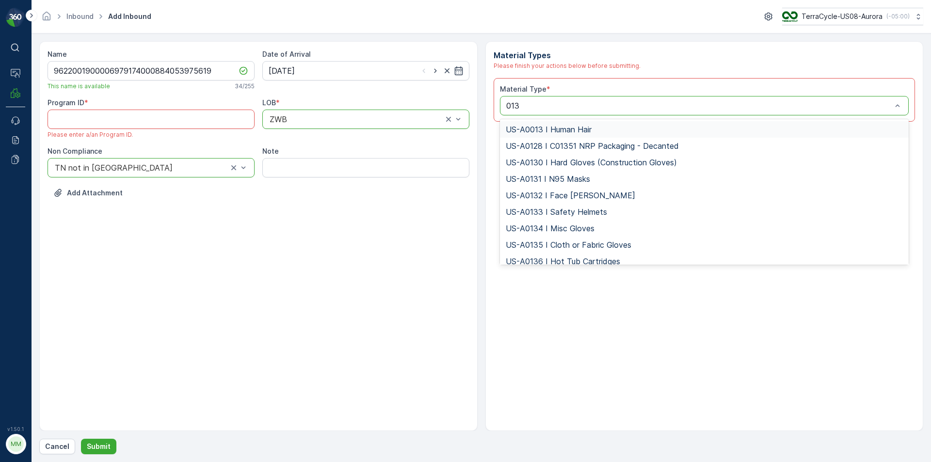
type input "0139"
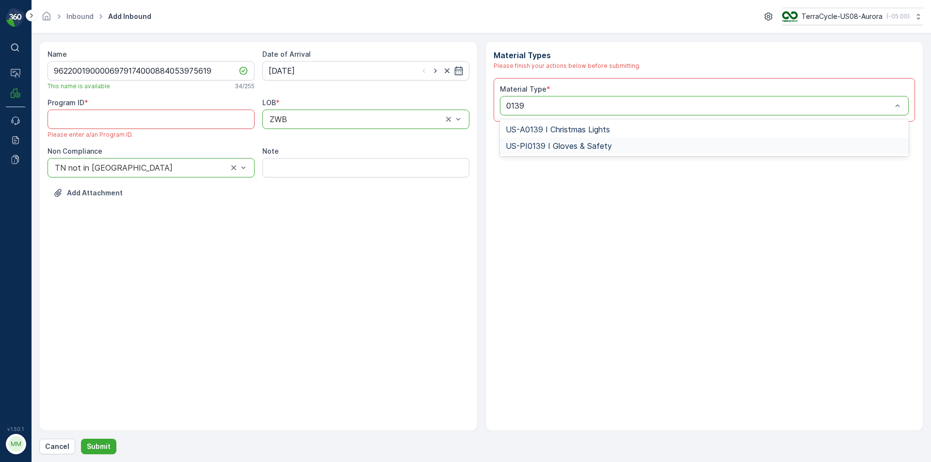
click at [647, 147] on div "US-PI0139 I Gloves & Safety" at bounding box center [705, 146] width 398 height 9
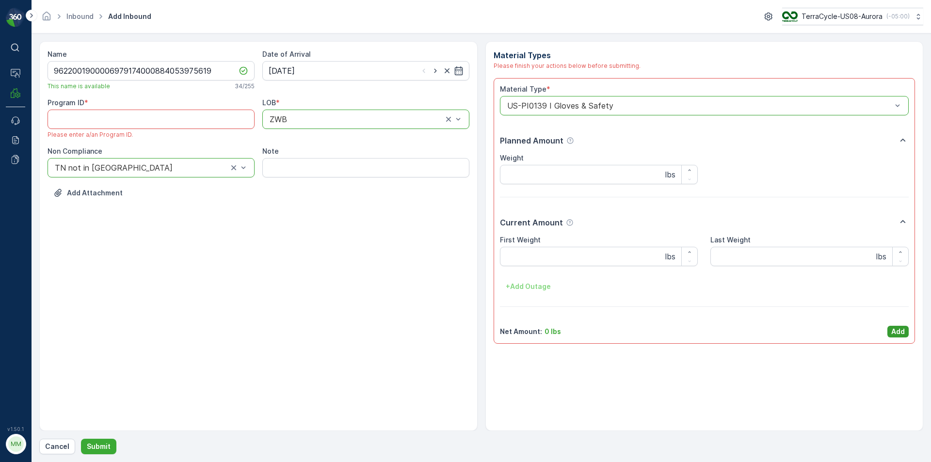
click at [903, 331] on p "Add" at bounding box center [899, 332] width 14 height 10
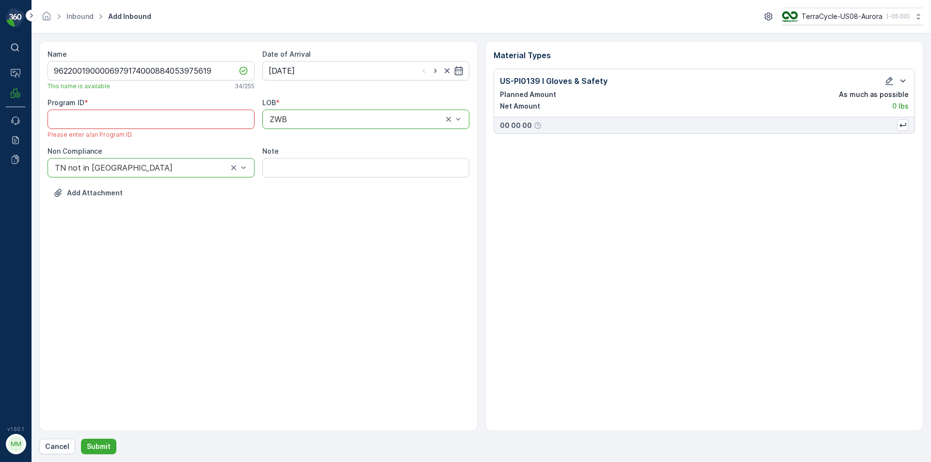
click at [93, 116] on ID "Program ID" at bounding box center [151, 119] width 207 height 19
paste ID "CS83"
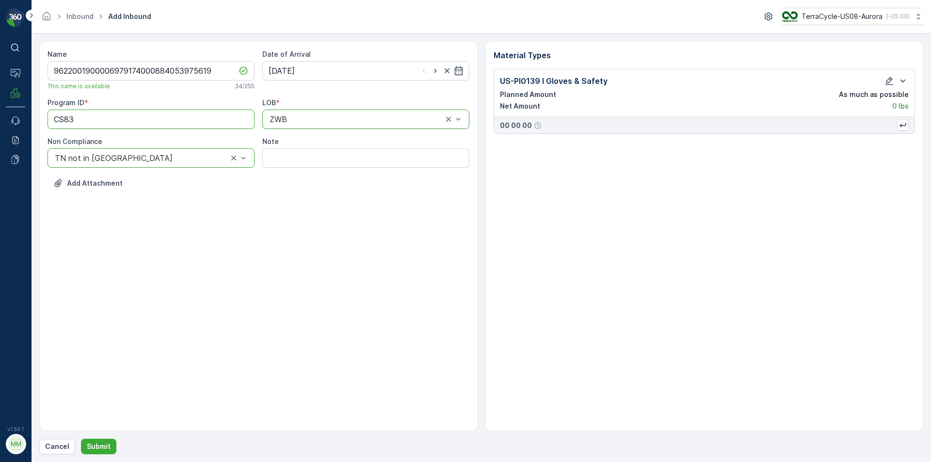
type ID "CS83"
click at [244, 239] on div "Name 9622001900006979174000884053975619 This name is available 34 / 255 Date of…" at bounding box center [258, 236] width 439 height 390
click at [103, 442] on p "Submit" at bounding box center [99, 447] width 24 height 10
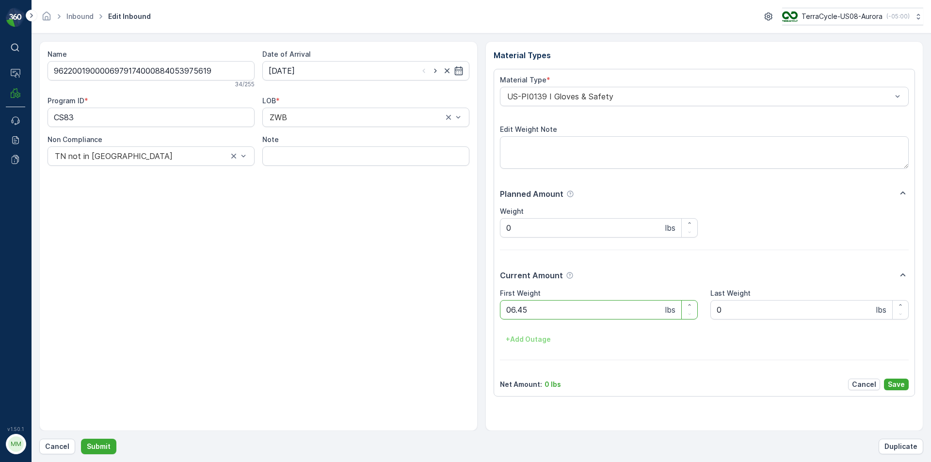
click at [81, 439] on button "Submit" at bounding box center [98, 447] width 35 height 16
click at [320, 64] on input at bounding box center [365, 70] width 207 height 19
click at [94, 316] on div "Name 1ZB799H29039881580 18 / 255 Date of Arrival Program ID * CS280-M LOB * ZWB…" at bounding box center [258, 236] width 439 height 390
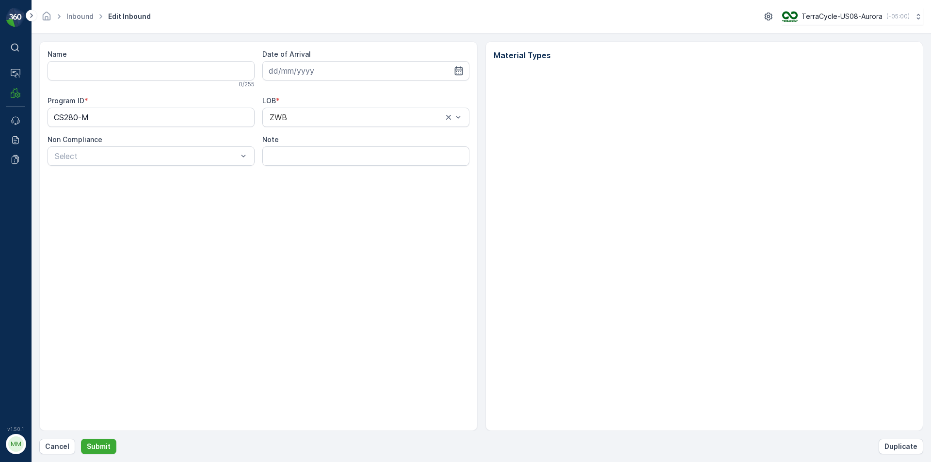
type input "1ZB799H29039881580"
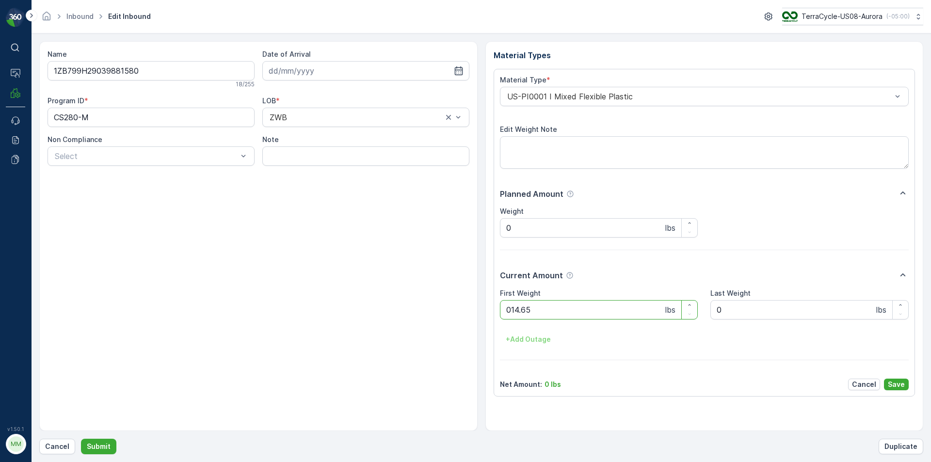
click at [81, 439] on button "Submit" at bounding box center [98, 447] width 35 height 16
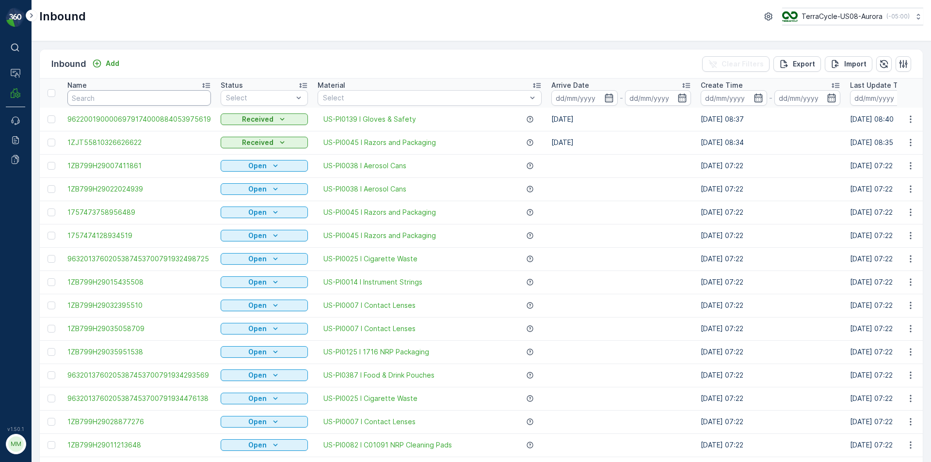
click at [190, 105] on input "text" at bounding box center [139, 98] width 144 height 16
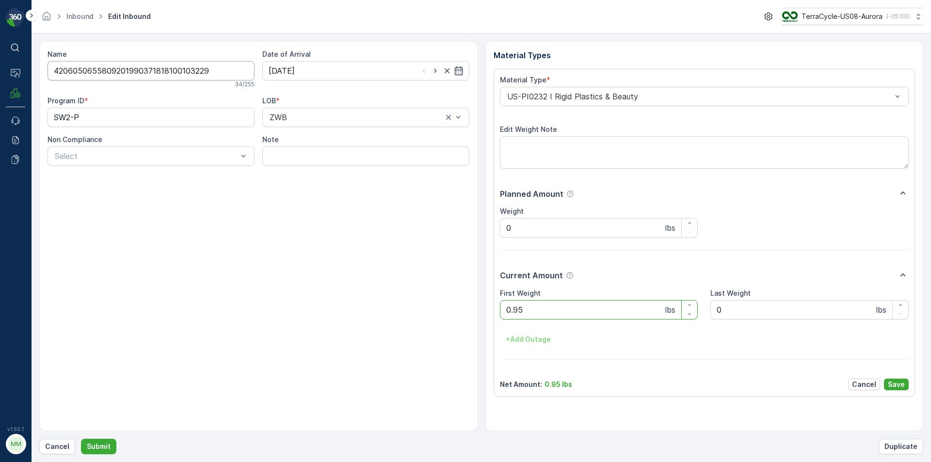
click at [227, 75] on input "4206050655809201990371818100103229" at bounding box center [151, 70] width 207 height 19
click at [228, 75] on input "4206050655809201990371818100103229" at bounding box center [151, 70] width 207 height 19
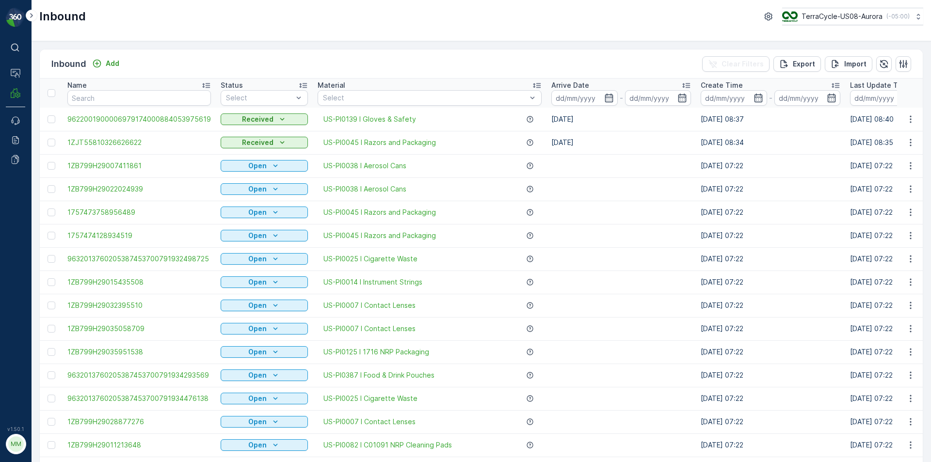
click at [166, 97] on input "text" at bounding box center [139, 98] width 144 height 16
paste input "4206050655809201990371818100103229"
type input "4206050655809201990371818100103229"
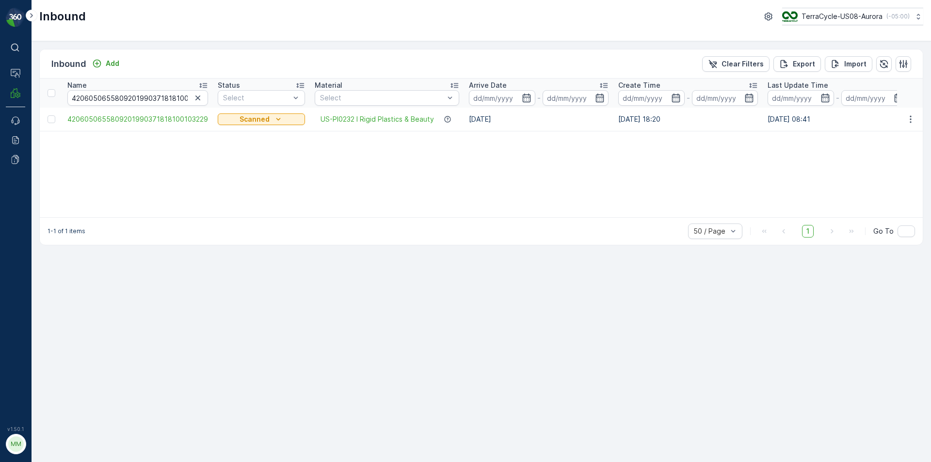
drag, startPoint x: 53, startPoint y: 121, endPoint x: 61, endPoint y: 121, distance: 8.3
click at [53, 121] on div at bounding box center [52, 119] width 8 height 8
click at [48, 115] on input "checkbox" at bounding box center [48, 115] width 0 height 0
click at [811, 66] on p "Print QR" at bounding box center [819, 64] width 29 height 10
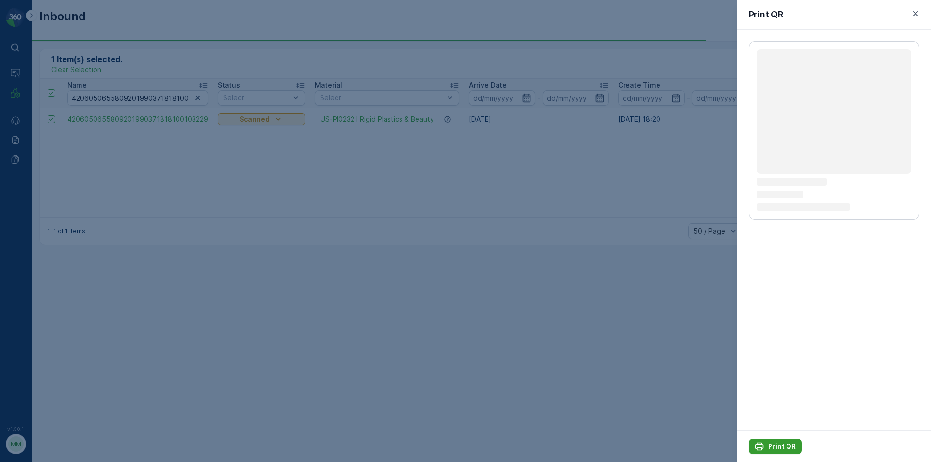
click at [760, 449] on icon "Print QR" at bounding box center [760, 447] width 10 height 10
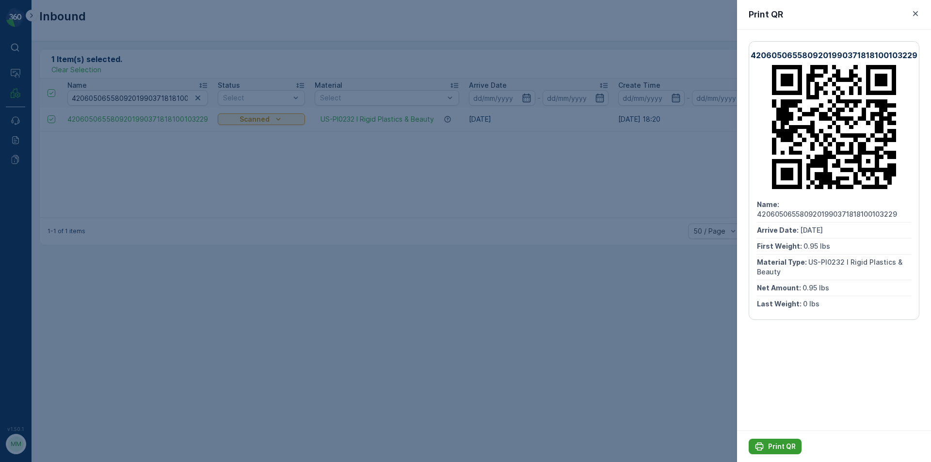
click at [760, 449] on icon "Print QR" at bounding box center [760, 447] width 10 height 10
click at [612, 349] on div at bounding box center [465, 231] width 931 height 462
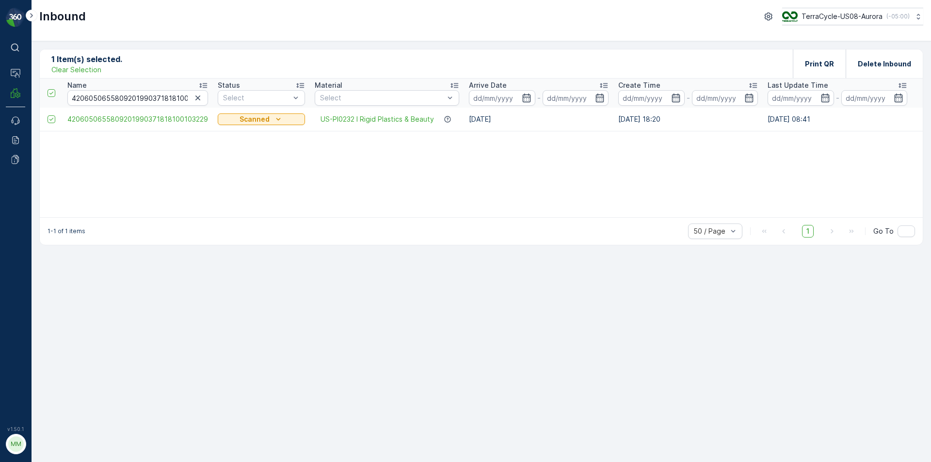
click at [196, 98] on icon "button" at bounding box center [198, 98] width 5 height 5
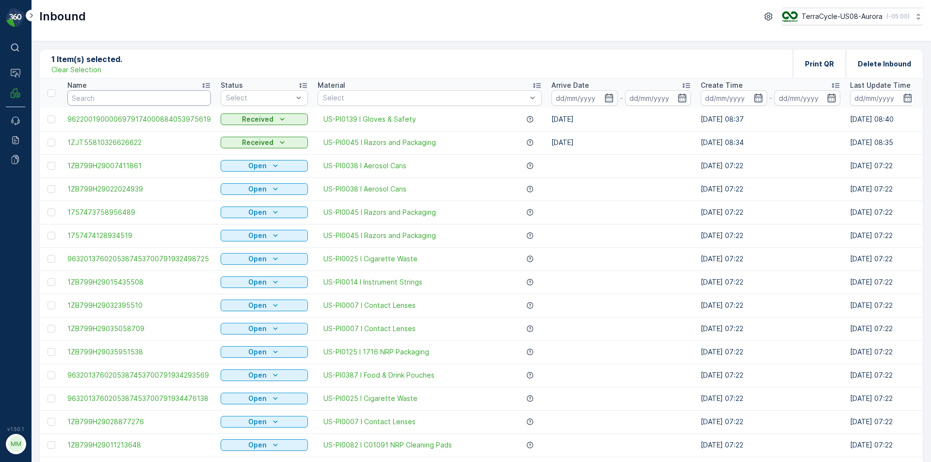
click at [195, 97] on input "text" at bounding box center [139, 98] width 144 height 16
type input "180"
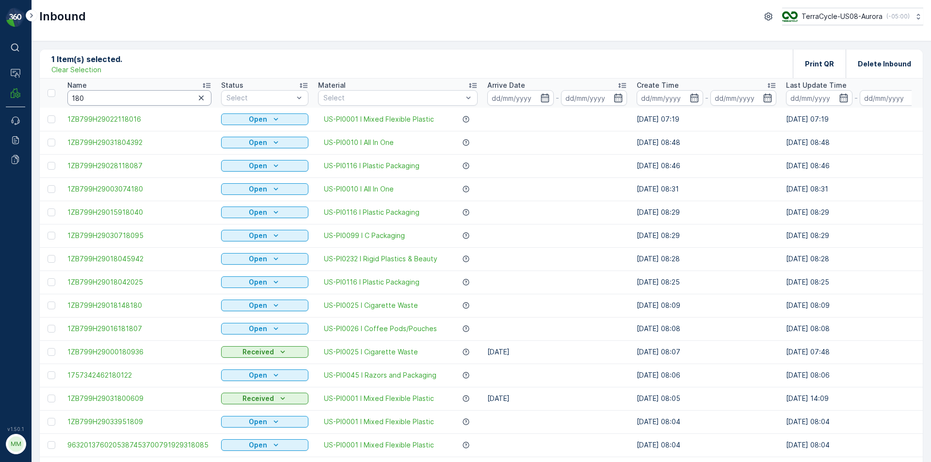
click at [142, 95] on input "180" at bounding box center [139, 98] width 144 height 16
type input "1808633"
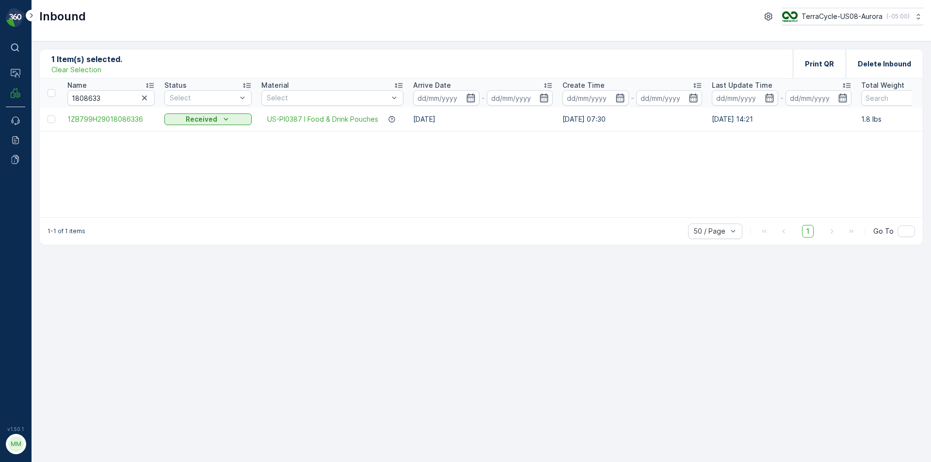
click at [85, 68] on p "Clear Selection" at bounding box center [76, 70] width 50 height 10
click at [76, 98] on input "1808633" at bounding box center [110, 98] width 87 height 16
click at [122, 96] on input "1808633" at bounding box center [110, 98] width 87 height 16
type input "1808635"
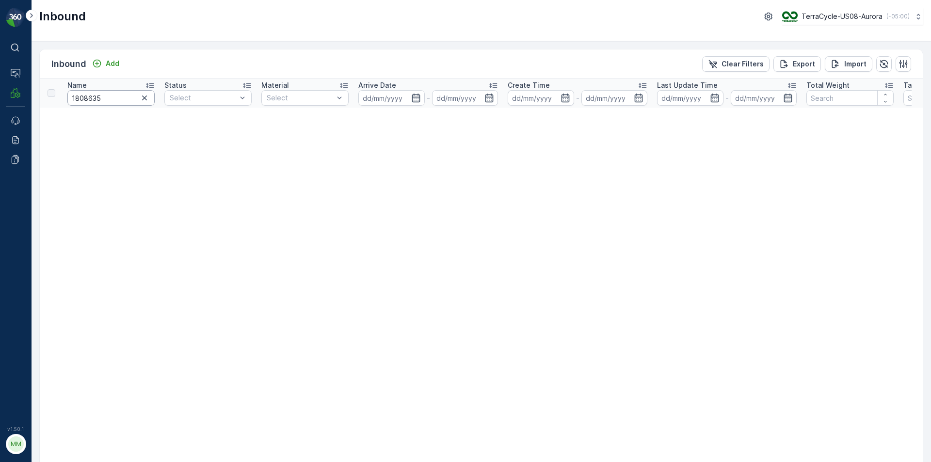
click at [106, 97] on input "1808635" at bounding box center [110, 98] width 87 height 16
type input "1808633"
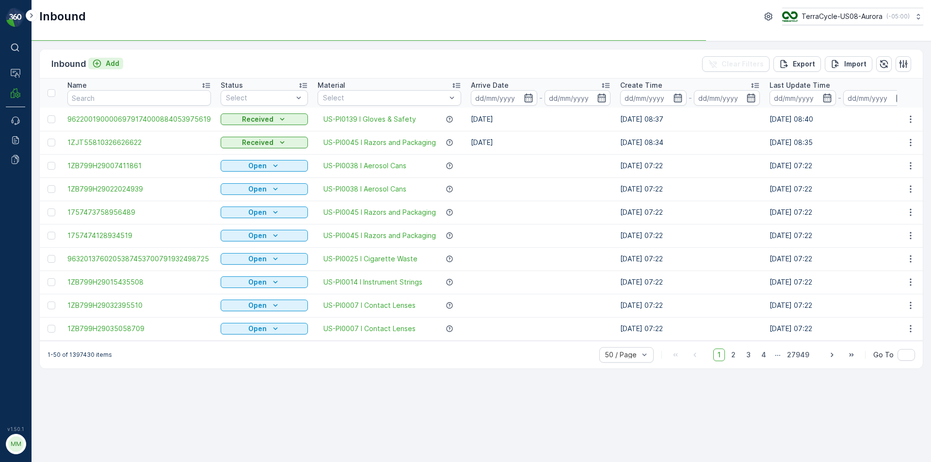
click at [111, 64] on p "Add" at bounding box center [113, 64] width 14 height 10
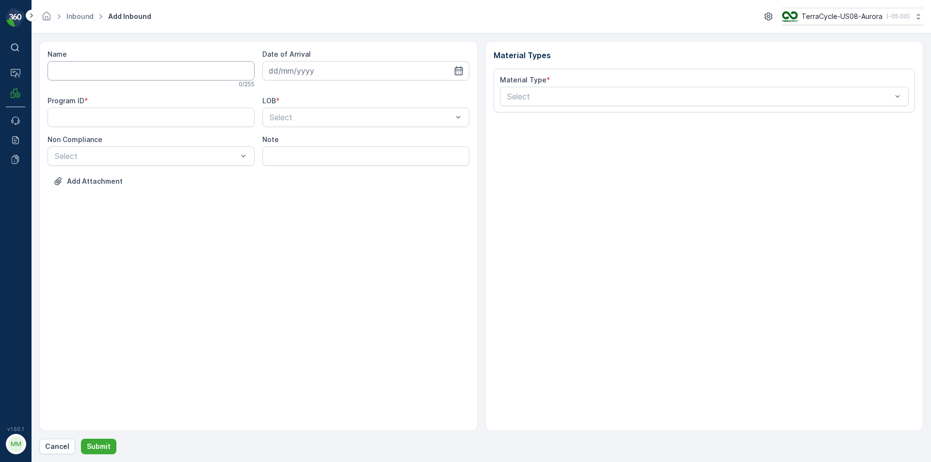
click at [125, 76] on input "Name" at bounding box center [151, 70] width 207 height 19
type input "420605069505512957215245696318"
click at [81, 439] on button "Submit" at bounding box center [98, 447] width 35 height 16
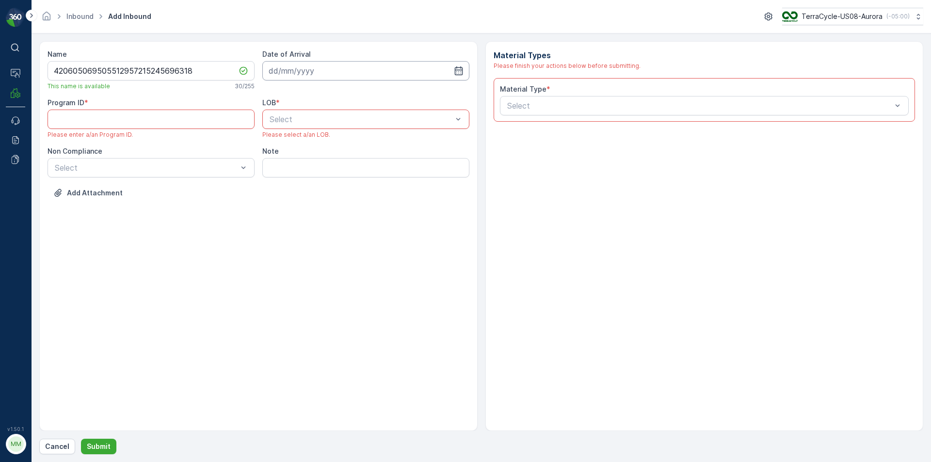
click at [335, 65] on input at bounding box center [365, 70] width 207 height 19
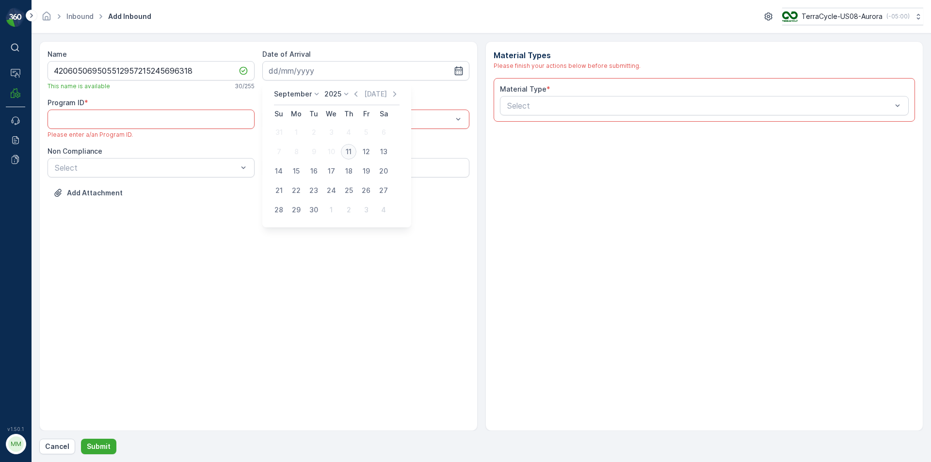
click at [351, 147] on div "11" at bounding box center [349, 152] width 16 height 16
type input "[DATE]"
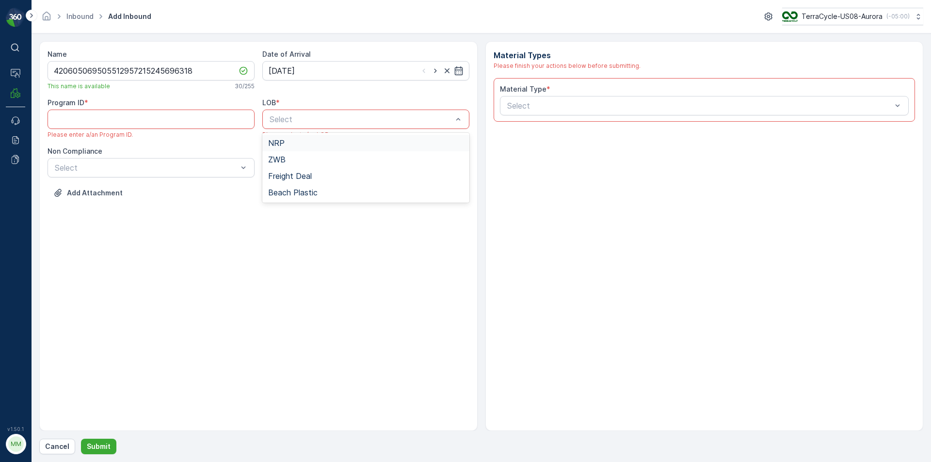
click at [279, 139] on span "NRP" at bounding box center [276, 143] width 16 height 9
click at [172, 124] on ID "Program ID" at bounding box center [151, 119] width 207 height 19
click at [37, 228] on form "Name 420605069505512957215245696318 This name is available 30 / 255 Date of Arr…" at bounding box center [482, 247] width 900 height 429
click at [70, 153] on label "Non Compliance" at bounding box center [75, 151] width 55 height 8
click at [74, 158] on div "Non Compliance Select" at bounding box center [151, 162] width 207 height 31
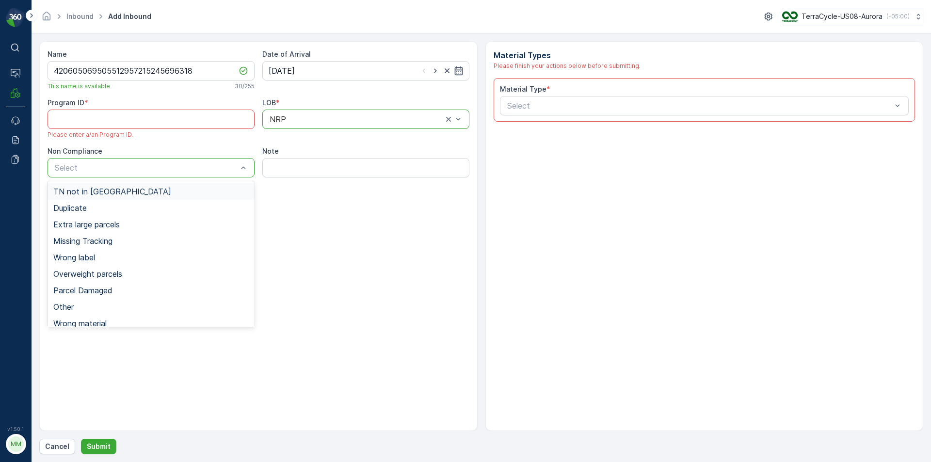
click at [95, 193] on span "TN not in [GEOGRAPHIC_DATA]" at bounding box center [112, 191] width 118 height 9
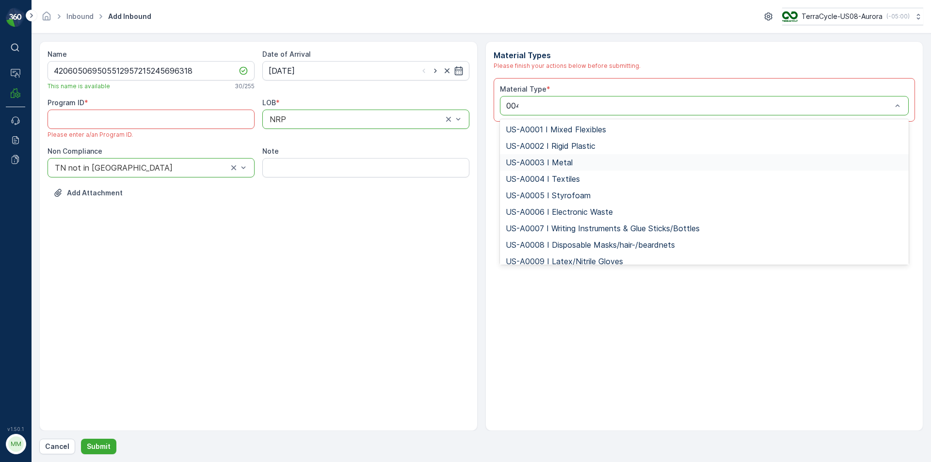
type input "0045"
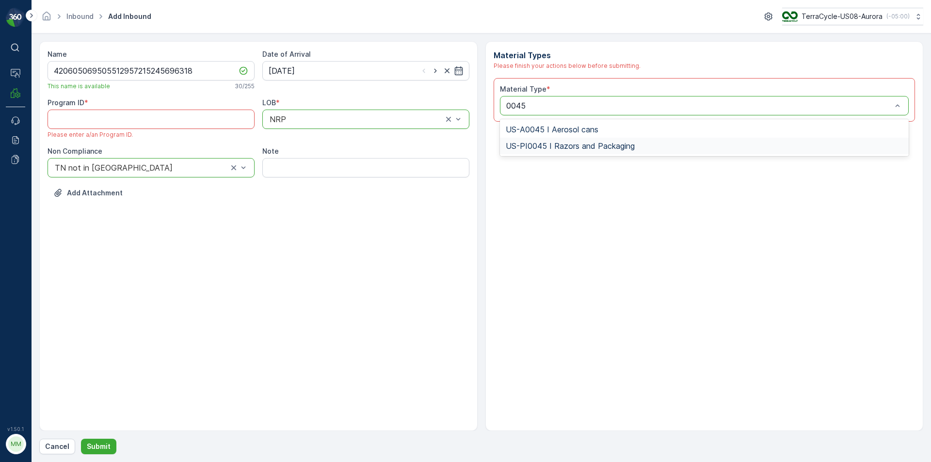
click at [524, 152] on div "US-PI0045 I Razors and Packaging" at bounding box center [704, 146] width 409 height 16
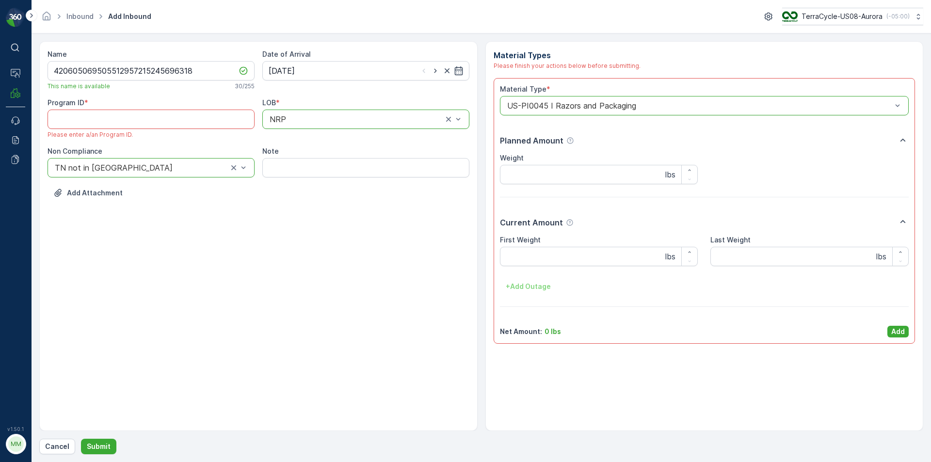
click at [133, 119] on ID "Program ID" at bounding box center [151, 119] width 207 height 19
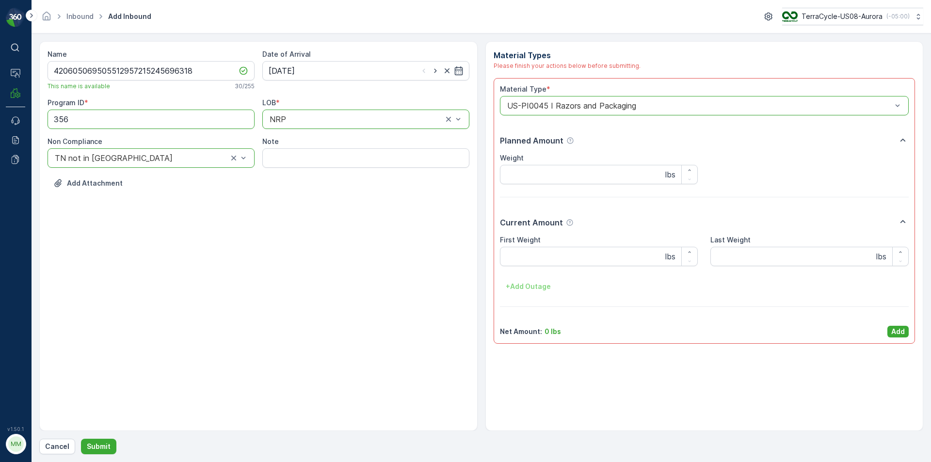
type ID "356"
click at [190, 315] on div "Name 420605069505512957215245696318 This name is available 30 / 255 Date of Arr…" at bounding box center [258, 236] width 439 height 390
click at [898, 333] on p "Add" at bounding box center [899, 332] width 14 height 10
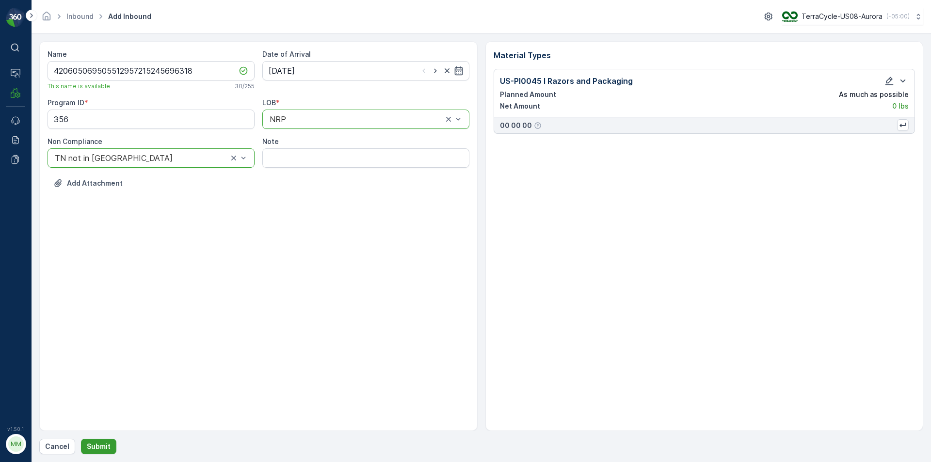
click at [101, 449] on p "Submit" at bounding box center [99, 447] width 24 height 10
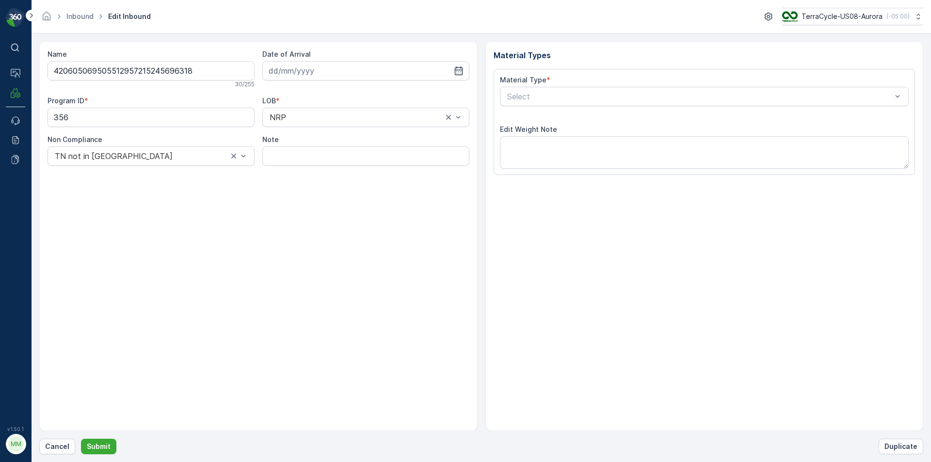
type input "[DATE]"
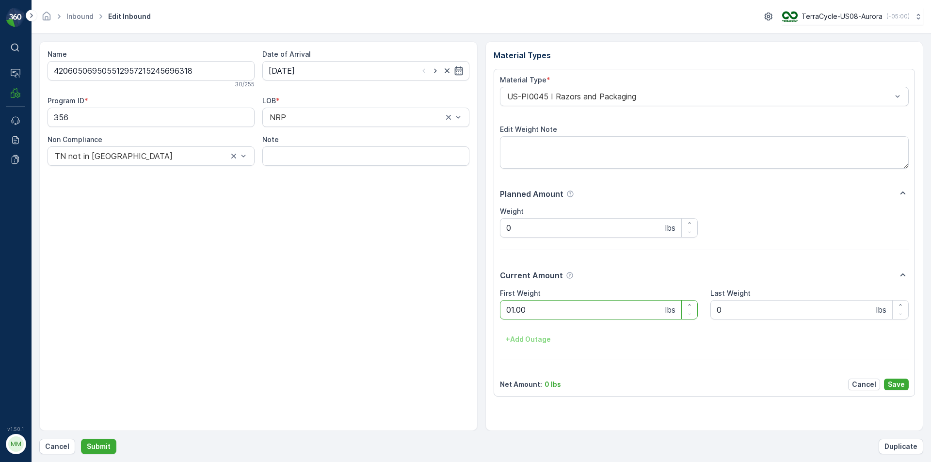
click at [81, 439] on button "Submit" at bounding box center [98, 447] width 35 height 16
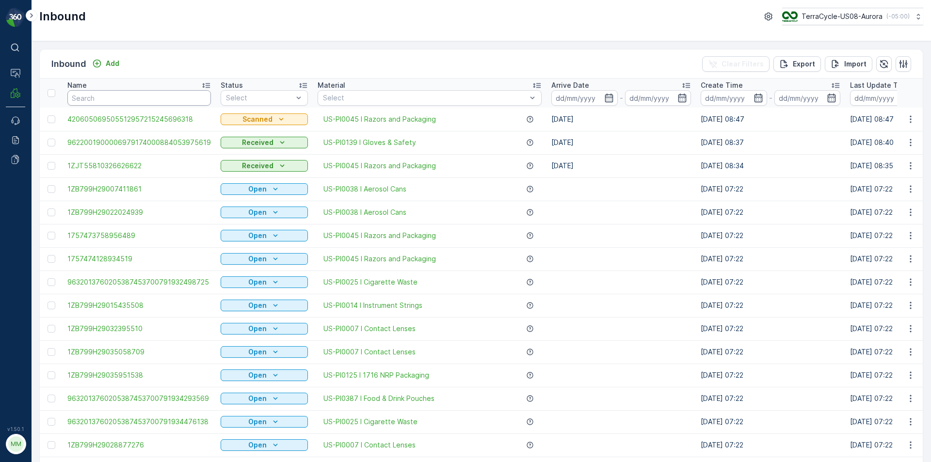
click at [190, 99] on input "text" at bounding box center [139, 98] width 144 height 16
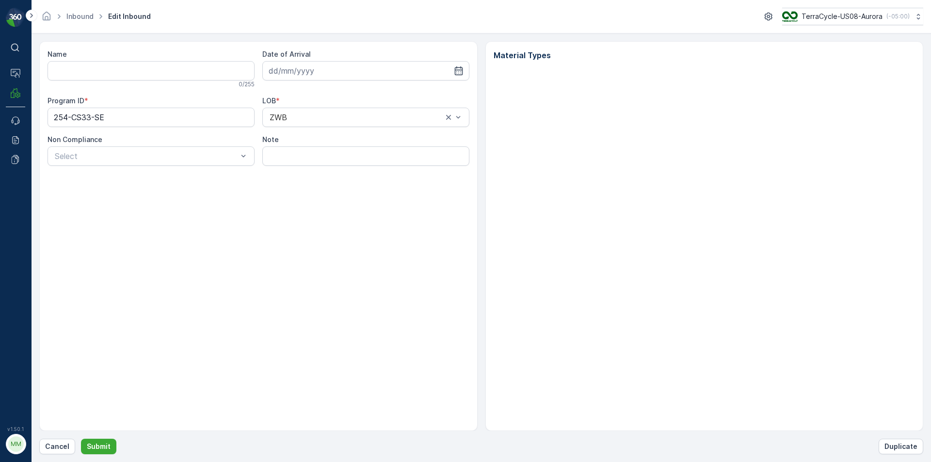
type input "4206050655809201990371818100100839"
type input "[DATE]"
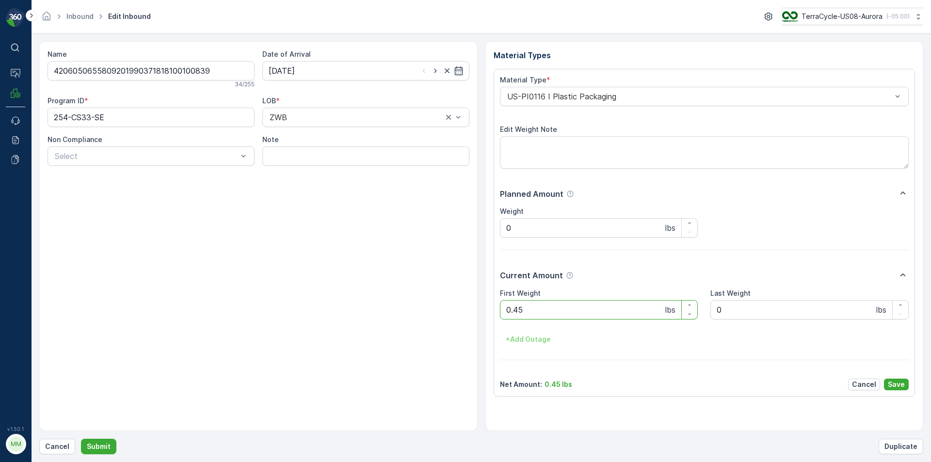
click at [218, 57] on div "Name" at bounding box center [151, 54] width 207 height 10
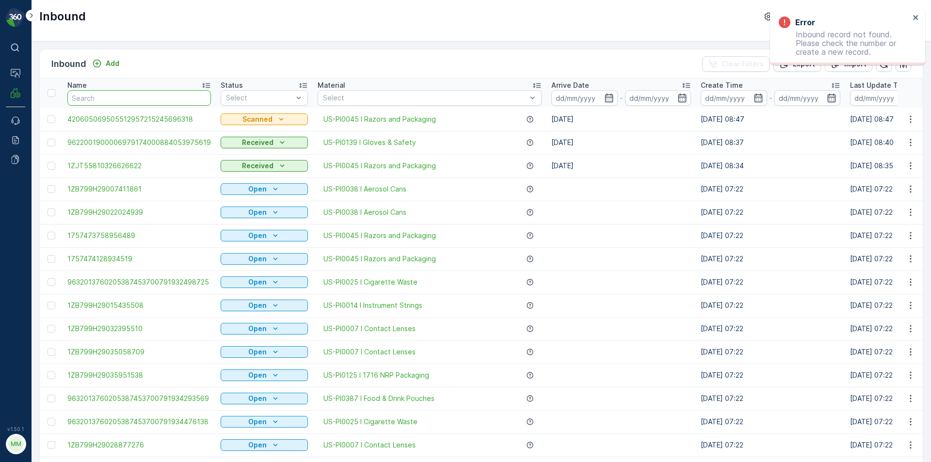
click at [133, 95] on input "text" at bounding box center [139, 98] width 144 height 16
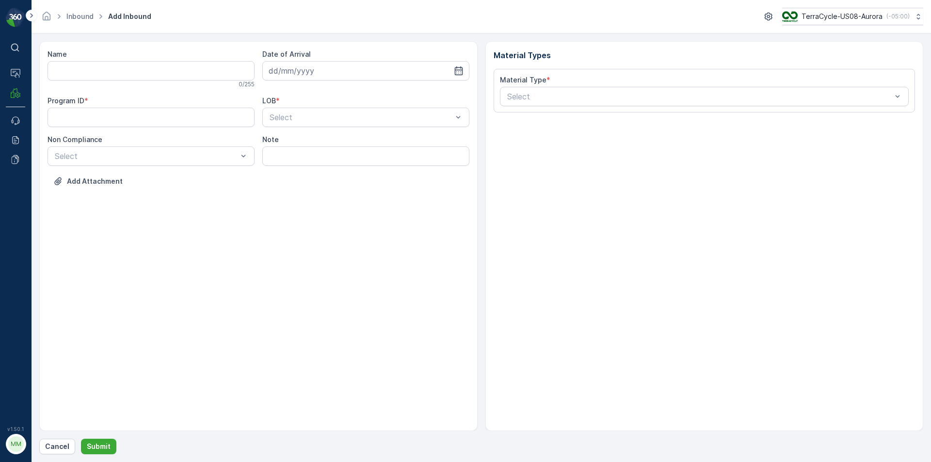
click at [114, 63] on input "Name" at bounding box center [151, 70] width 207 height 19
type input "9622001900009874091800884074313071"
click at [81, 439] on button "Submit" at bounding box center [98, 447] width 35 height 16
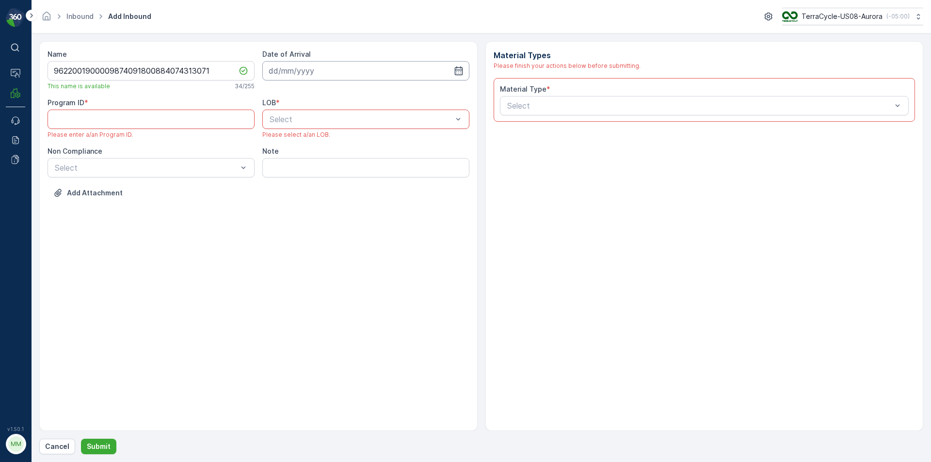
click at [391, 78] on input at bounding box center [365, 70] width 207 height 19
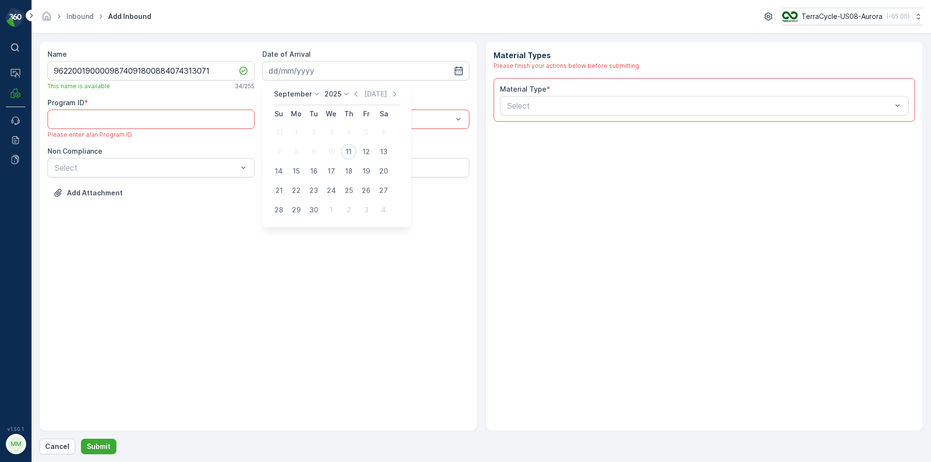
click at [350, 149] on div "11" at bounding box center [349, 152] width 16 height 16
type input "[DATE]"
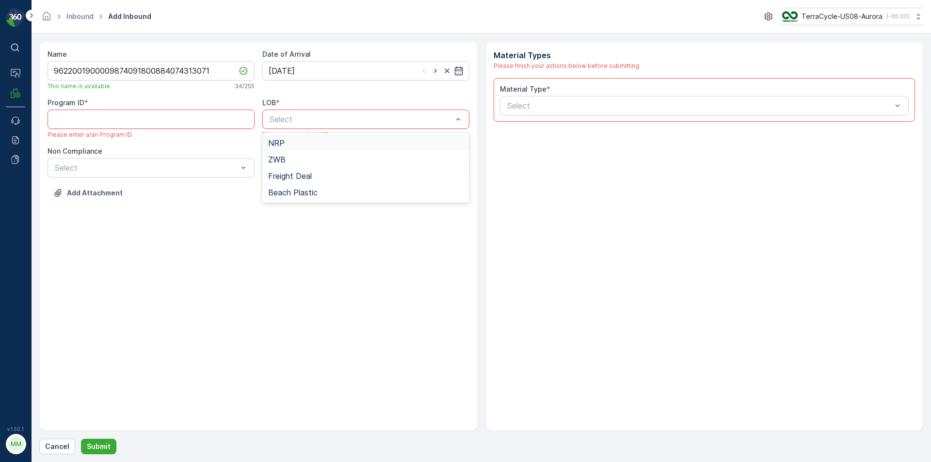
click at [280, 146] on span "NRP" at bounding box center [276, 143] width 16 height 9
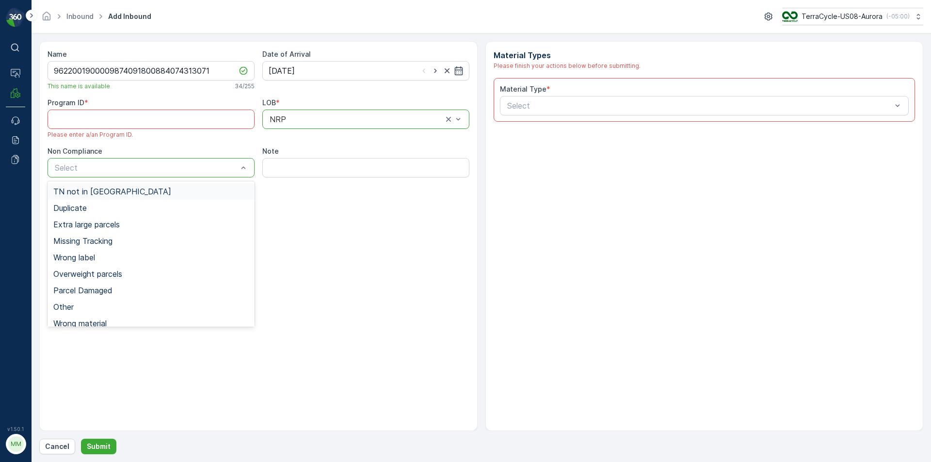
click at [82, 191] on span "TN not in [GEOGRAPHIC_DATA]" at bounding box center [112, 191] width 118 height 9
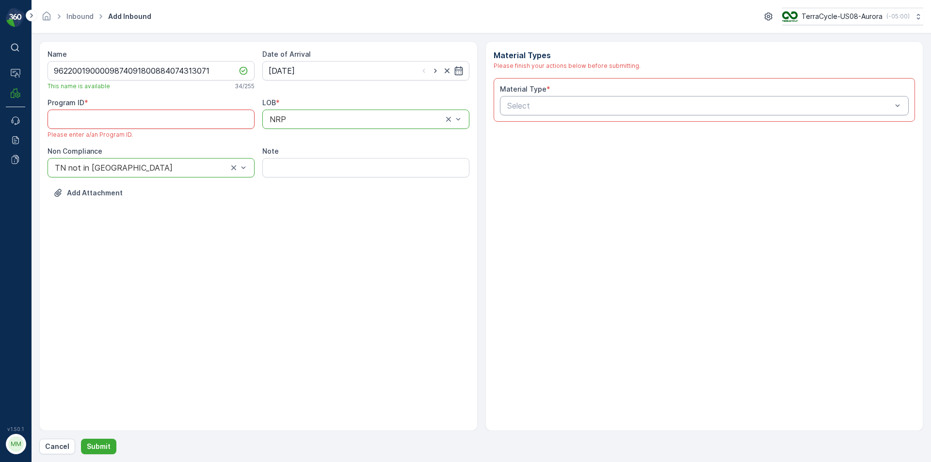
click at [139, 125] on ID "Program ID" at bounding box center [151, 119] width 207 height 19
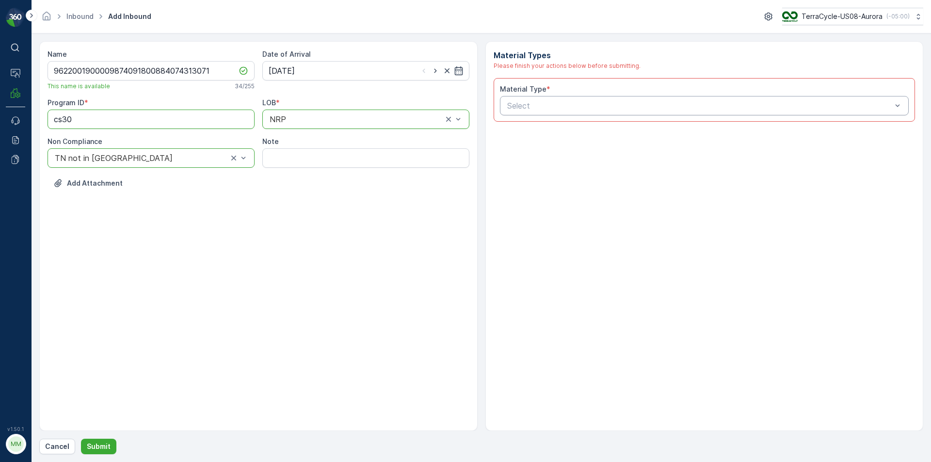
click at [63, 115] on ID "cs30" at bounding box center [151, 119] width 207 height 19
type ID "CS30"
click at [153, 228] on div "Name 9622001900009874091800884074313071 This name is available 34 / 255 Date of…" at bounding box center [258, 236] width 439 height 390
click at [287, 110] on div "NRP" at bounding box center [365, 119] width 207 height 19
click at [274, 141] on span "NRP" at bounding box center [276, 143] width 16 height 9
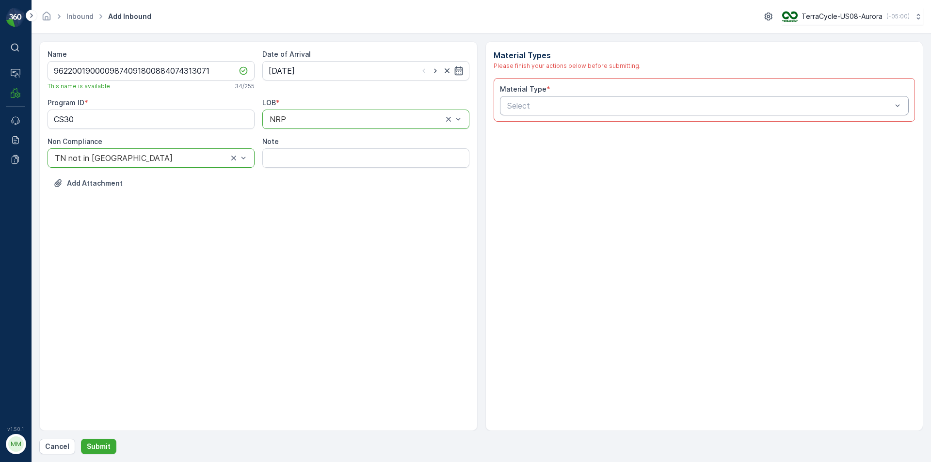
click at [279, 118] on div at bounding box center [356, 119] width 175 height 9
click at [286, 159] on div "ZWB" at bounding box center [366, 159] width 196 height 9
click at [604, 97] on div "Select" at bounding box center [704, 105] width 409 height 19
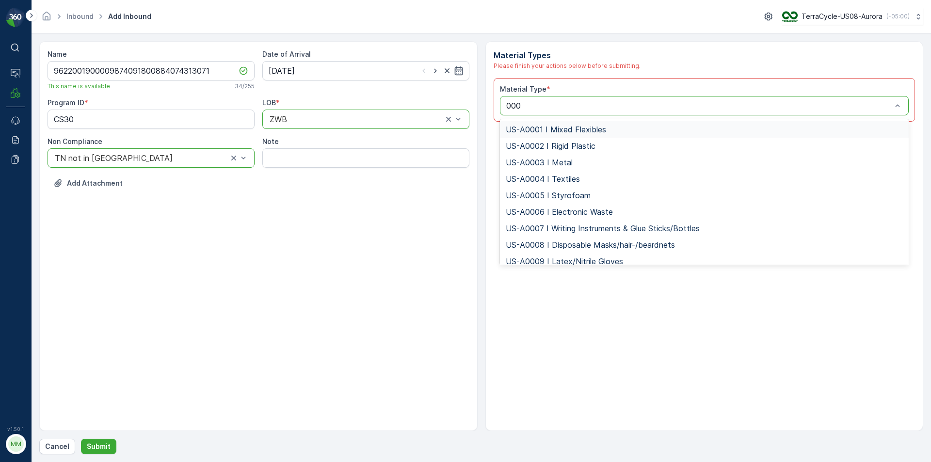
type input "0001"
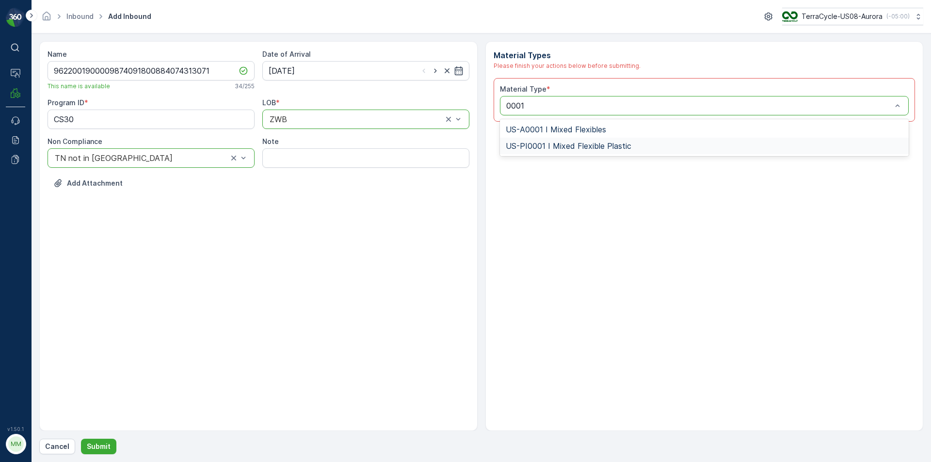
click at [569, 147] on span "US-PI0001 I Mixed Flexible Plastic" at bounding box center [569, 146] width 126 height 9
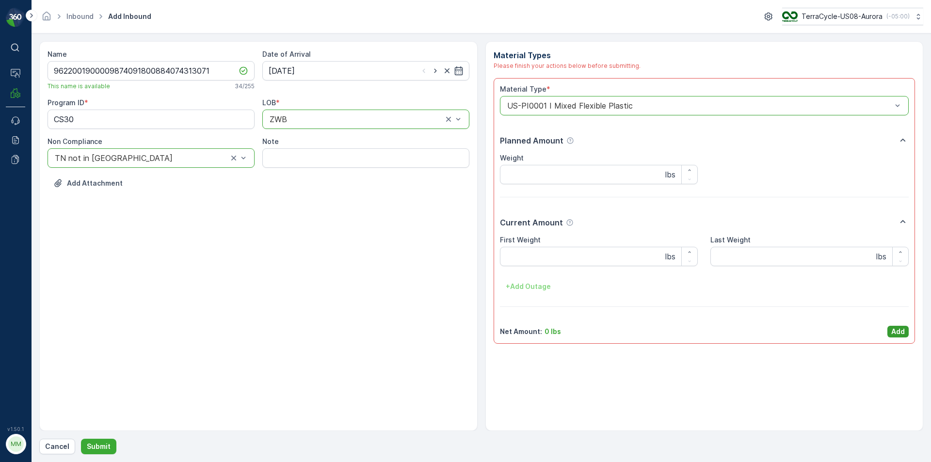
click at [903, 327] on p "Add" at bounding box center [899, 332] width 14 height 10
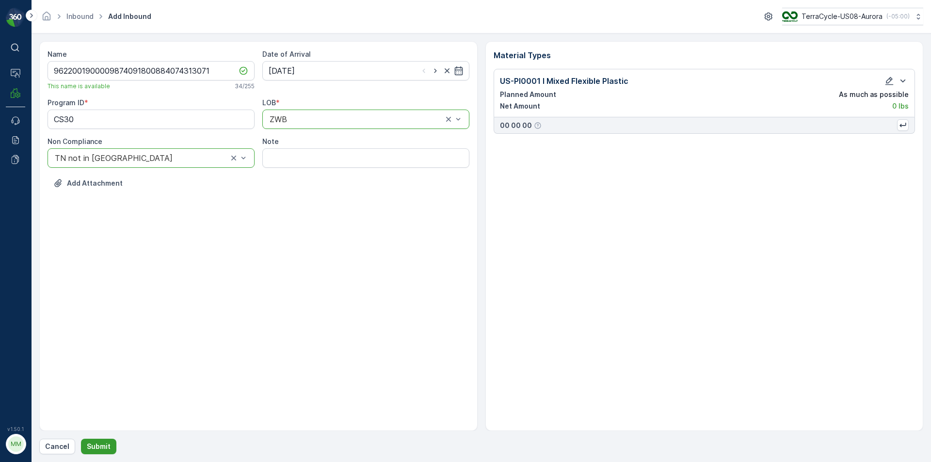
click at [99, 441] on button "Submit" at bounding box center [98, 447] width 35 height 16
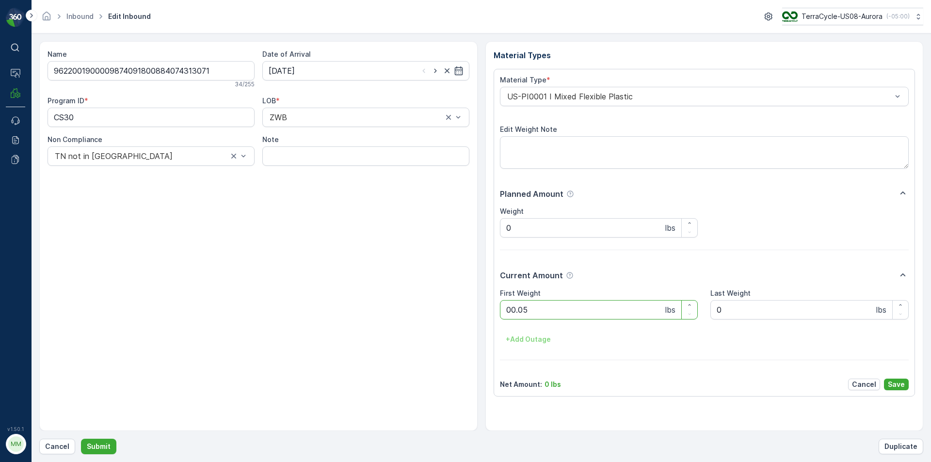
click at [81, 439] on button "Submit" at bounding box center [98, 447] width 35 height 16
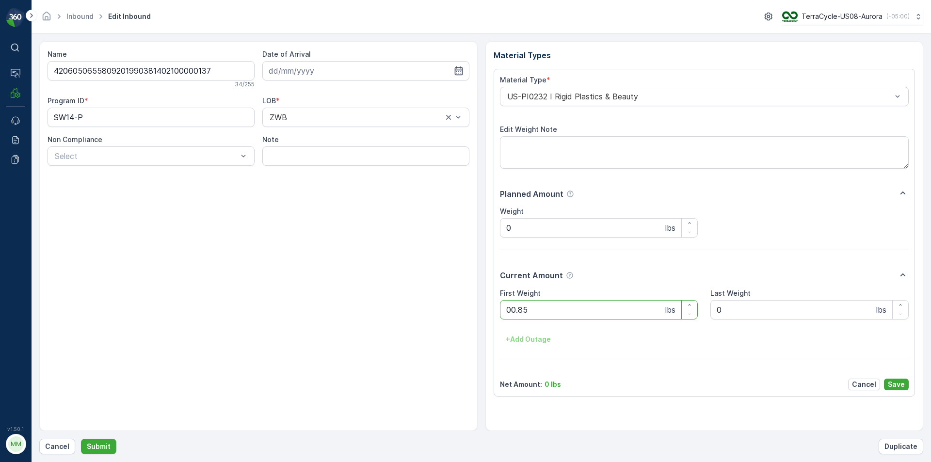
click at [81, 439] on button "Submit" at bounding box center [98, 447] width 35 height 16
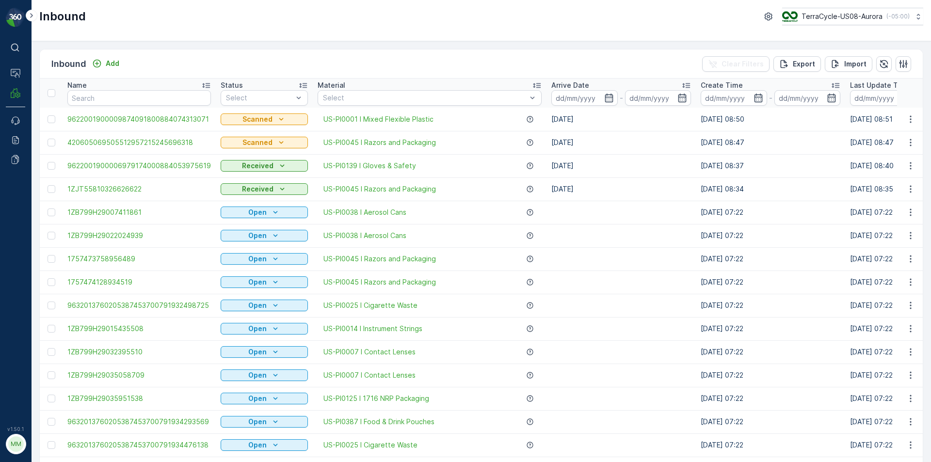
click at [175, 110] on td "9622001900009874091800884074313071" at bounding box center [139, 119] width 153 height 23
click at [179, 103] on input "text" at bounding box center [139, 98] width 144 height 16
type input "8100102659"
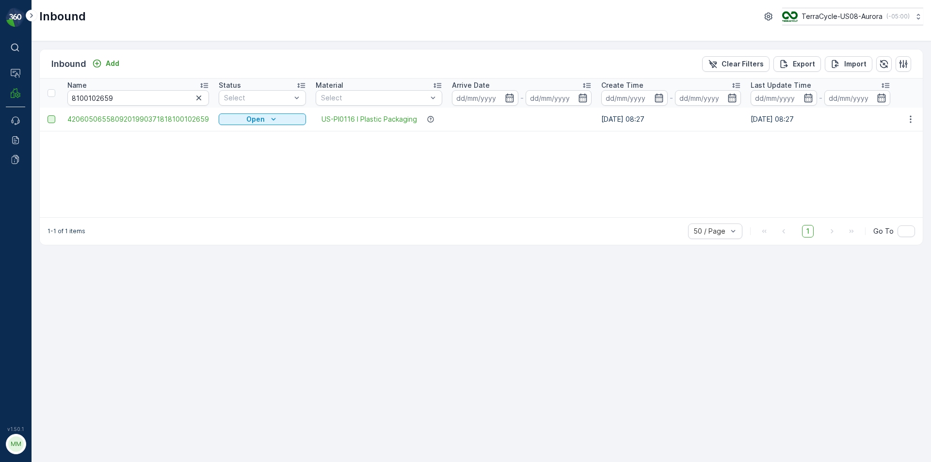
click at [53, 117] on div at bounding box center [52, 119] width 8 height 8
click at [48, 115] on input "checkbox" at bounding box center [48, 115] width 0 height 0
click at [812, 63] on p "Print QR" at bounding box center [819, 64] width 29 height 10
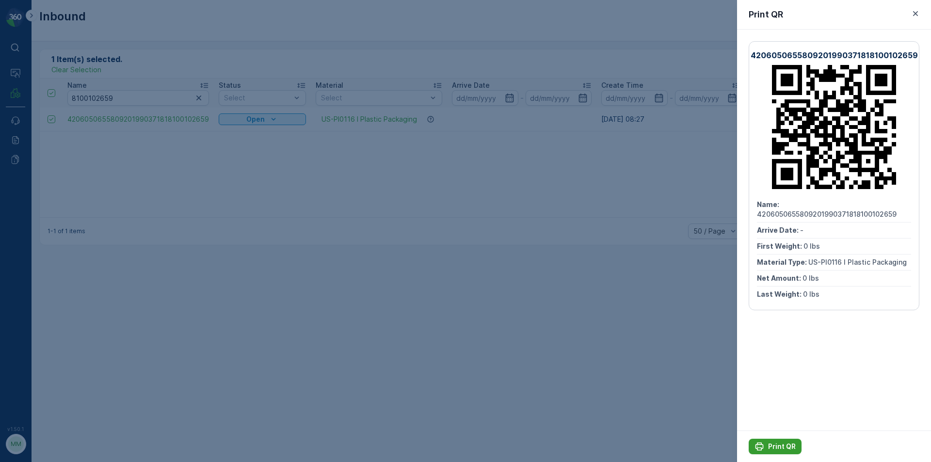
click at [768, 446] on div "Print QR" at bounding box center [775, 447] width 41 height 10
click at [635, 372] on div at bounding box center [465, 231] width 931 height 462
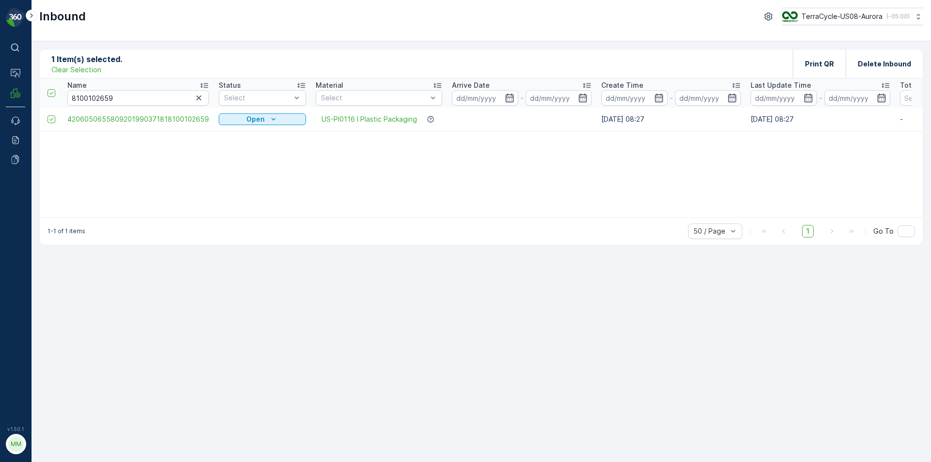
click at [90, 68] on p "Clear Selection" at bounding box center [76, 70] width 50 height 10
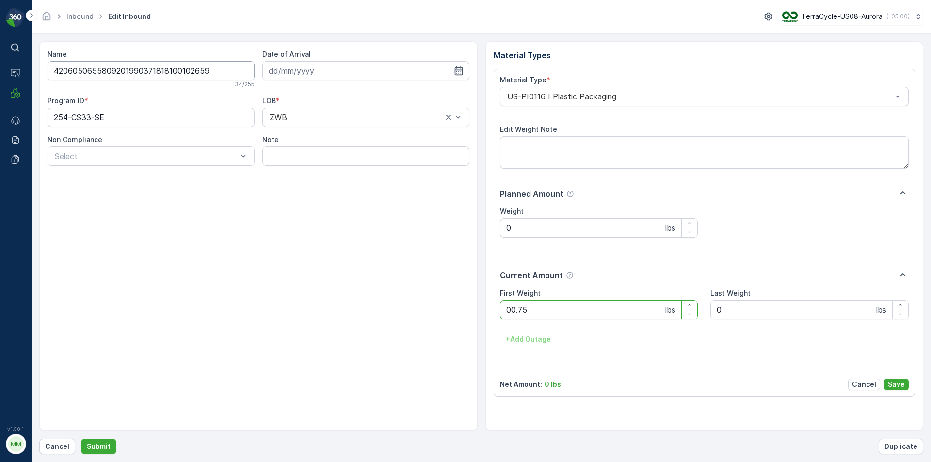
click at [81, 439] on button "Submit" at bounding box center [98, 447] width 35 height 16
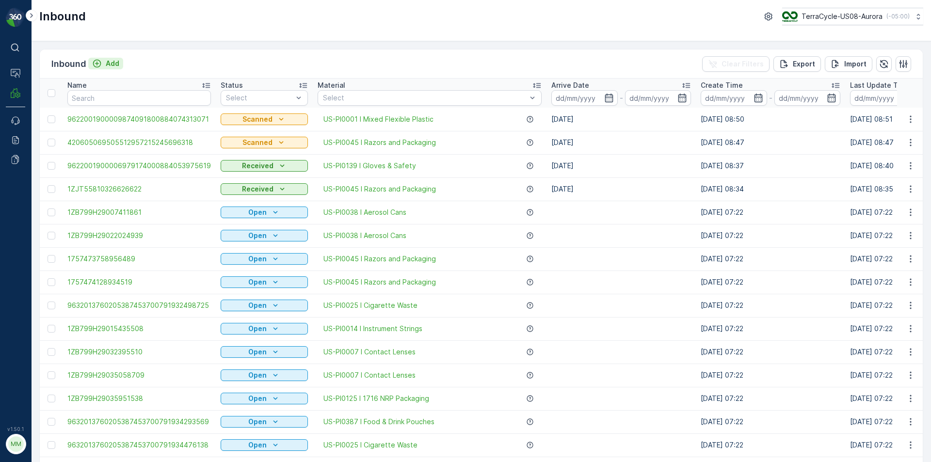
click at [109, 65] on p "Add" at bounding box center [113, 64] width 14 height 10
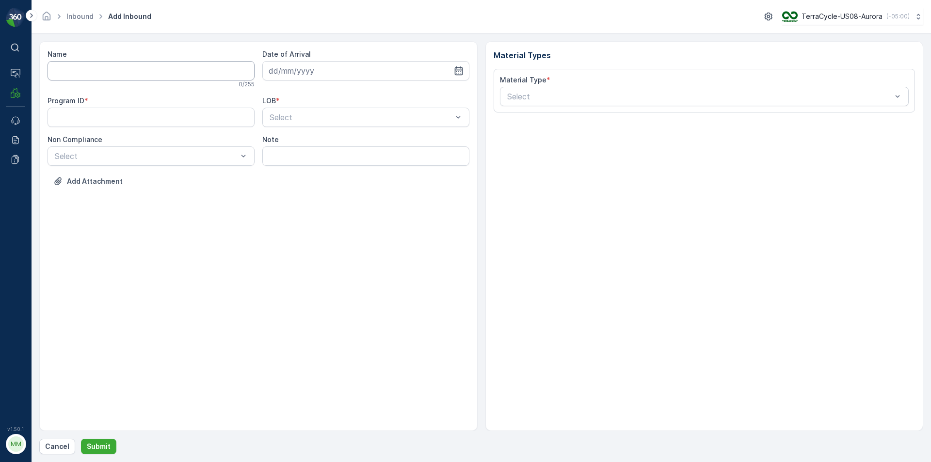
click at [208, 58] on div "Name" at bounding box center [151, 54] width 207 height 10
click at [223, 75] on input "Name" at bounding box center [151, 70] width 207 height 19
click at [81, 439] on button "Submit" at bounding box center [98, 447] width 35 height 16
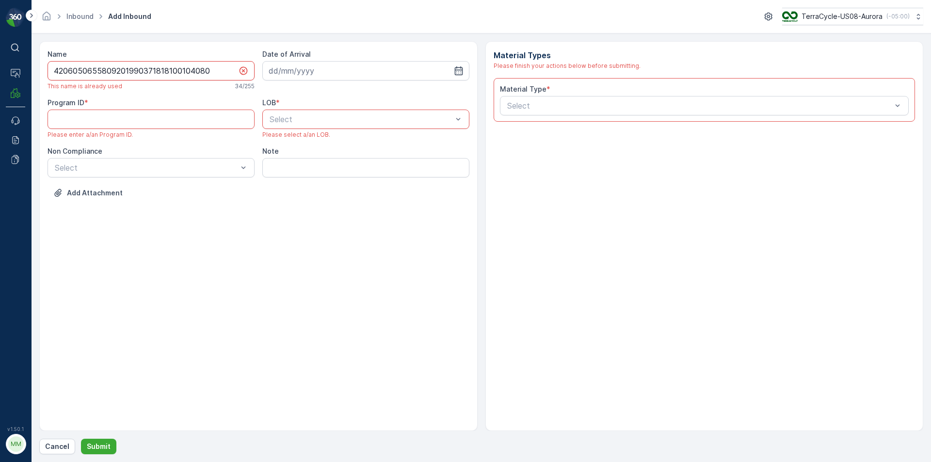
click at [212, 69] on input "4206050655809201990371818100104080" at bounding box center [151, 70] width 207 height 19
type input "4206050655809201990371818100104050"
click at [188, 128] on ID "Program ID" at bounding box center [151, 119] width 207 height 19
type ID "50"
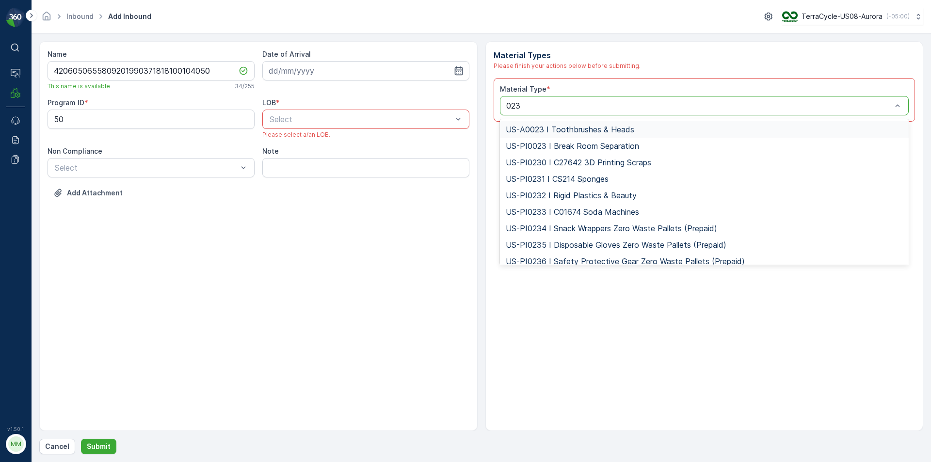
type input "0232"
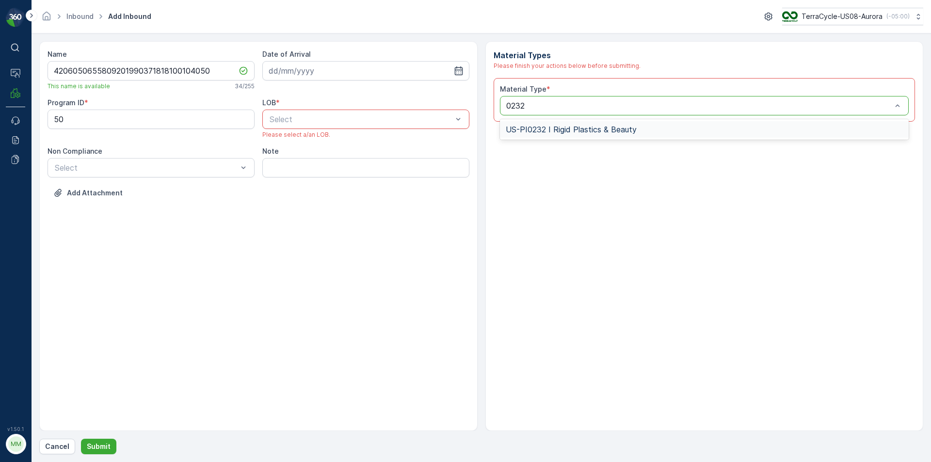
click at [552, 124] on div "US-PI0232 I Rigid Plastics & Beauty" at bounding box center [704, 129] width 409 height 16
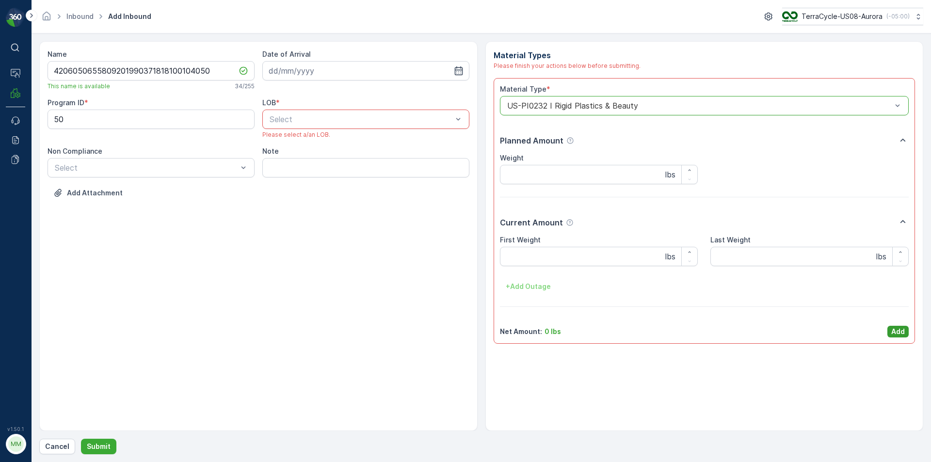
click at [892, 329] on p "Add" at bounding box center [899, 332] width 14 height 10
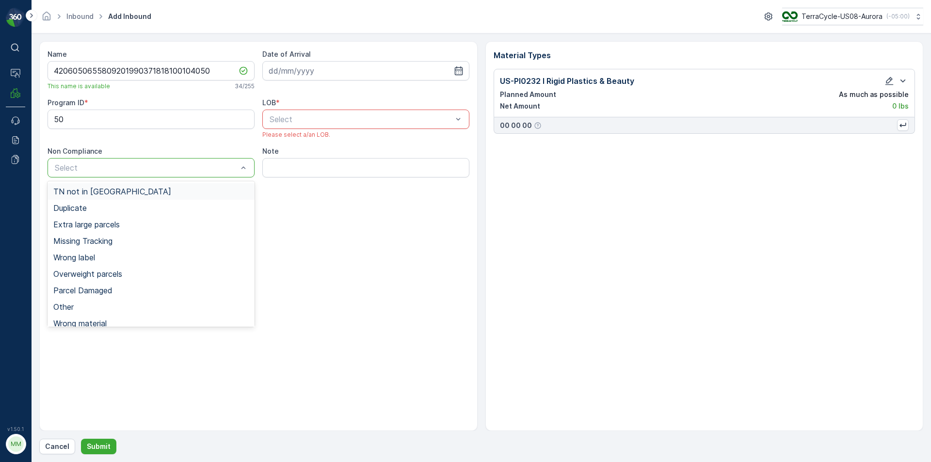
click at [90, 194] on span "TN not in [GEOGRAPHIC_DATA]" at bounding box center [112, 191] width 118 height 9
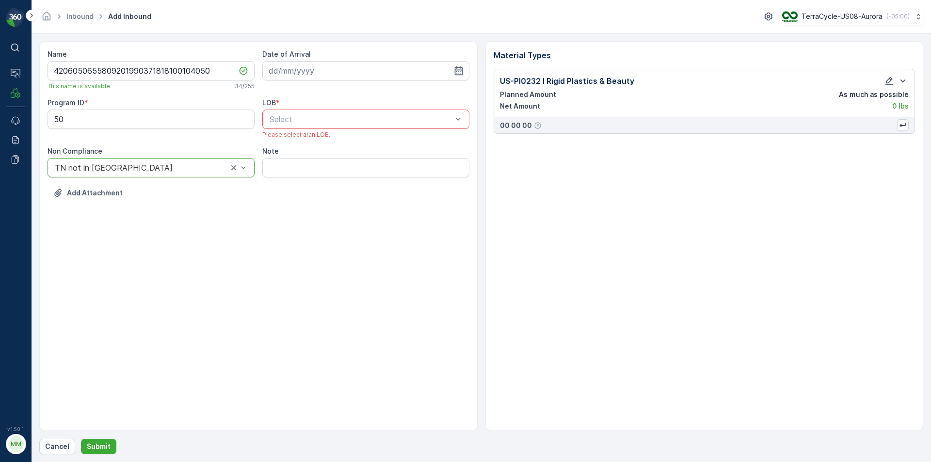
click at [312, 178] on div "Name 4206050655809201990371818100104050 This name is available 34 / 255 Date of…" at bounding box center [259, 130] width 422 height 163
click at [310, 174] on input "Note" at bounding box center [365, 167] width 207 height 19
type input "No label only bag with product"
click at [281, 71] on input at bounding box center [365, 70] width 207 height 19
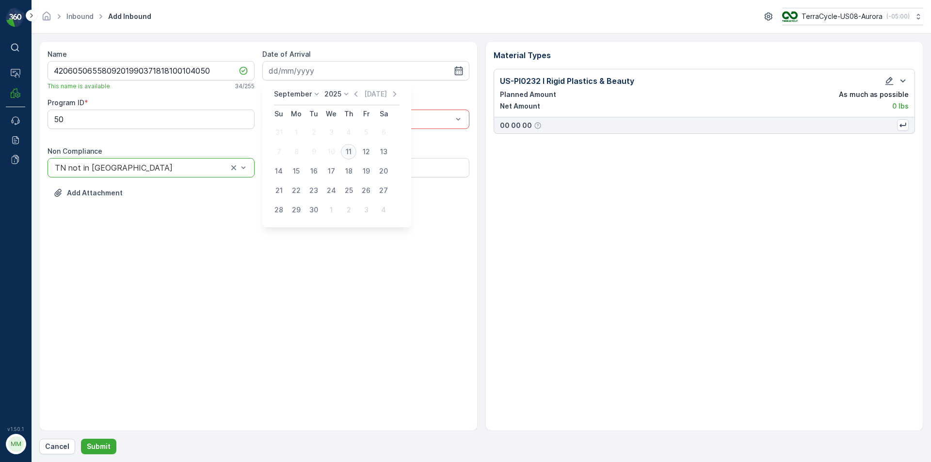
click at [346, 151] on div "11" at bounding box center [349, 152] width 16 height 16
type input "[DATE]"
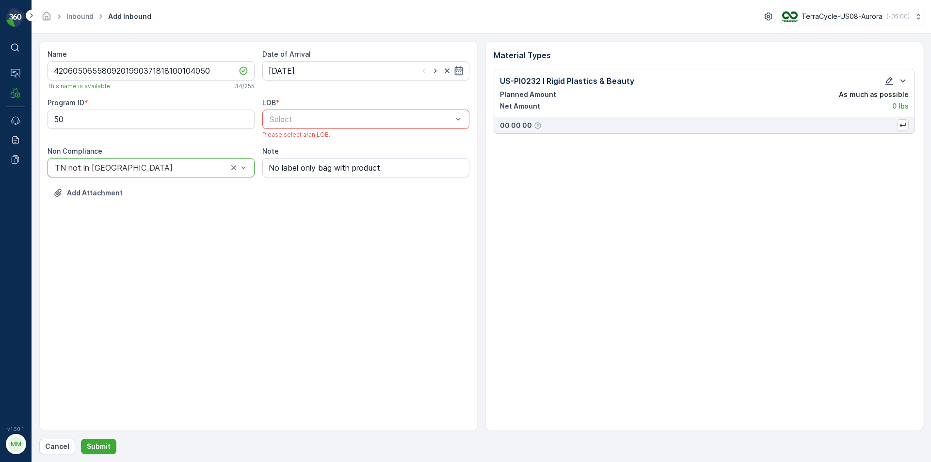
click at [306, 112] on div "Select" at bounding box center [365, 119] width 207 height 19
click at [276, 144] on span "NRP" at bounding box center [276, 143] width 16 height 9
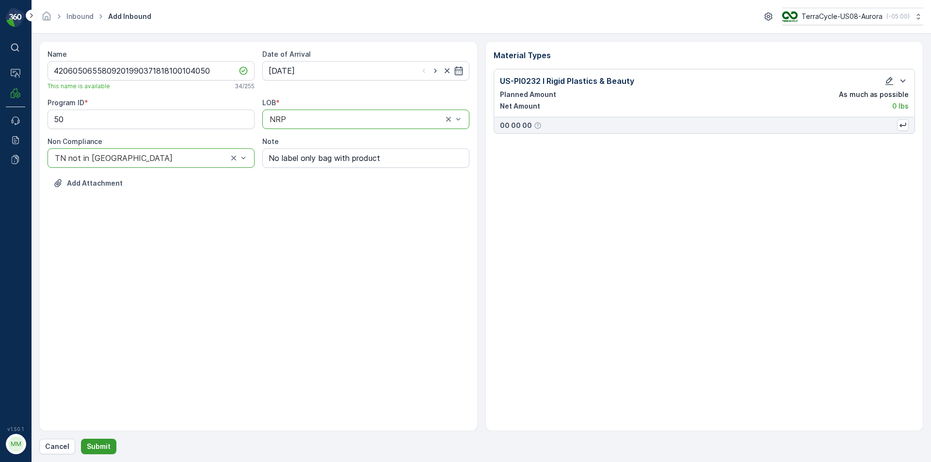
click at [99, 447] on p "Submit" at bounding box center [99, 447] width 24 height 10
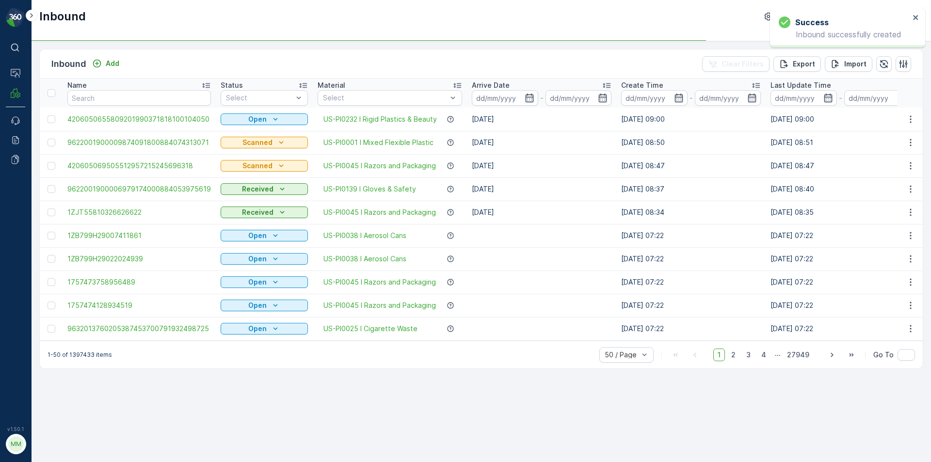
drag, startPoint x: 49, startPoint y: 119, endPoint x: 56, endPoint y: 125, distance: 9.0
click at [49, 119] on div at bounding box center [52, 119] width 8 height 8
click at [48, 115] on input "checkbox" at bounding box center [48, 115] width 0 height 0
click at [806, 64] on div "Print QR" at bounding box center [819, 63] width 53 height 29
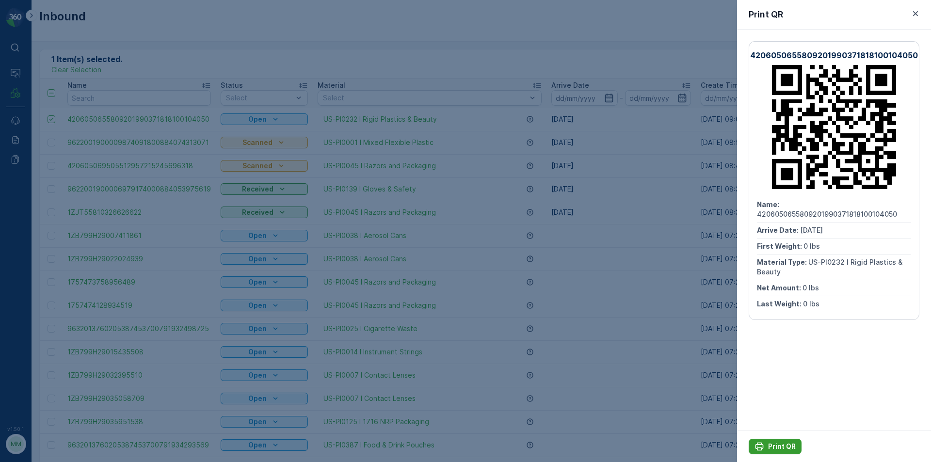
click at [779, 443] on p "Print QR" at bounding box center [782, 447] width 28 height 10
click at [544, 366] on div at bounding box center [465, 231] width 931 height 462
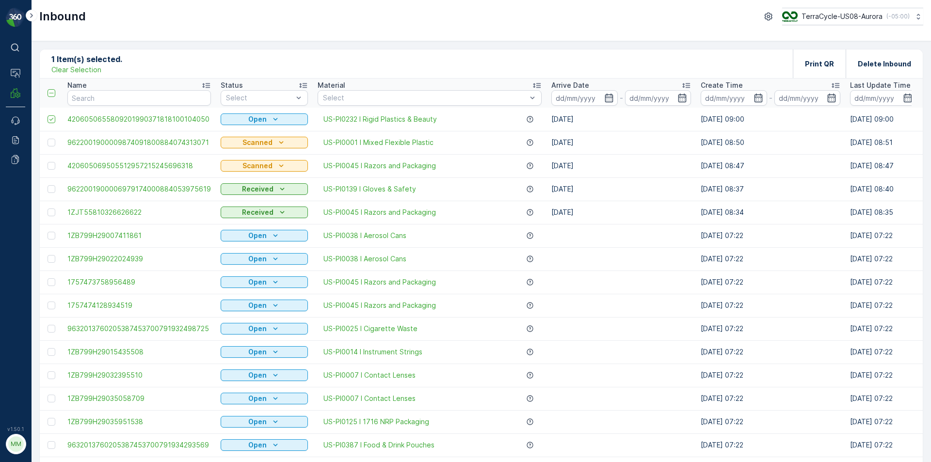
click at [83, 70] on p "Clear Selection" at bounding box center [76, 70] width 50 height 10
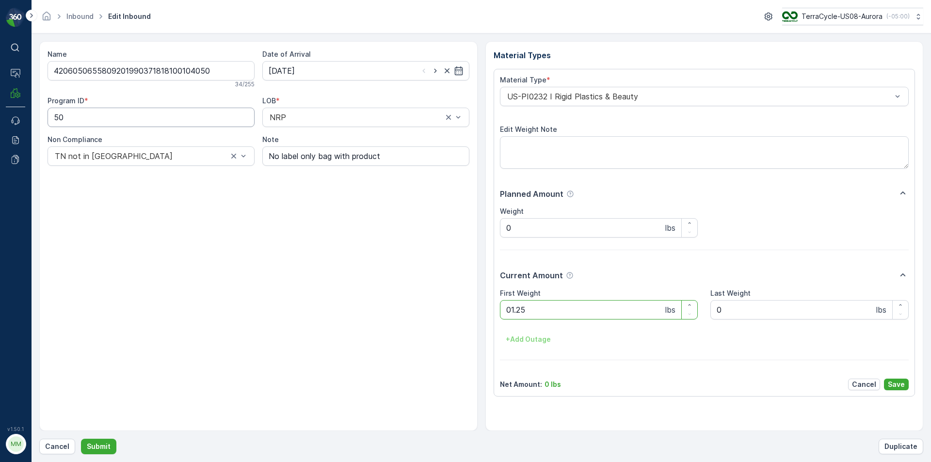
click at [81, 439] on button "Submit" at bounding box center [98, 447] width 35 height 16
